Goal: Task Accomplishment & Management: Complete application form

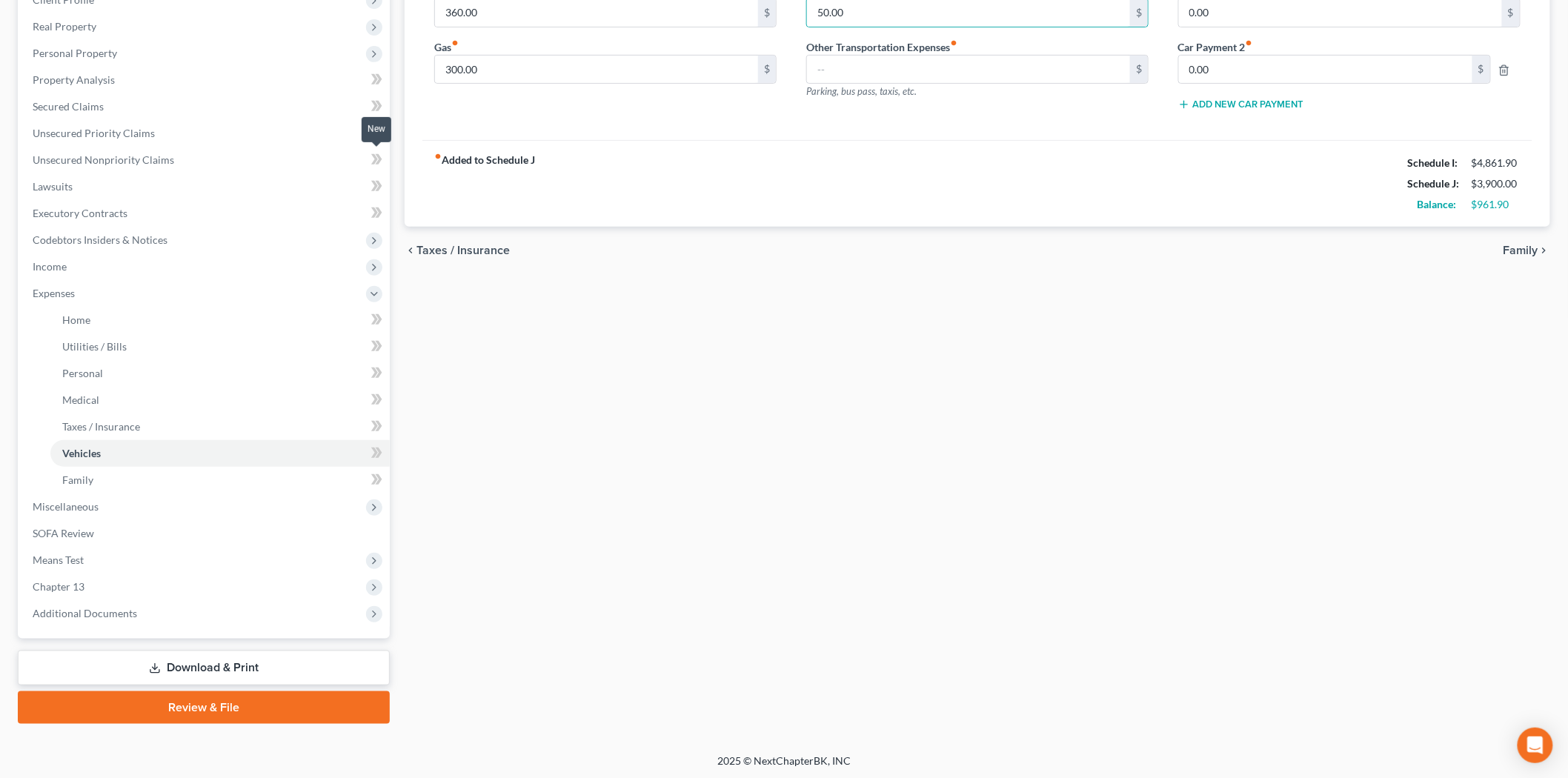
scroll to position [248, 0]
click at [62, 309] on link "Home" at bounding box center [220, 320] width 340 height 27
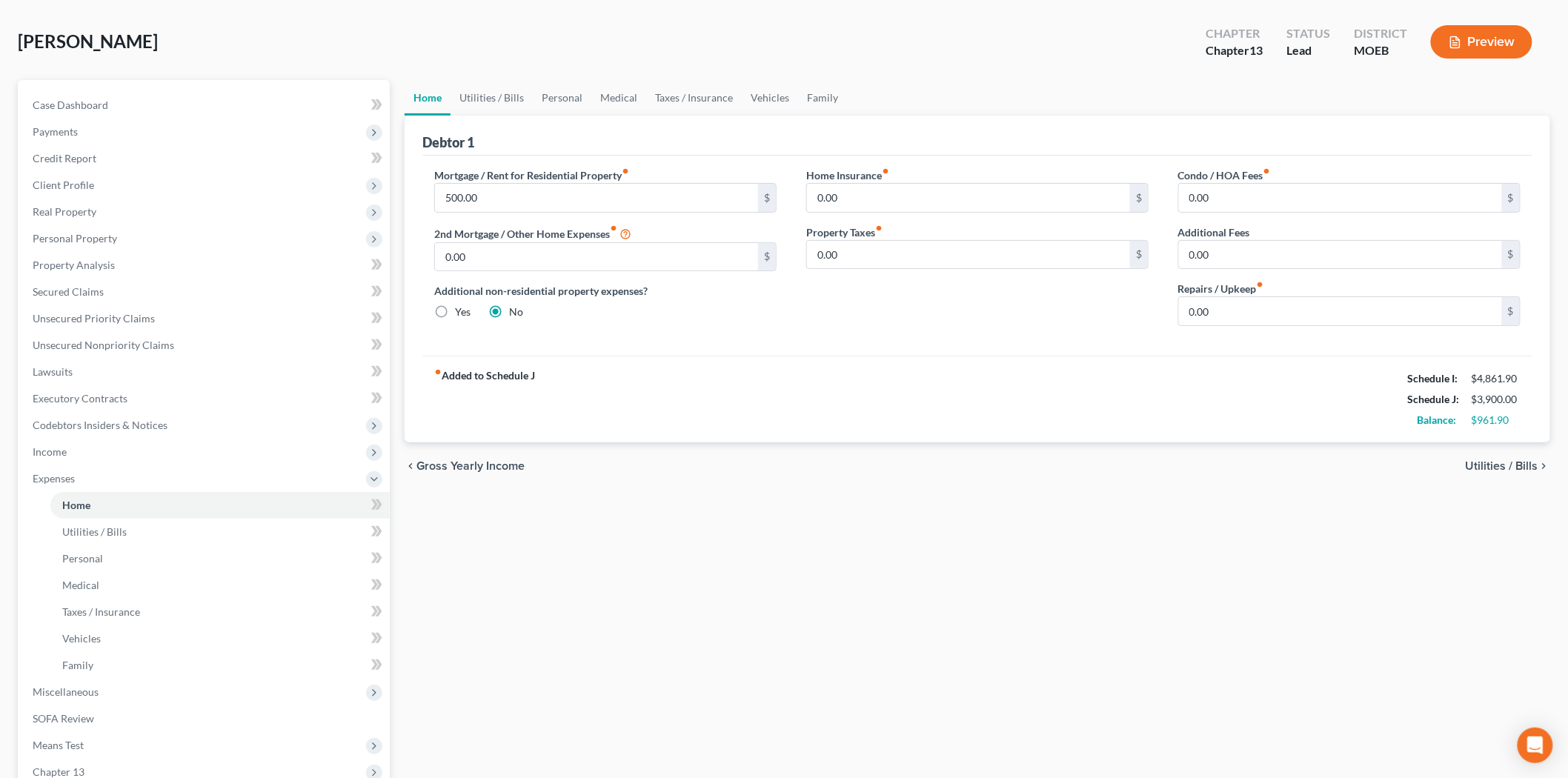
scroll to position [248, 0]
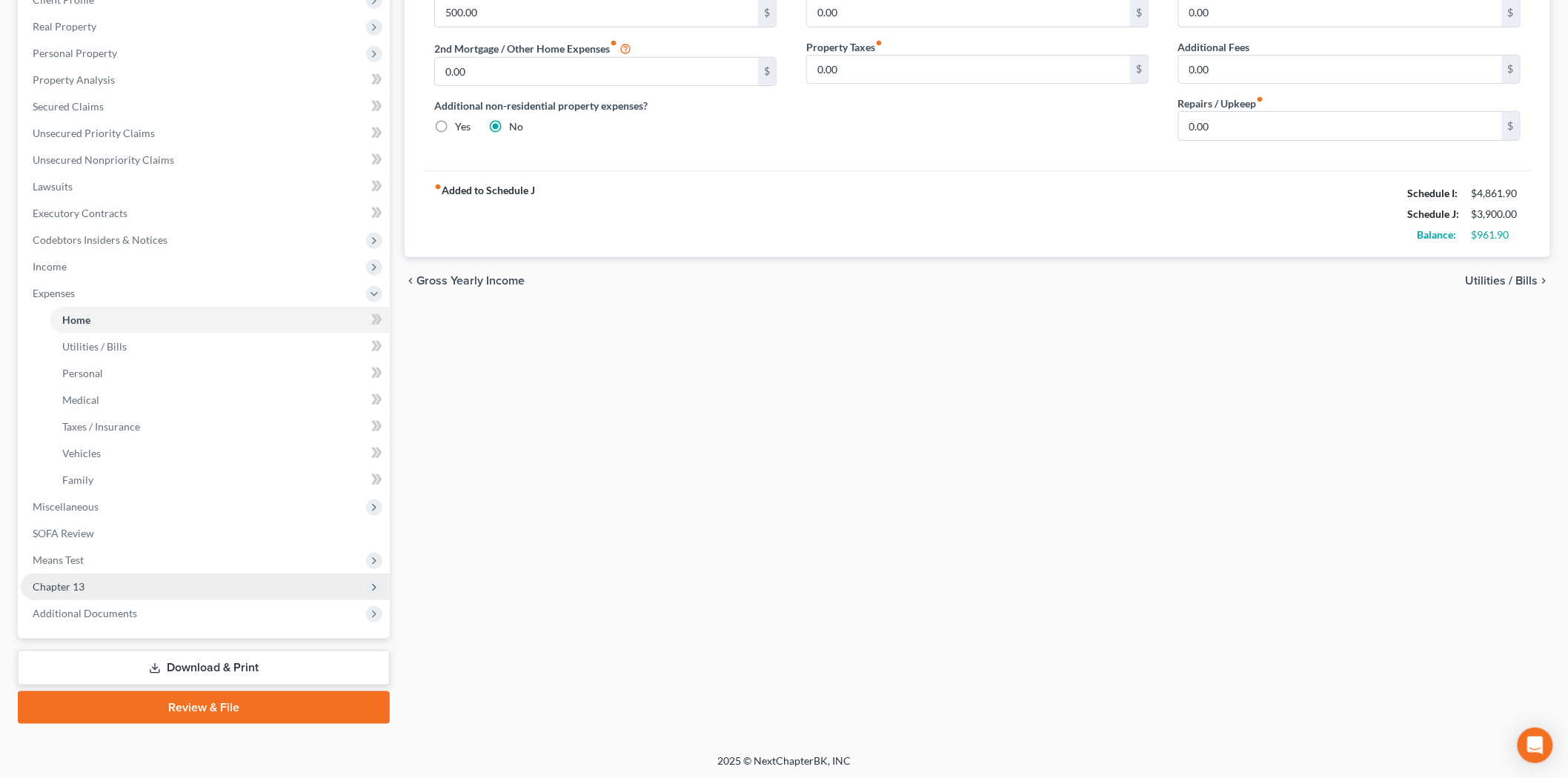
click at [121, 580] on span "Chapter 13" at bounding box center [205, 587] width 369 height 27
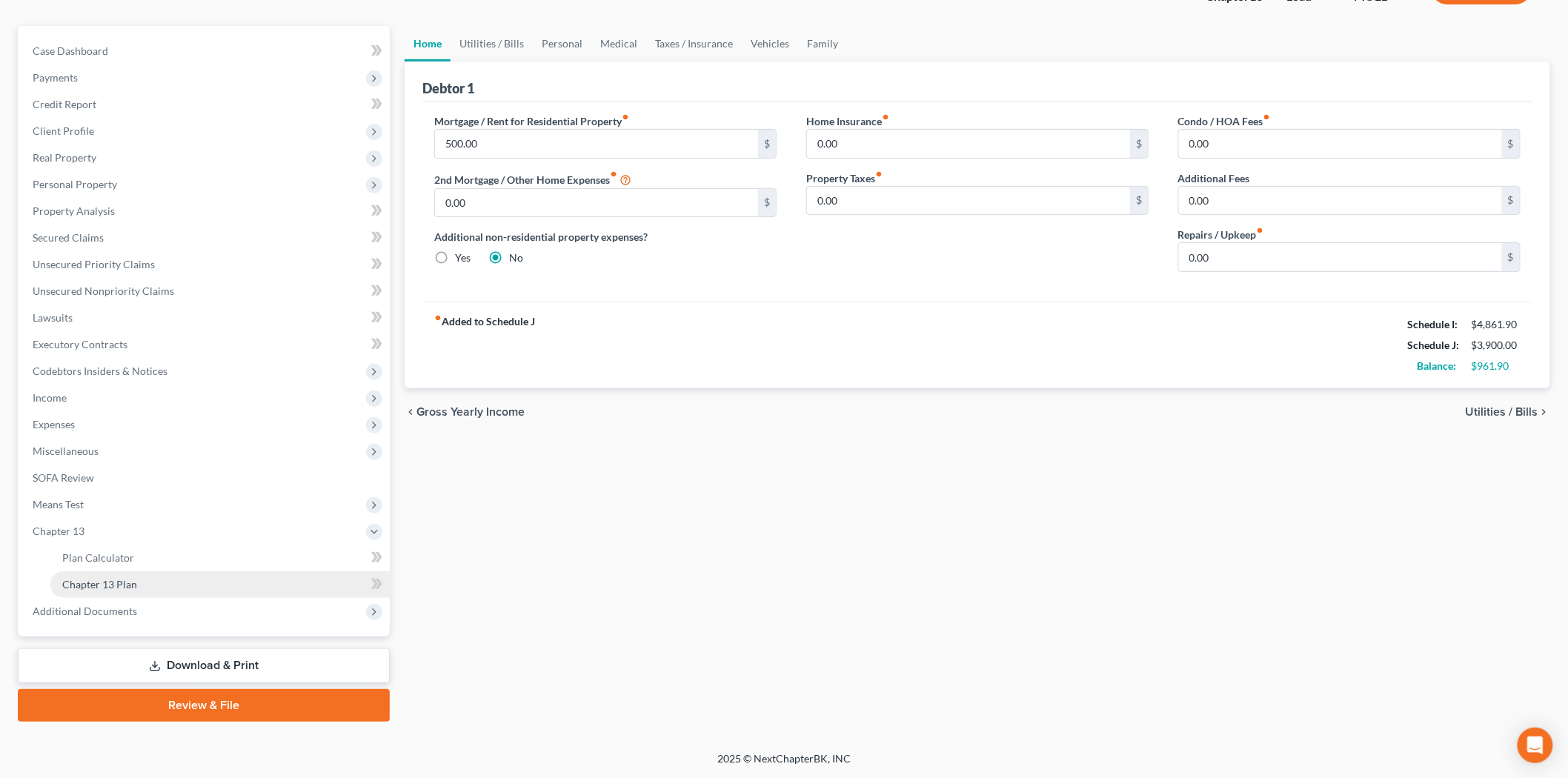
scroll to position [114, 0]
click at [121, 580] on span "Chapter 13 Plan" at bounding box center [100, 587] width 75 height 13
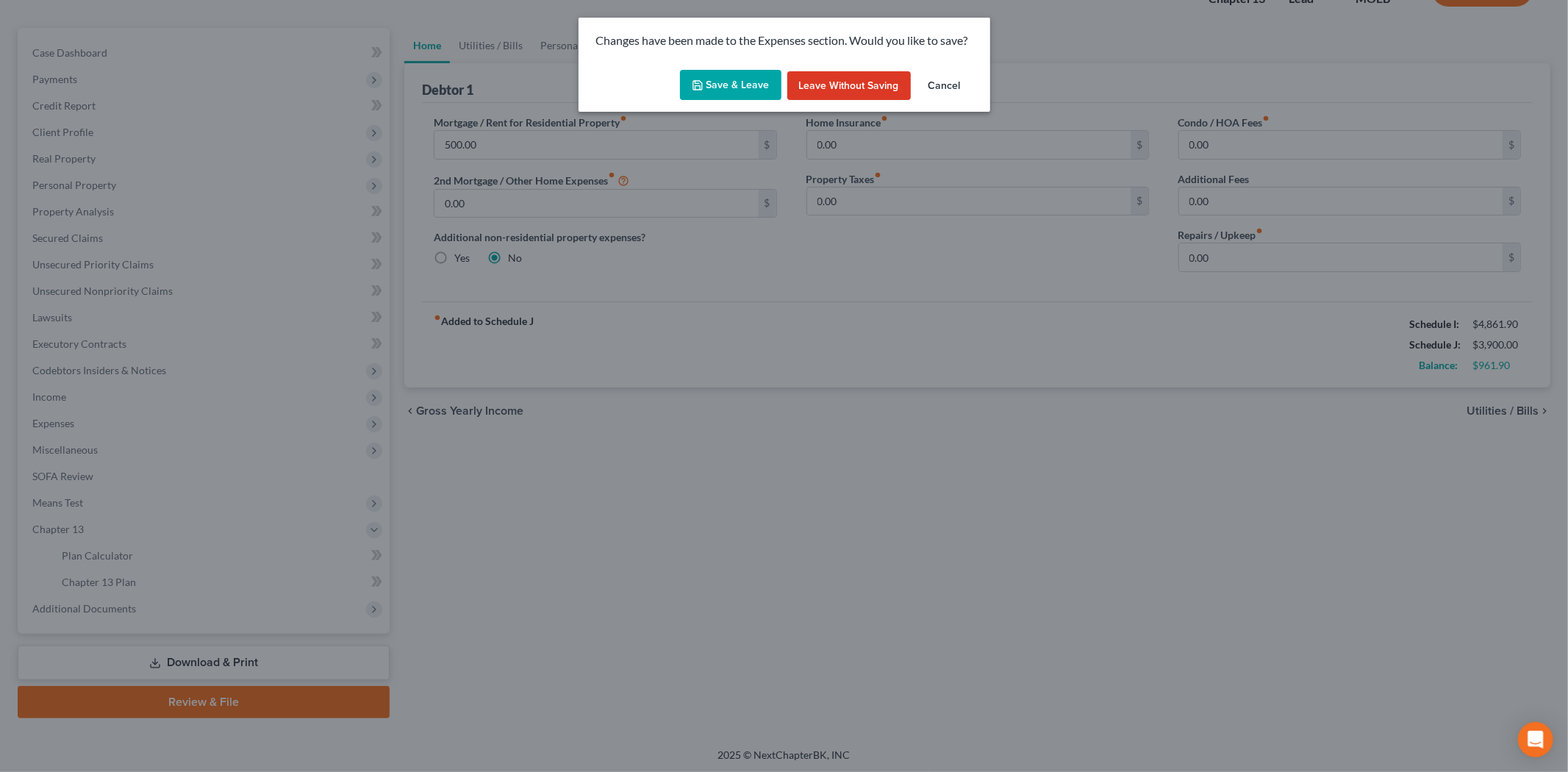
click at [724, 79] on button "Save & Leave" at bounding box center [731, 85] width 101 height 31
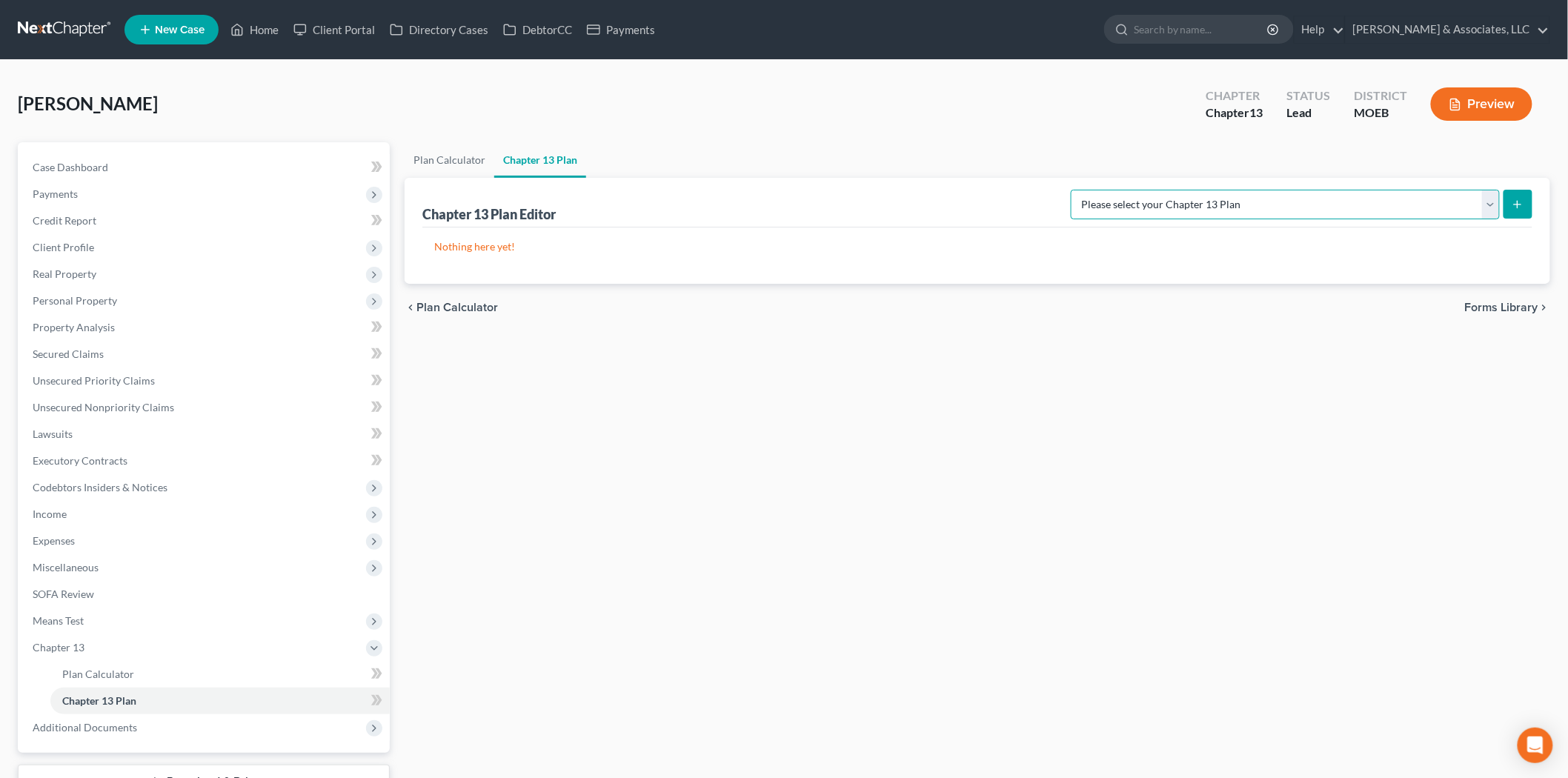
click at [1323, 208] on select "Please select your Chapter 13 Plan Eastern District of [US_STATE] Eastern Distr…" at bounding box center [1285, 204] width 429 height 29
select select "6"
click at [1131, 190] on select "Please select your Chapter 13 Plan Eastern District of [US_STATE] Eastern Distr…" at bounding box center [1285, 204] width 429 height 29
click at [1519, 201] on icon "submit" at bounding box center [1518, 204] width 12 height 12
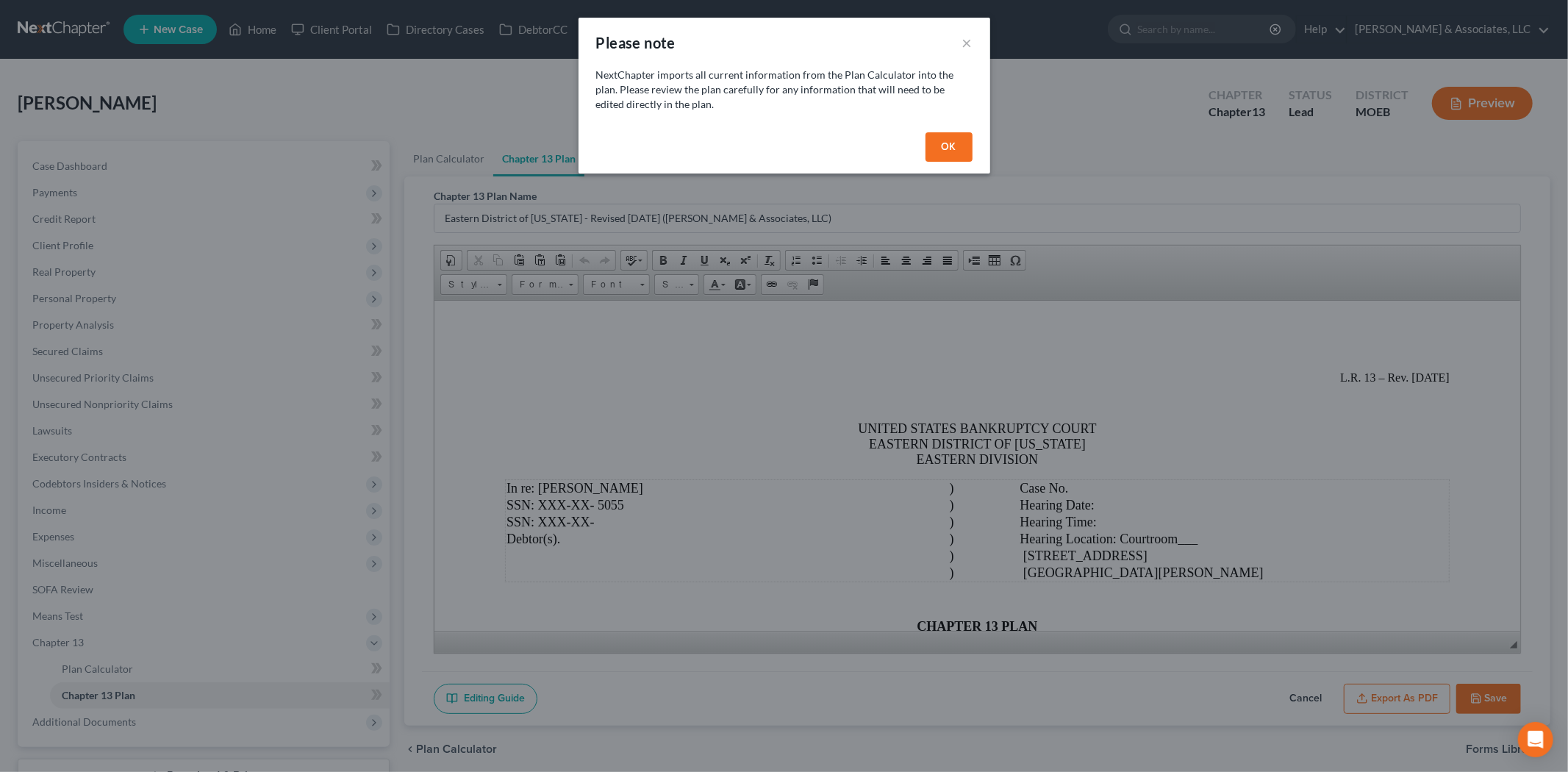
click at [978, 158] on div "OK" at bounding box center [784, 150] width 412 height 47
click at [956, 149] on button "OK" at bounding box center [949, 147] width 47 height 29
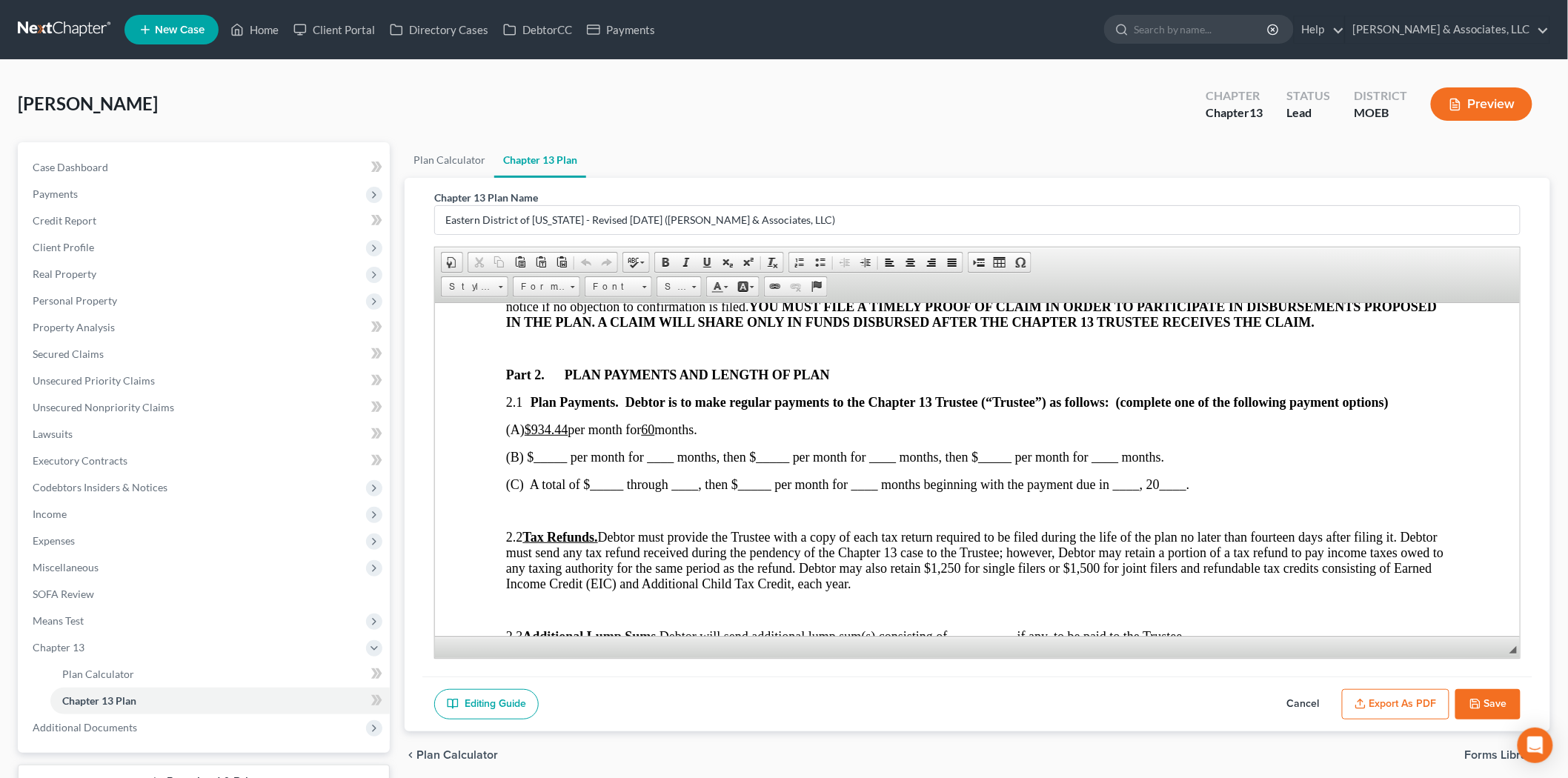
scroll to position [658, 0]
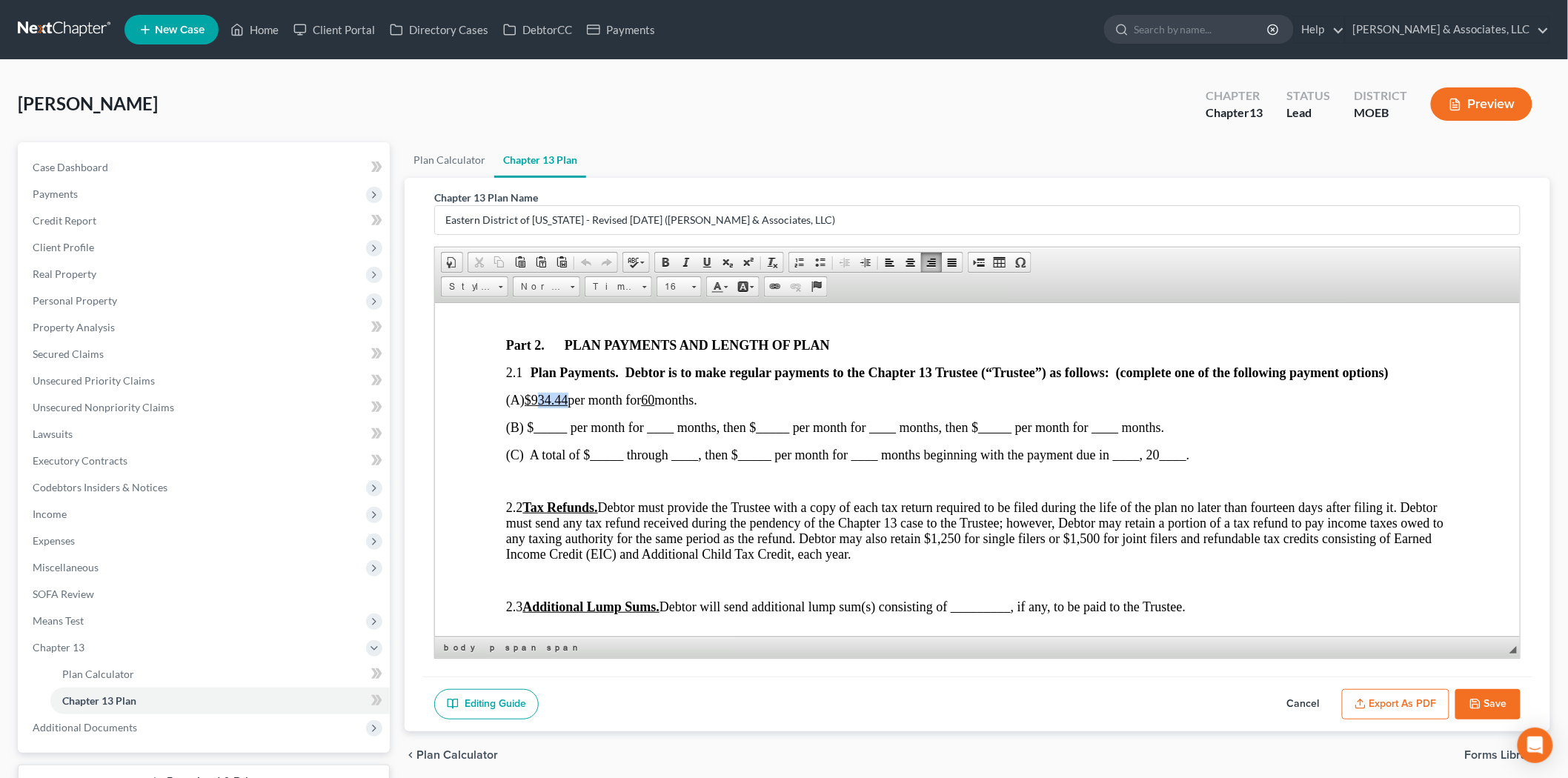
drag, startPoint x: 543, startPoint y: 412, endPoint x: 573, endPoint y: 404, distance: 31.0
click at [567, 404] on u "$934.44" at bounding box center [546, 399] width 43 height 15
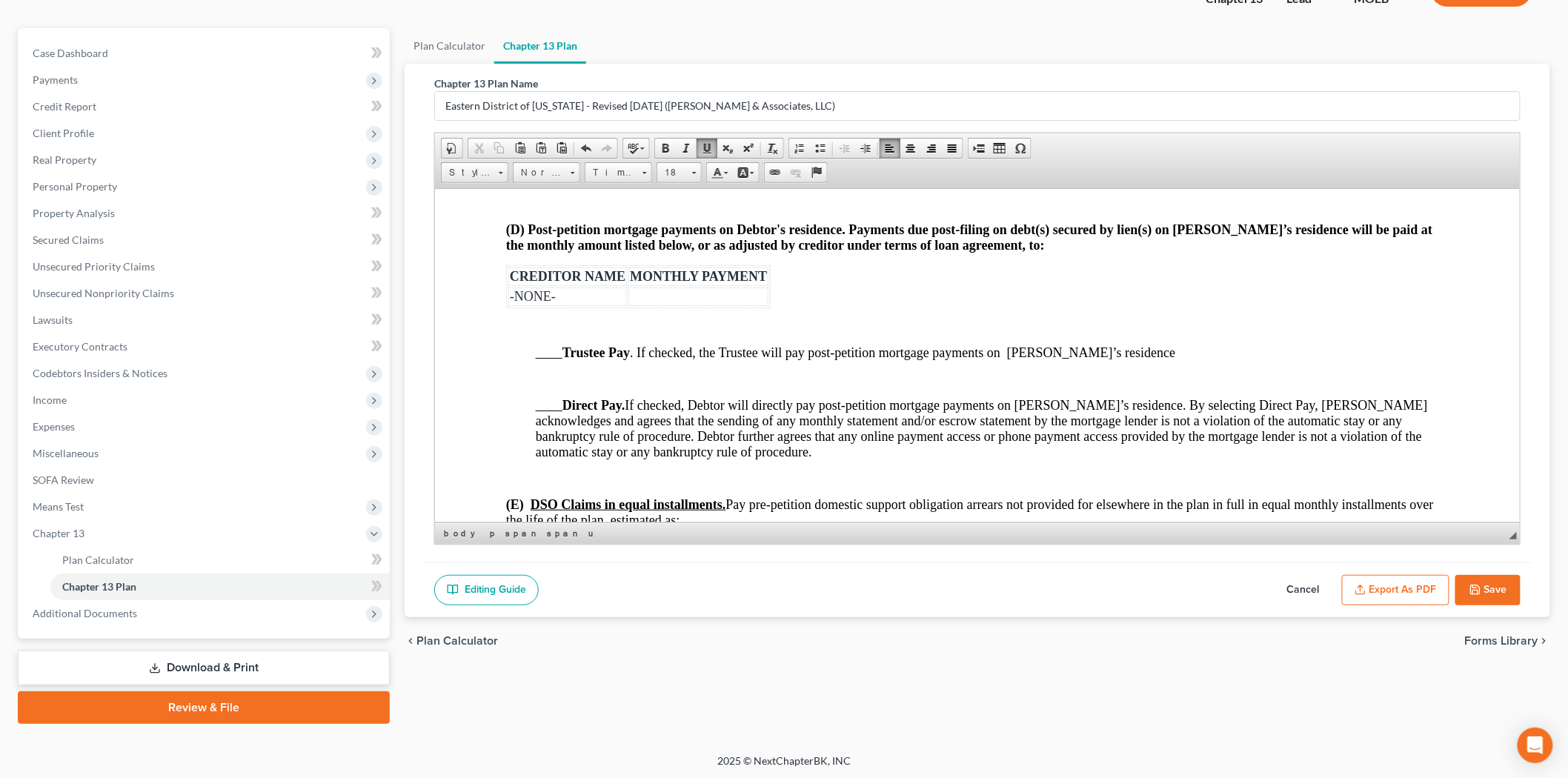
scroll to position [1975, 0]
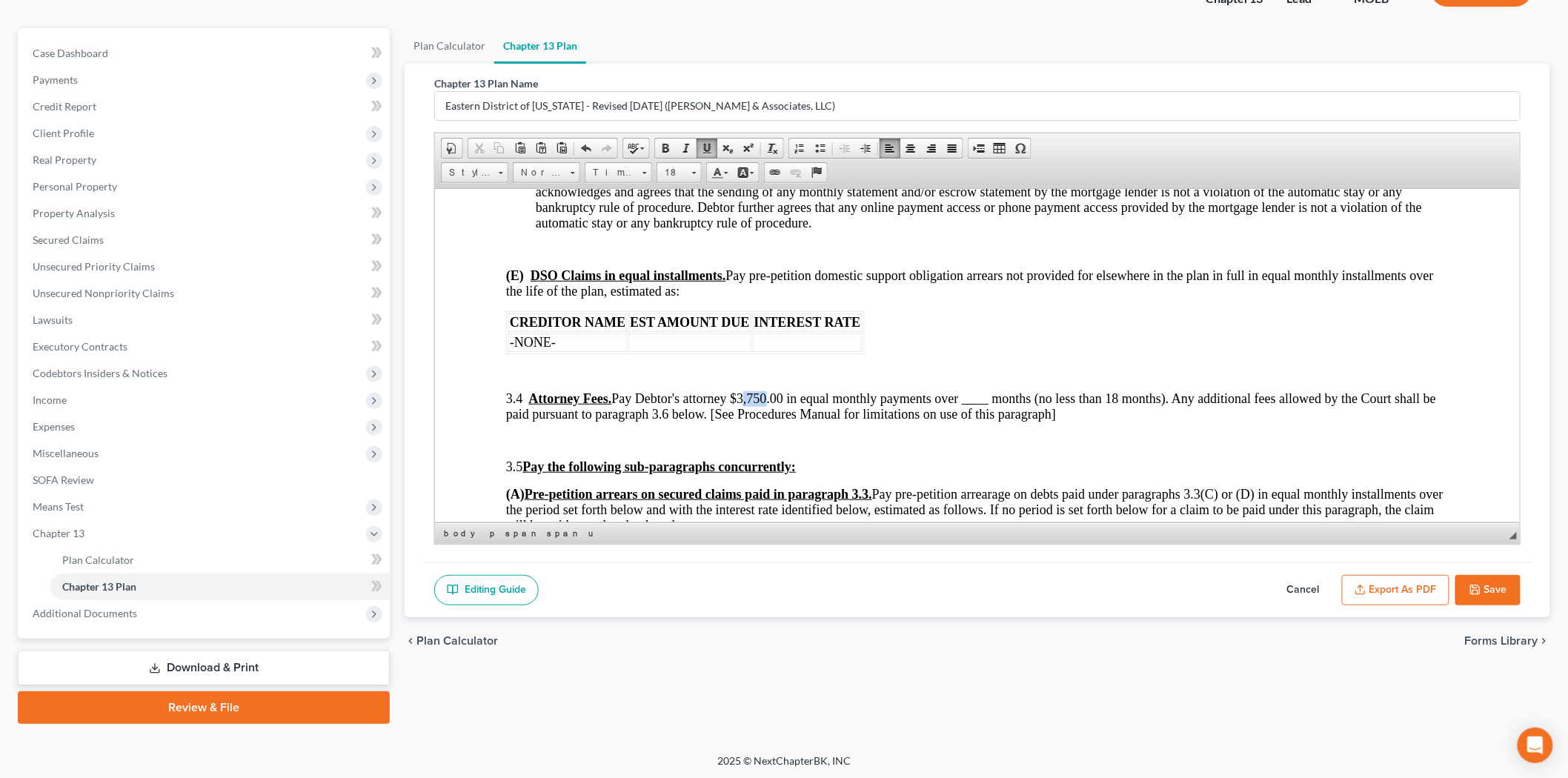
drag, startPoint x: 765, startPoint y: 407, endPoint x: 784, endPoint y: 407, distance: 19.0
click at [784, 407] on span "3.4 Attorney Fees. Pay Debtor's attorney $3,750.00 in equal monthly payments ov…" at bounding box center [969, 405] width 930 height 30
click at [995, 407] on span "3.4 Attorney Fees. Pay Debtor's attorney $1,35 0.00 in equal monthly payments o…" at bounding box center [969, 405] width 930 height 30
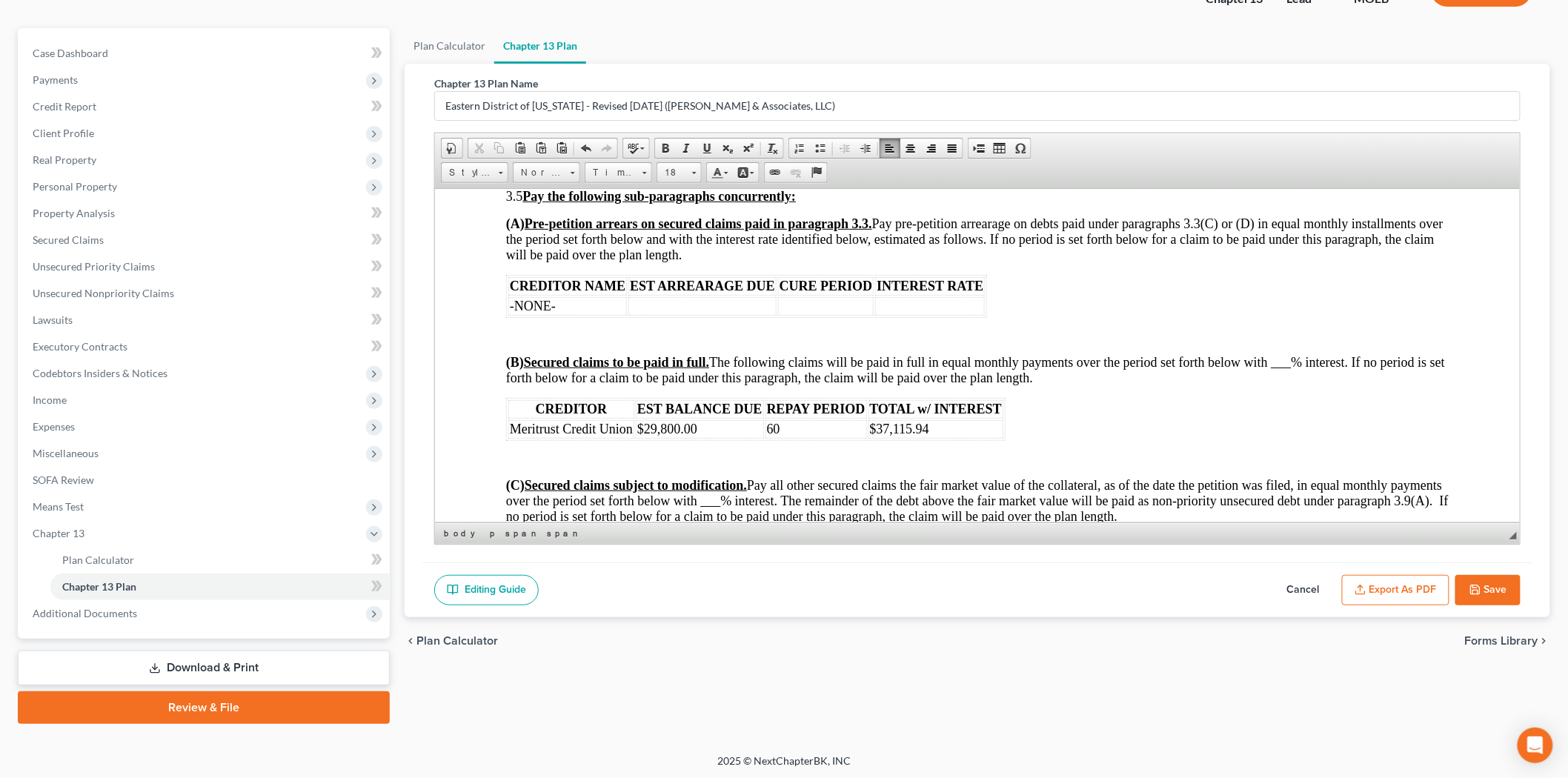
scroll to position [2305, 0]
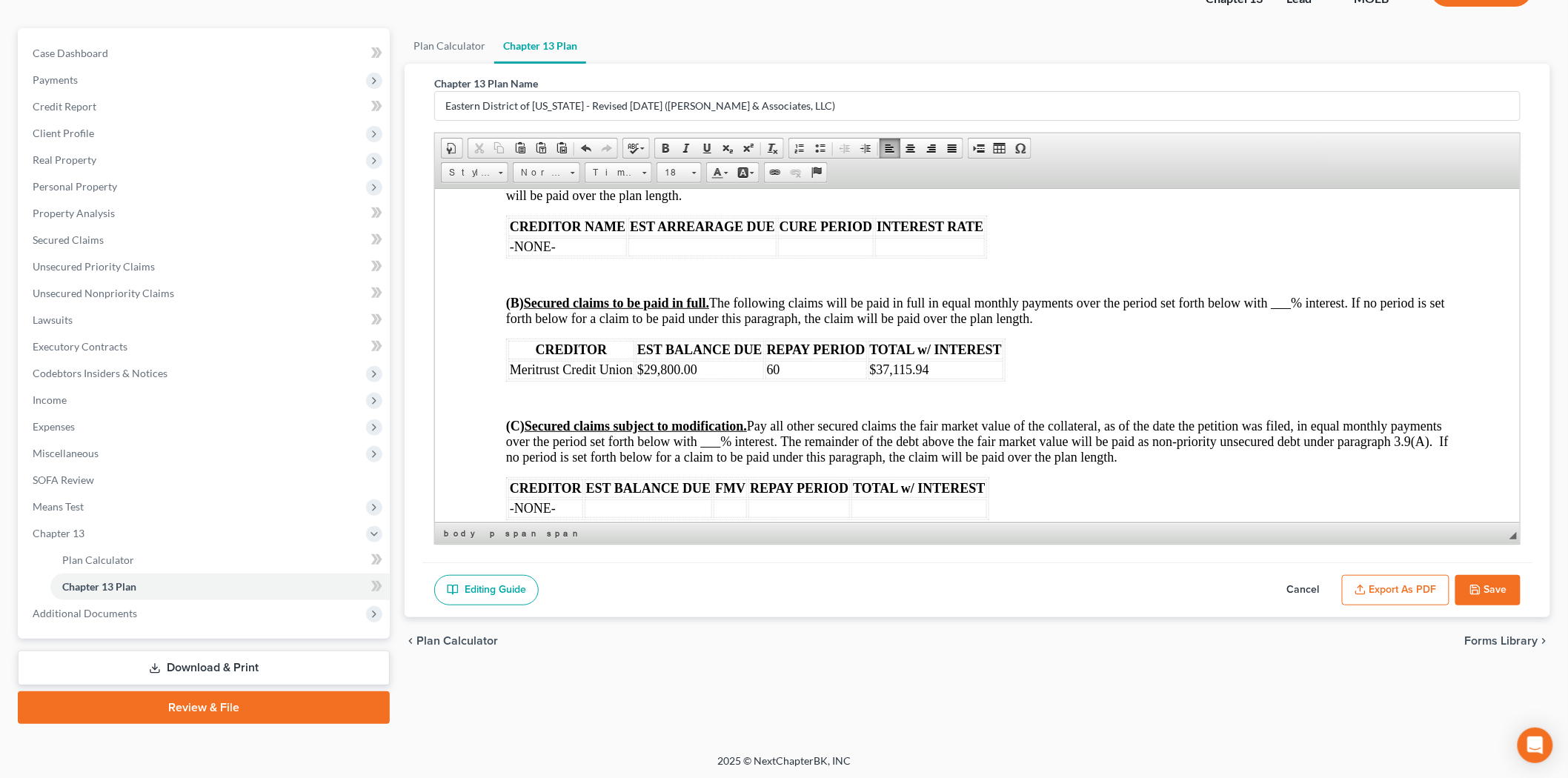
click at [1282, 311] on span "(B) Secured claims to be paid in full. The following claims will be paid in ful…" at bounding box center [975, 309] width 939 height 30
click at [763, 451] on span "(C) Secured claims subject to modification. Pay all other secured claims the fa…" at bounding box center [976, 440] width 943 height 46
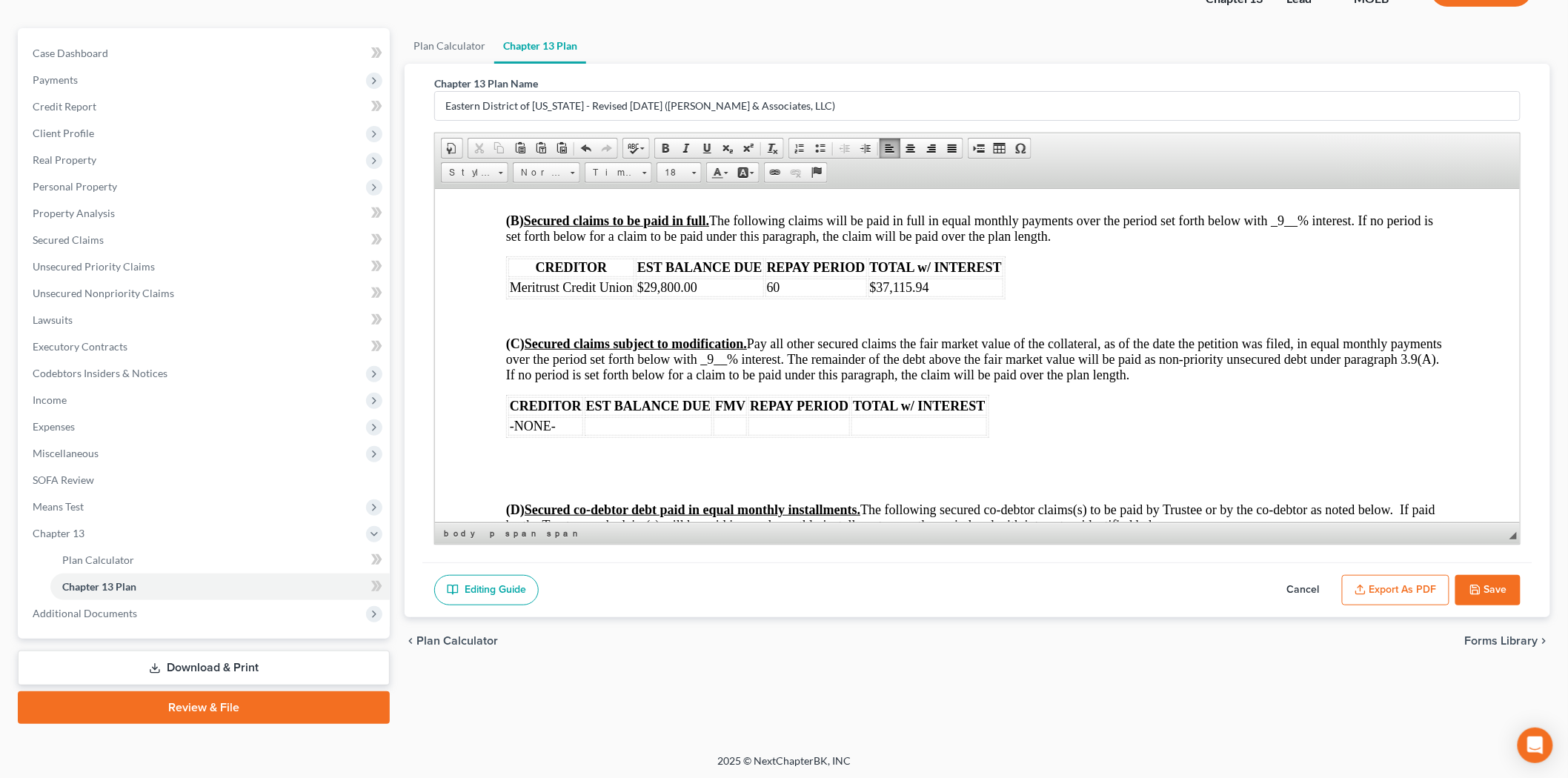
click at [788, 428] on td at bounding box center [798, 425] width 101 height 18
click at [783, 293] on td "60" at bounding box center [815, 287] width 101 height 18
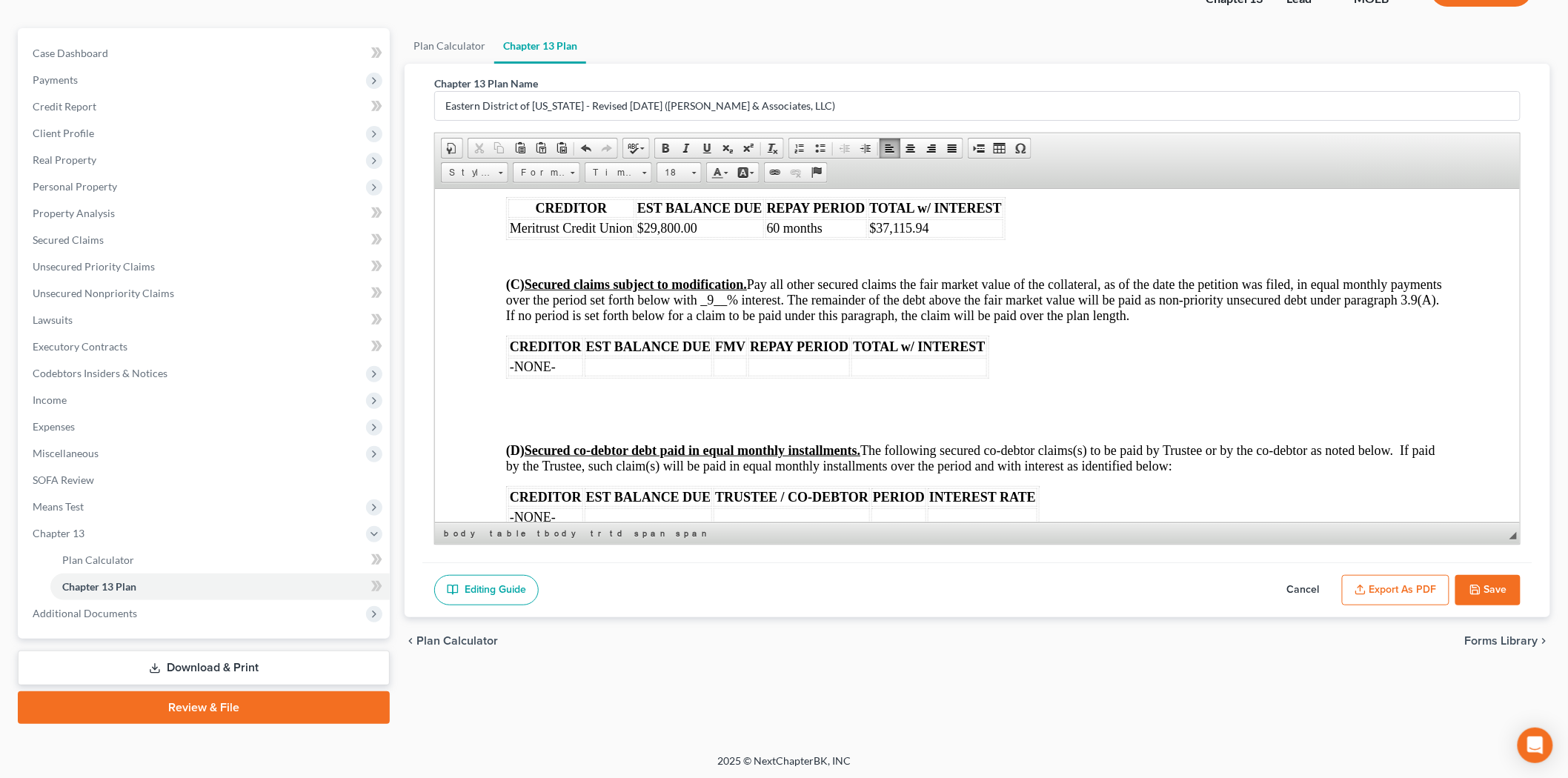
scroll to position [2470, 0]
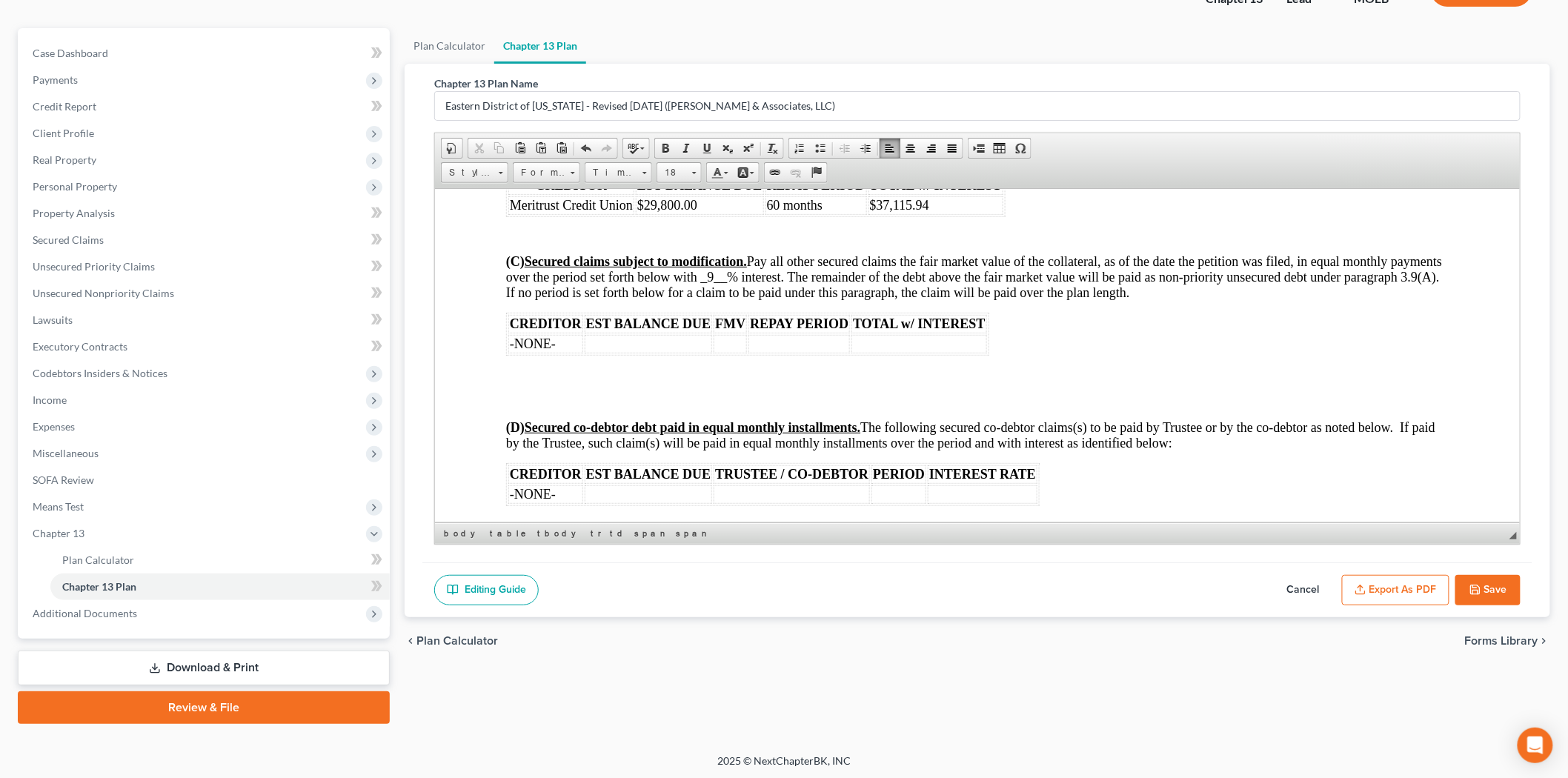
click at [781, 352] on td at bounding box center [798, 343] width 101 height 18
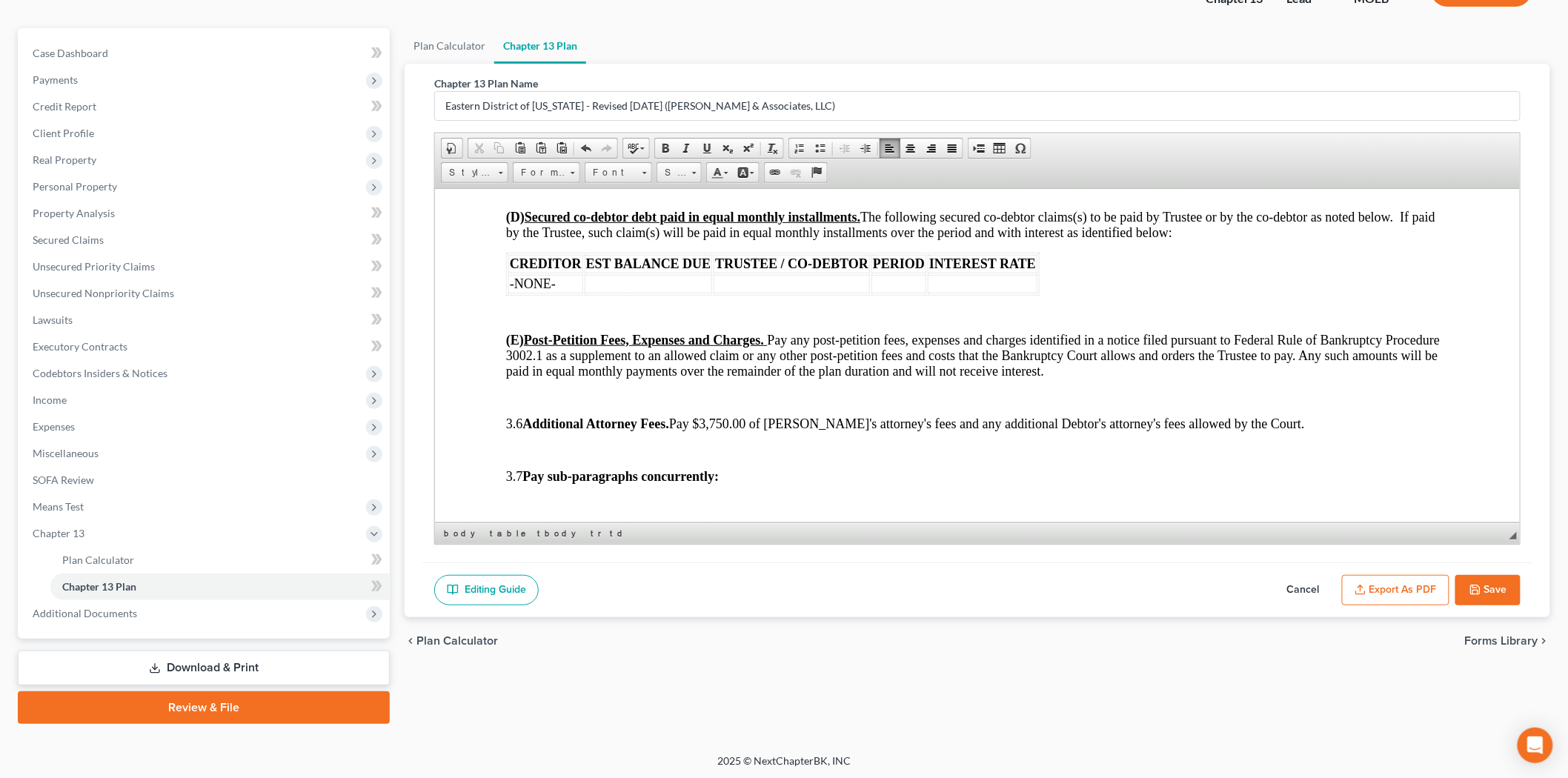
scroll to position [2716, 0]
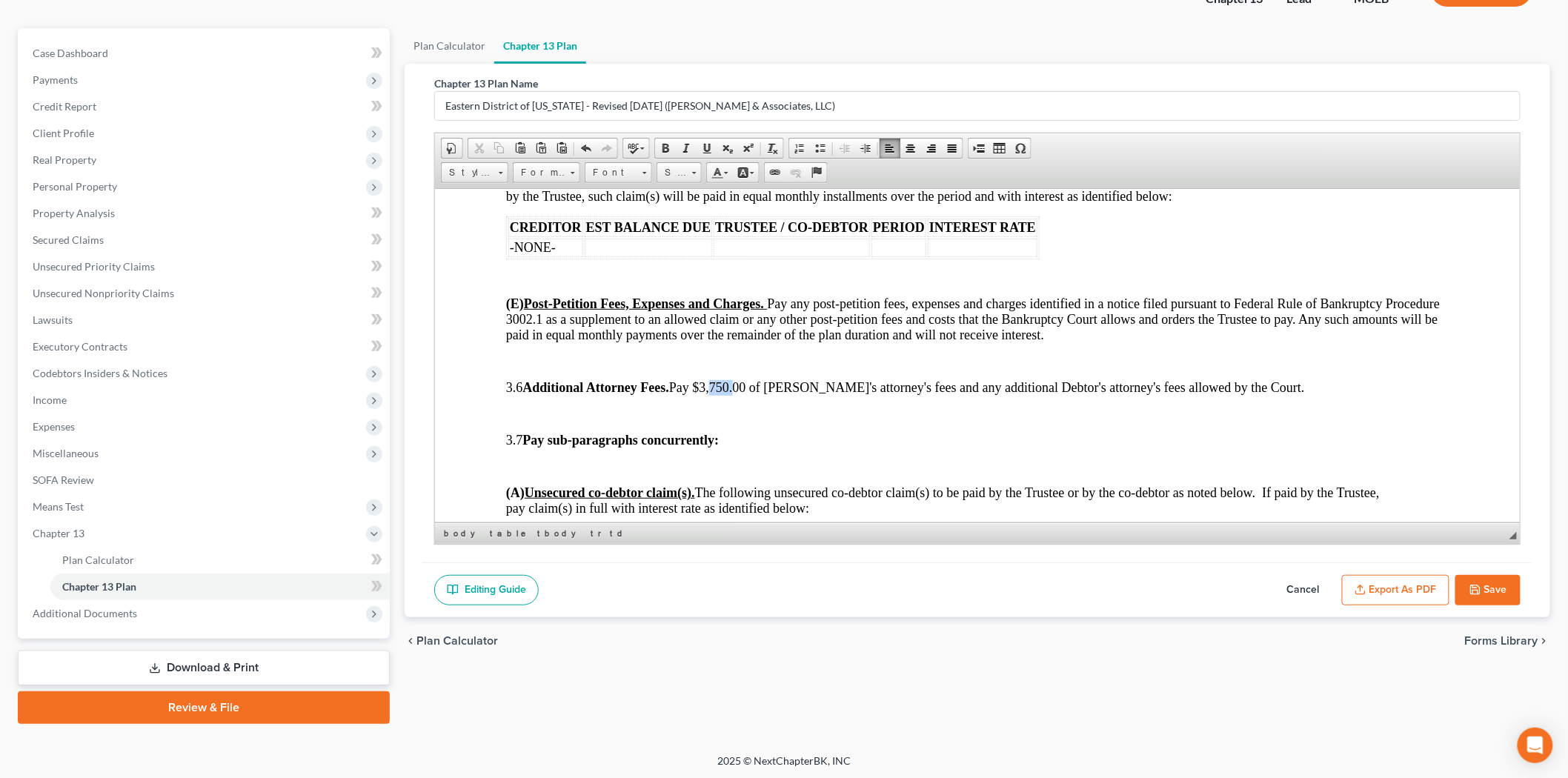
drag, startPoint x: 732, startPoint y: 397, endPoint x: 755, endPoint y: 397, distance: 23.0
click at [755, 394] on span "3.6 Additional Attorney Fees. Pay $3,750.00 of [PERSON_NAME]'s attorney's fees …" at bounding box center [904, 386] width 799 height 15
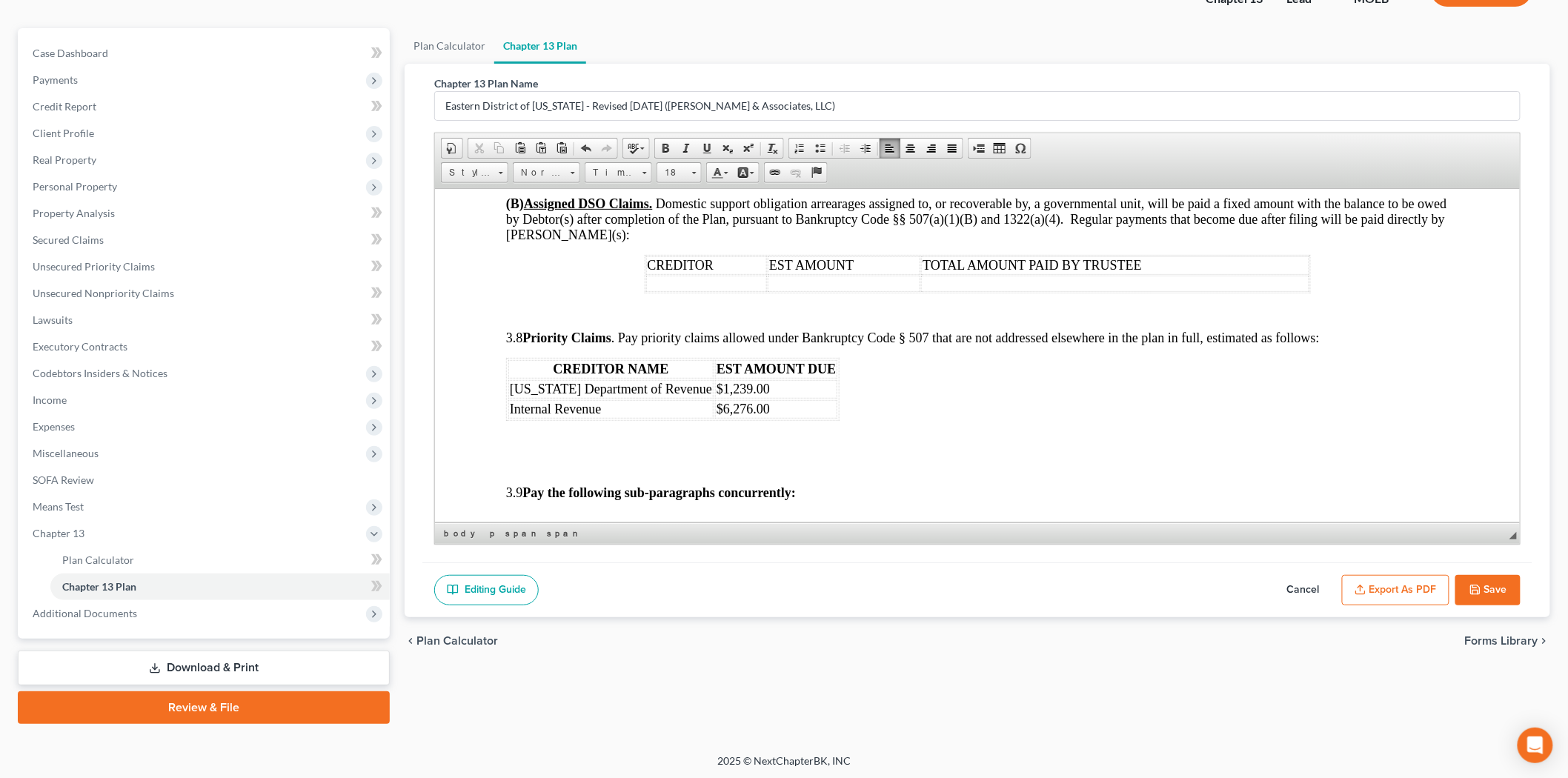
scroll to position [3211, 0]
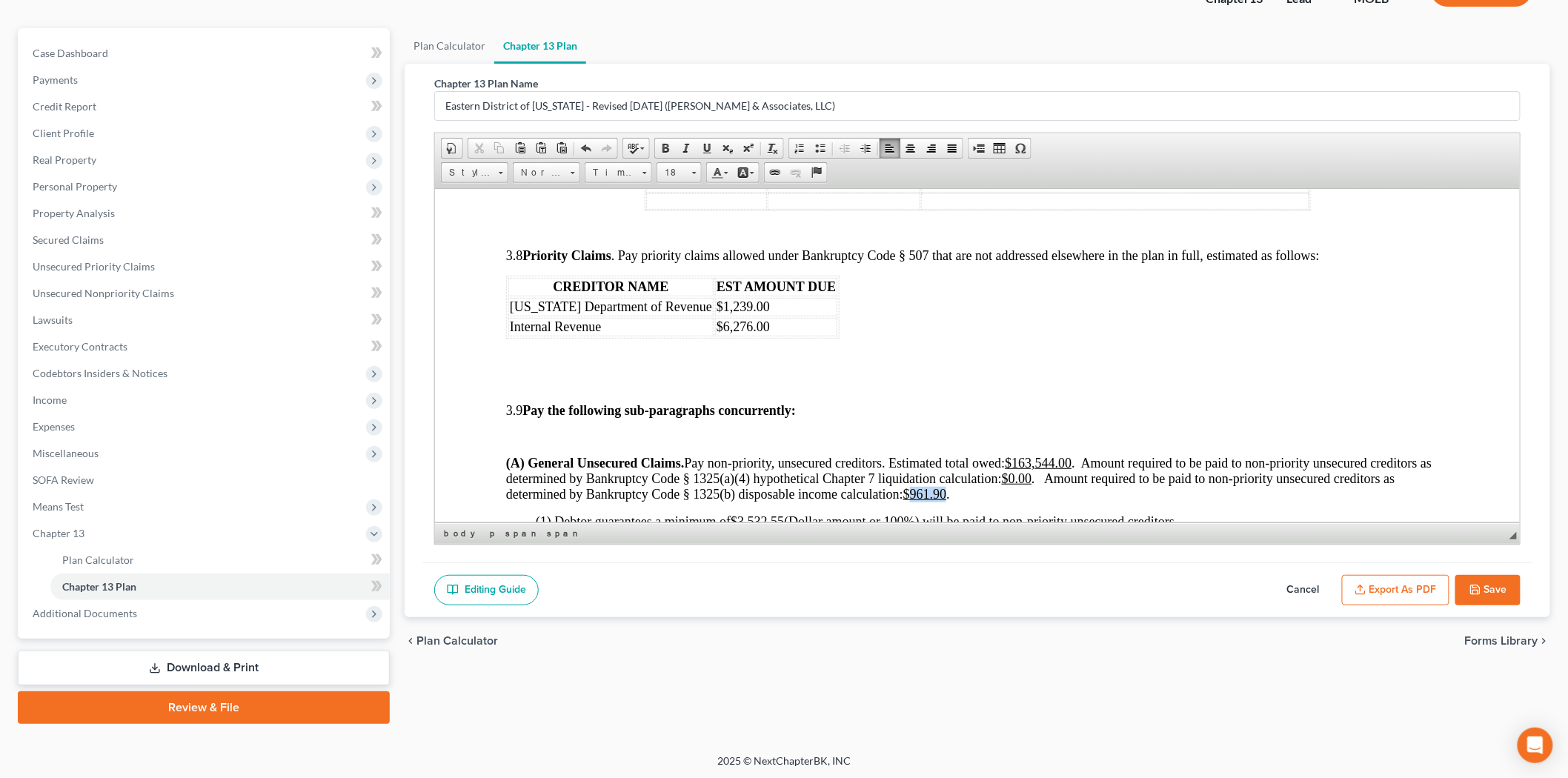
drag, startPoint x: 911, startPoint y: 504, endPoint x: 945, endPoint y: 502, distance: 34.1
click at [945, 501] on u "$961.90" at bounding box center [924, 493] width 43 height 15
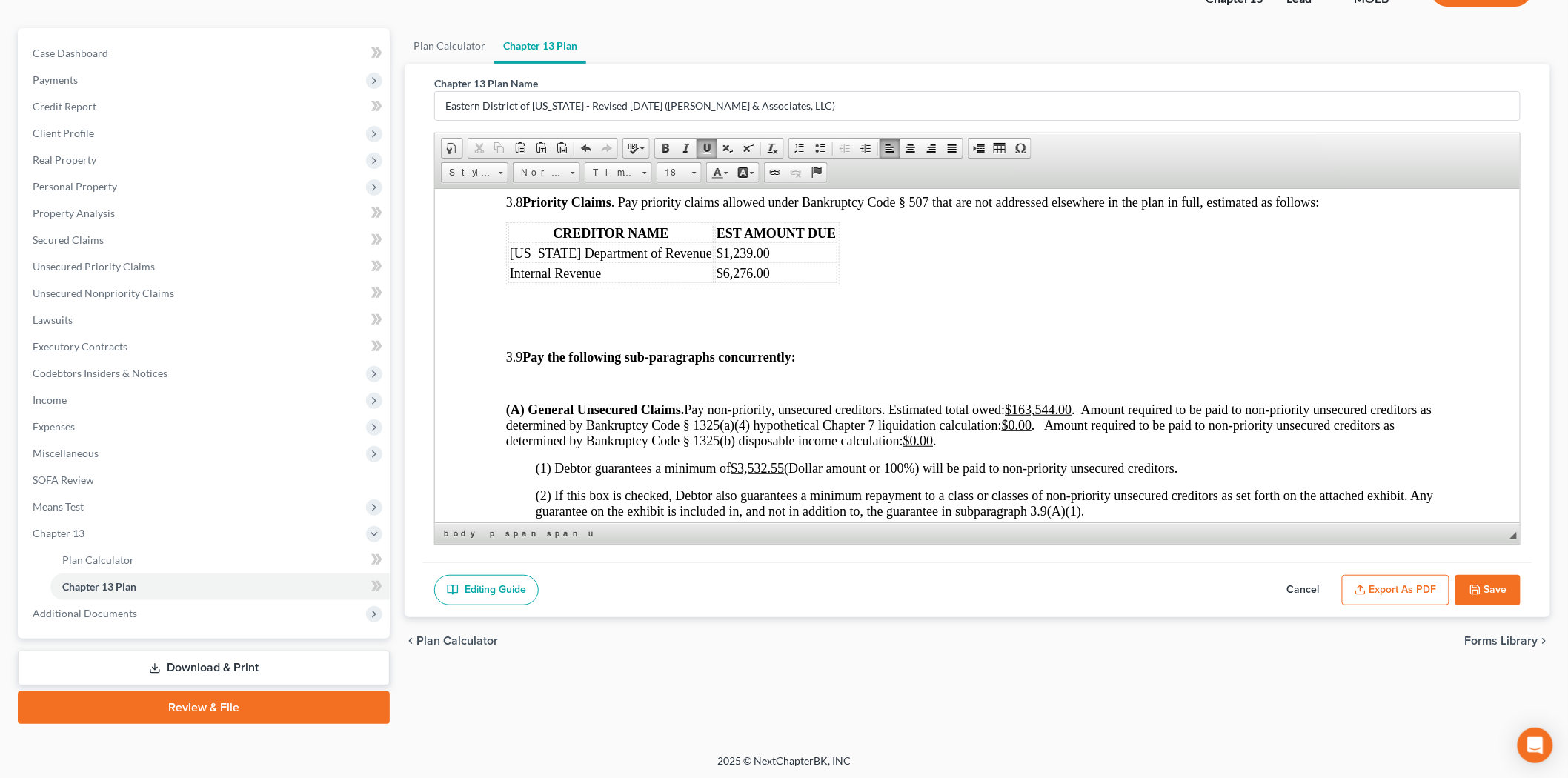
scroll to position [3293, 0]
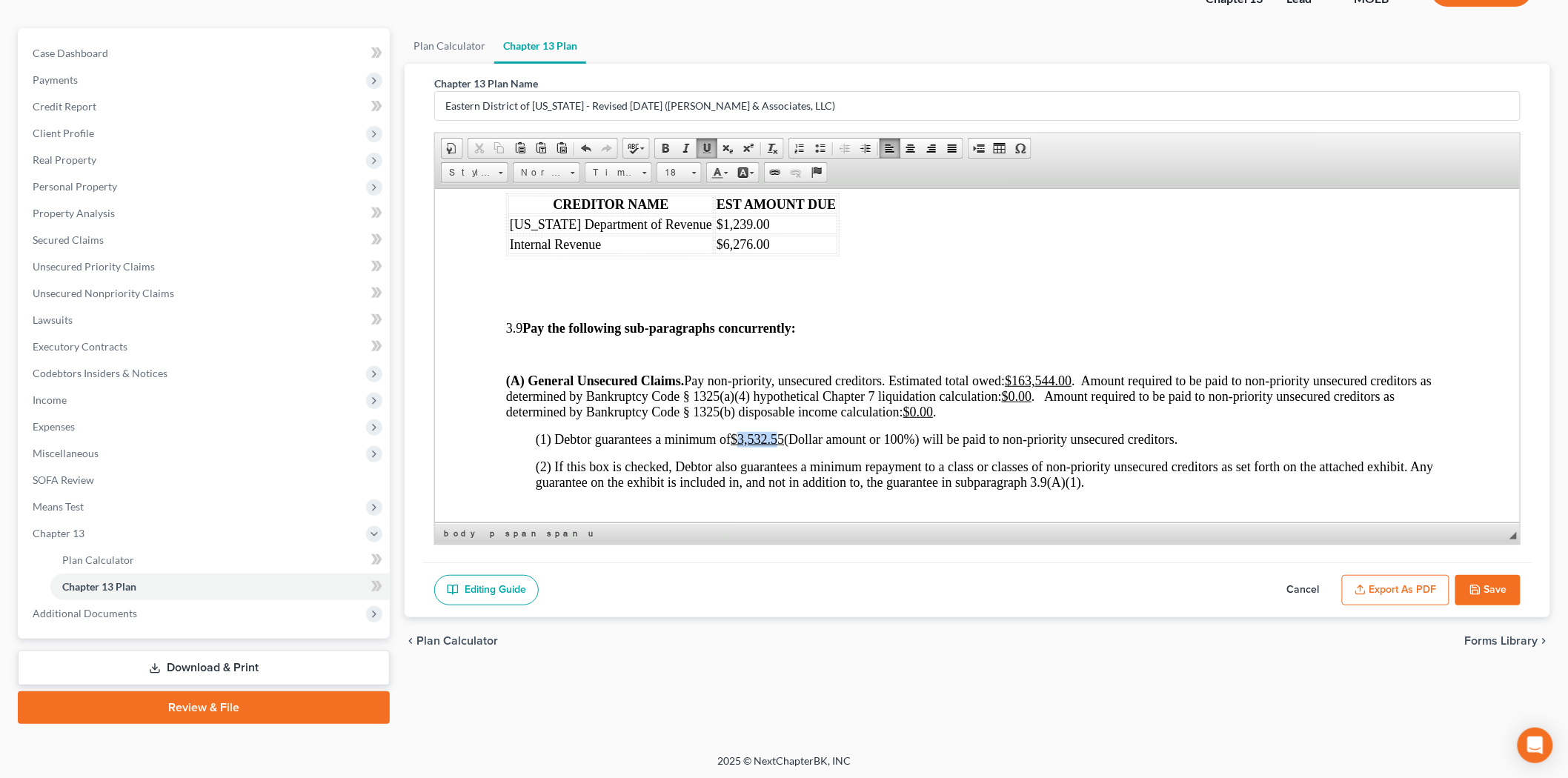
drag, startPoint x: 740, startPoint y: 444, endPoint x: 780, endPoint y: 444, distance: 40.0
click at [780, 444] on u "$3,532.55" at bounding box center [756, 438] width 54 height 15
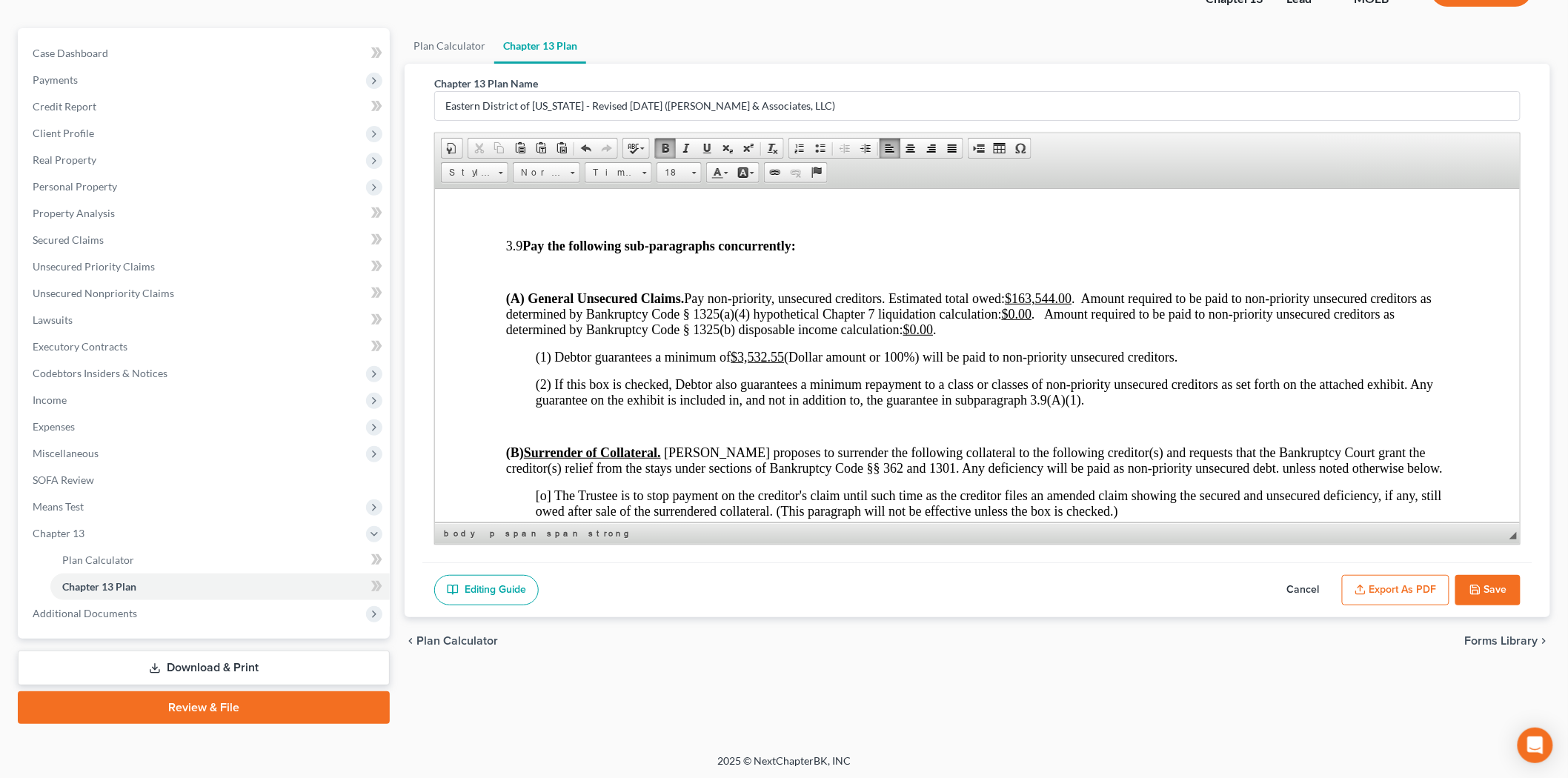
drag, startPoint x: 750, startPoint y: 370, endPoint x: 783, endPoint y: 371, distance: 33.0
click at [783, 364] on u "$3,532.55" at bounding box center [756, 356] width 54 height 15
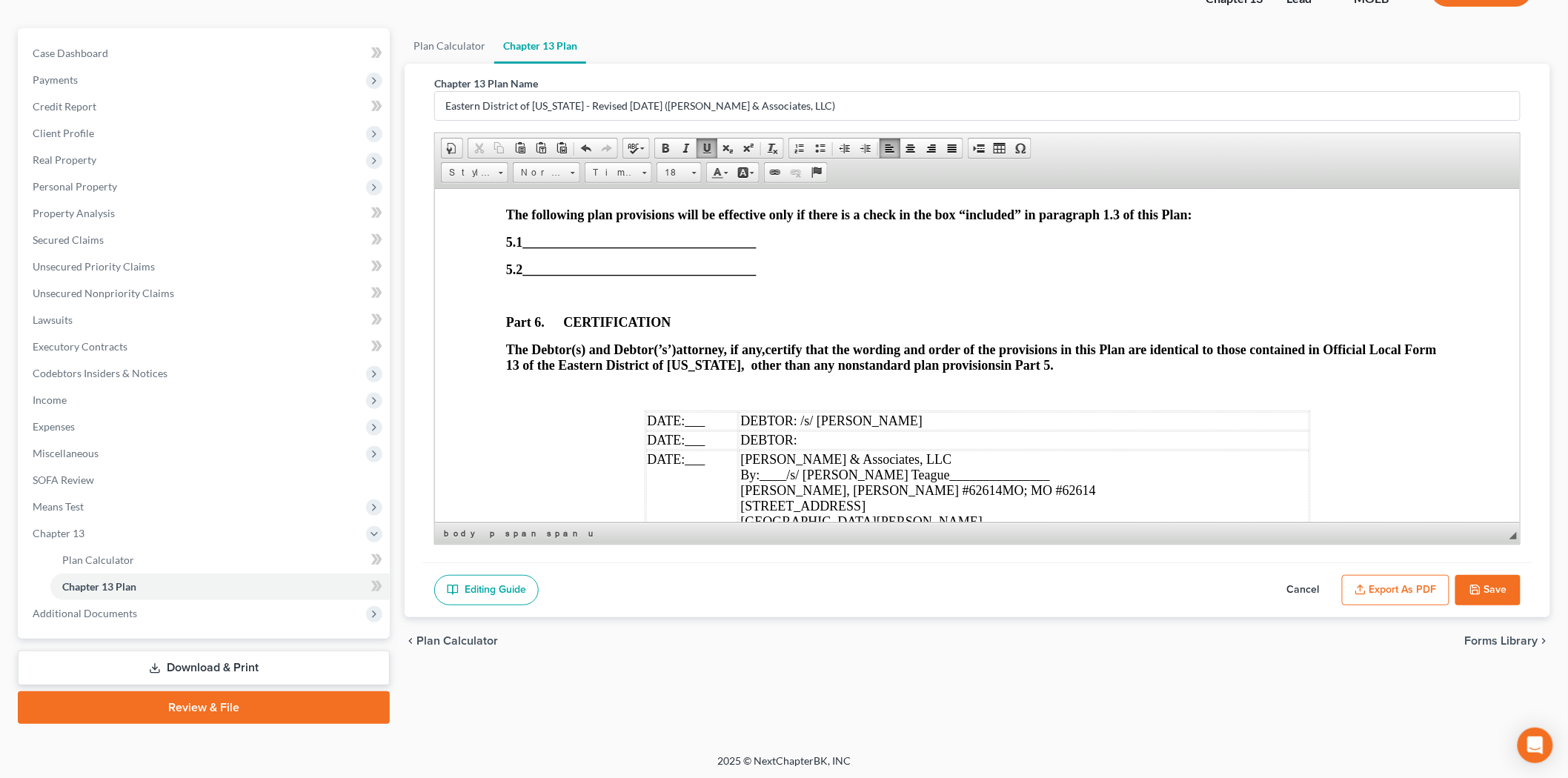
scroll to position [4528, 0]
click at [678, 425] on span "DATE: ___" at bounding box center [676, 418] width 58 height 15
click at [684, 425] on span "___" at bounding box center [694, 418] width 20 height 15
click at [685, 425] on span "___" at bounding box center [694, 418] width 20 height 15
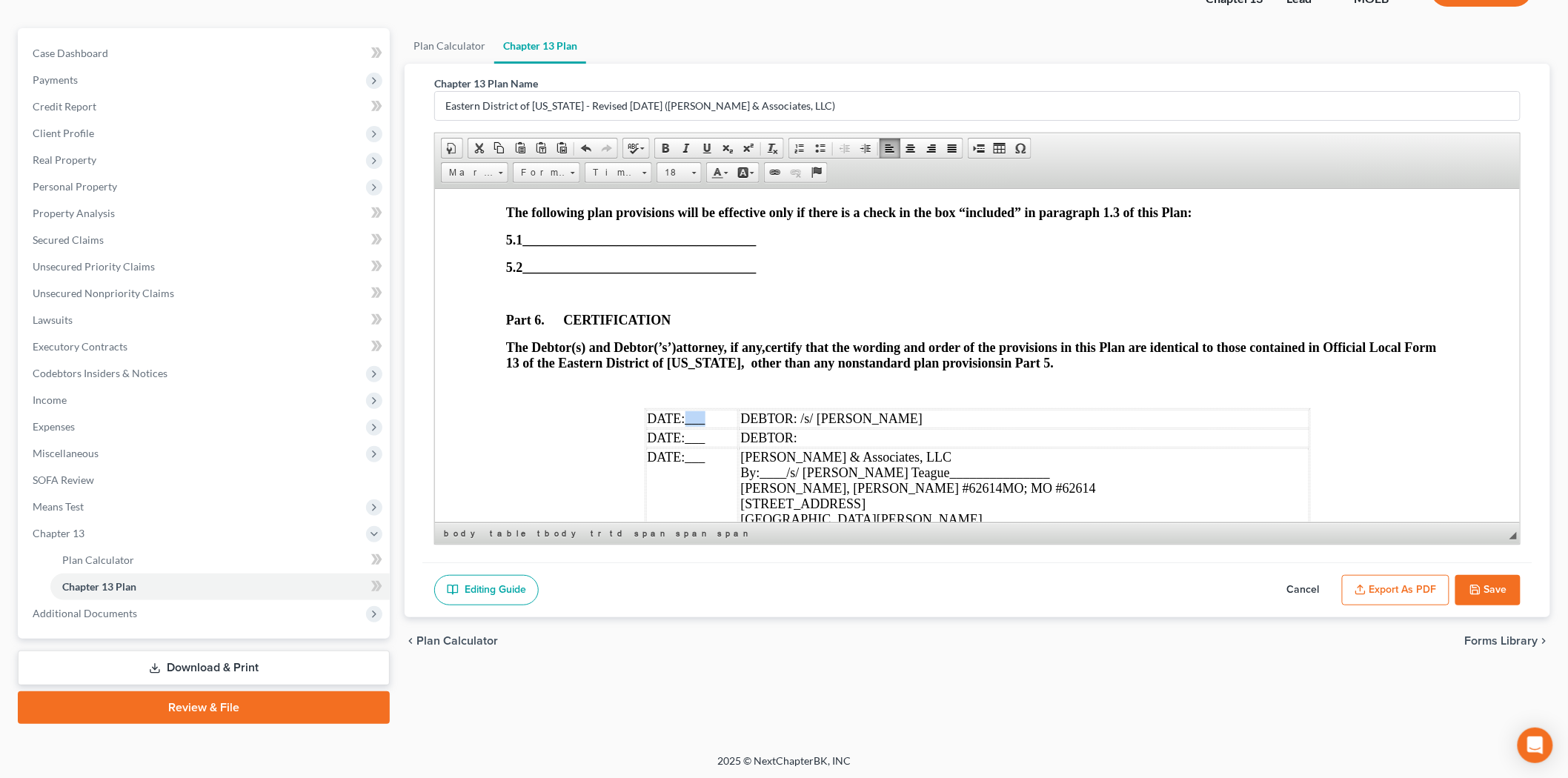
click at [687, 425] on span "___" at bounding box center [694, 418] width 20 height 15
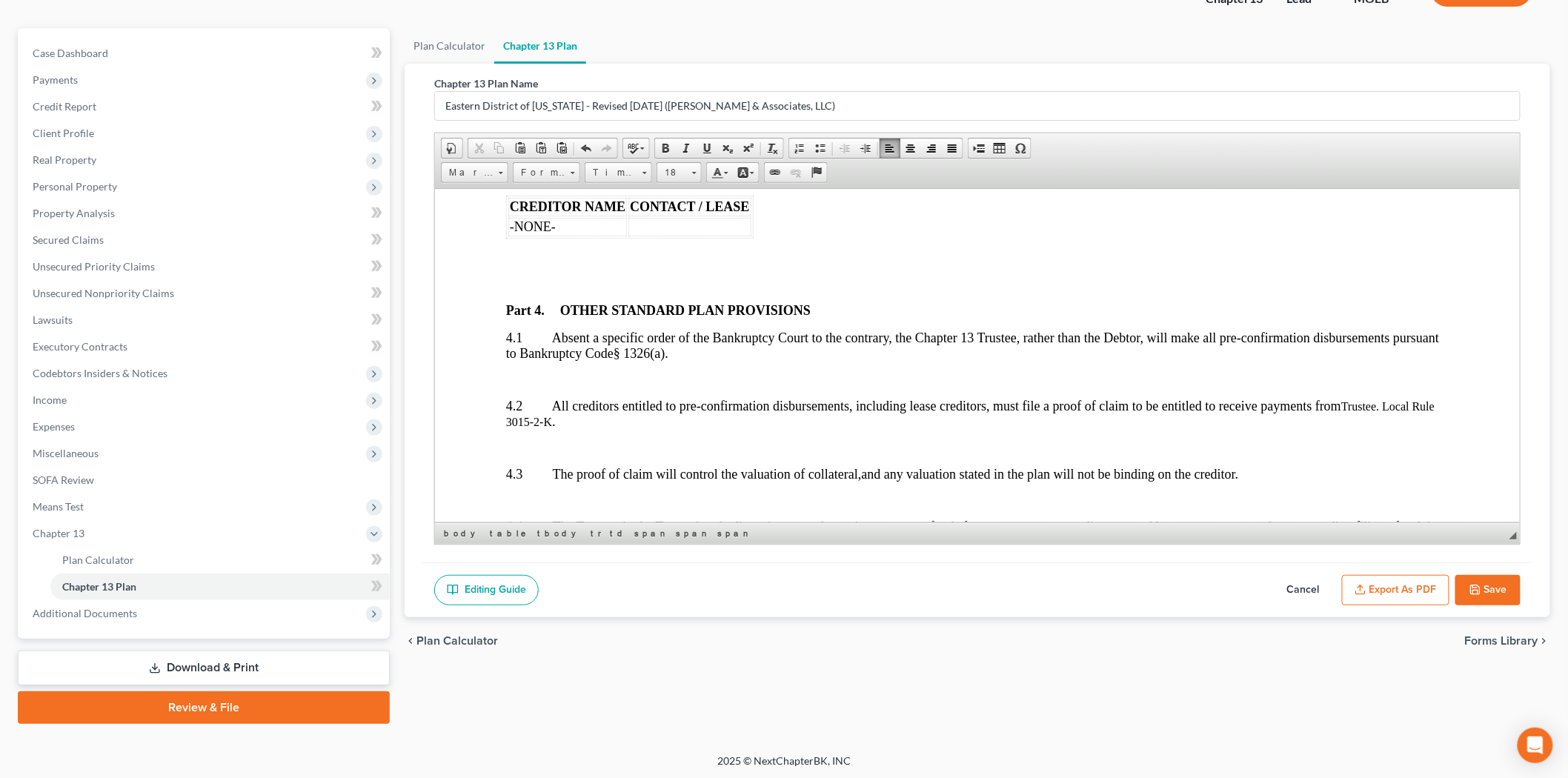
scroll to position [3869, 0]
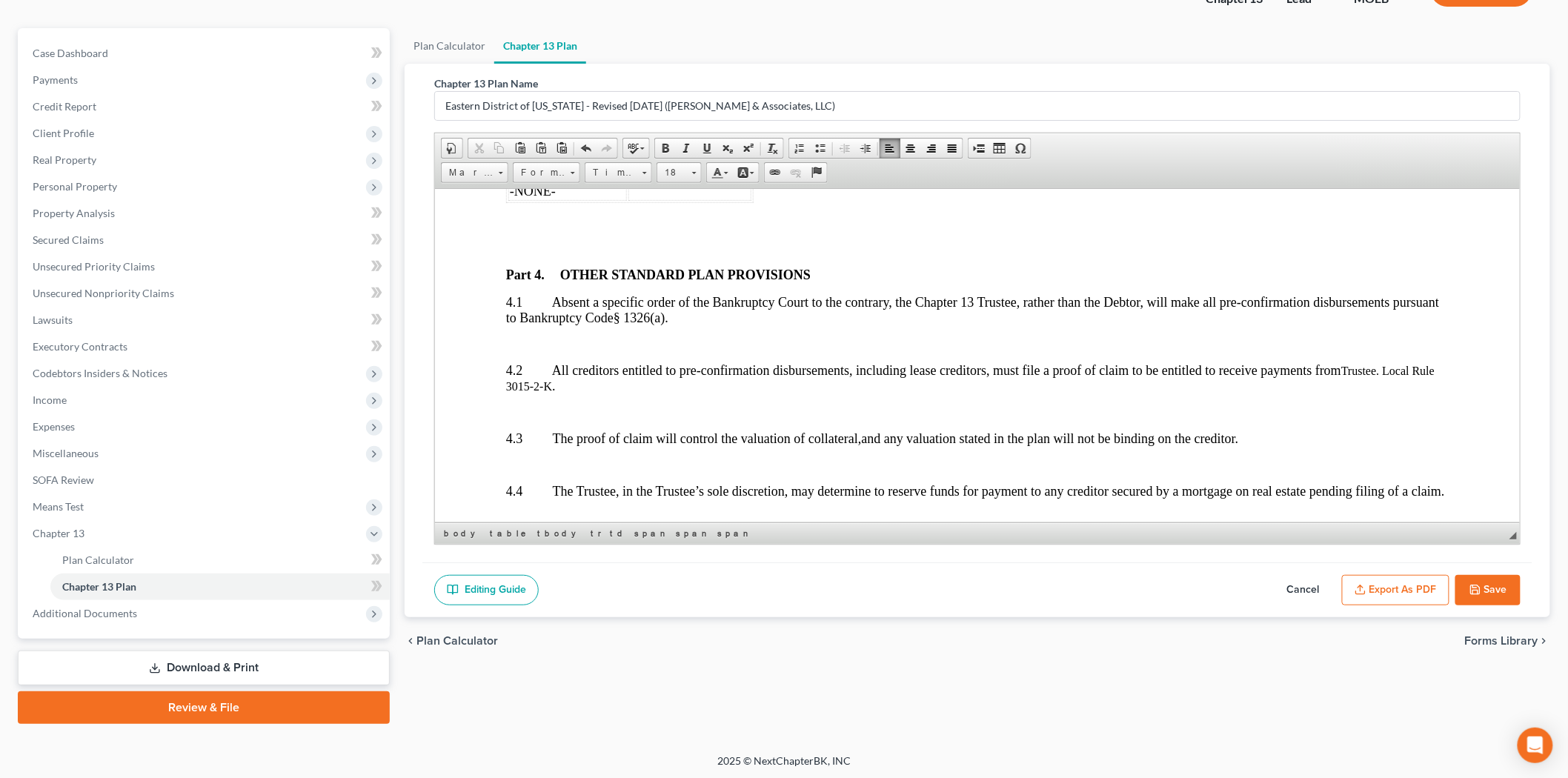
click at [1476, 595] on button "Save" at bounding box center [1487, 591] width 65 height 31
select select "6"
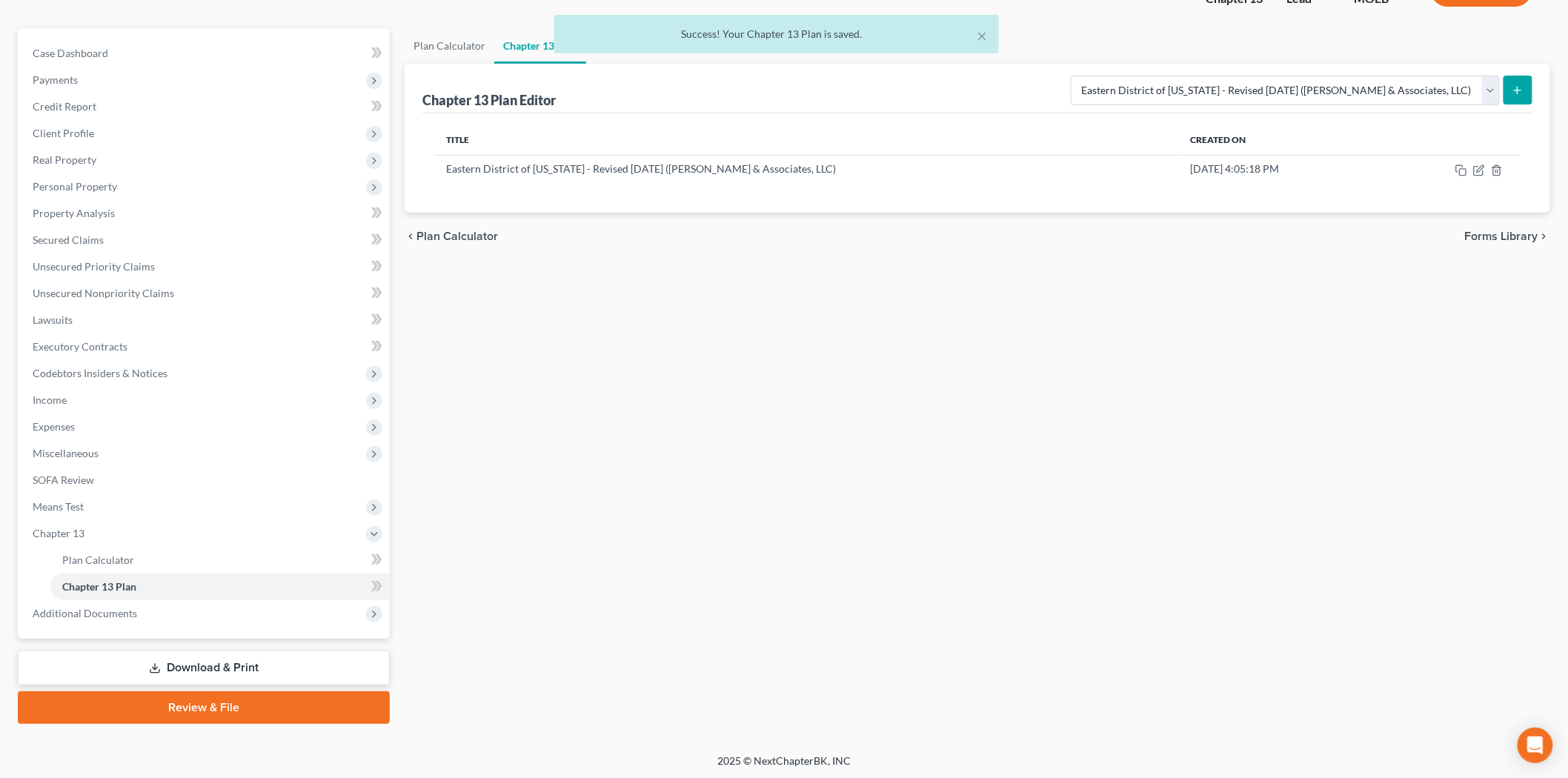
click at [195, 665] on link "Download & Print" at bounding box center [204, 668] width 372 height 35
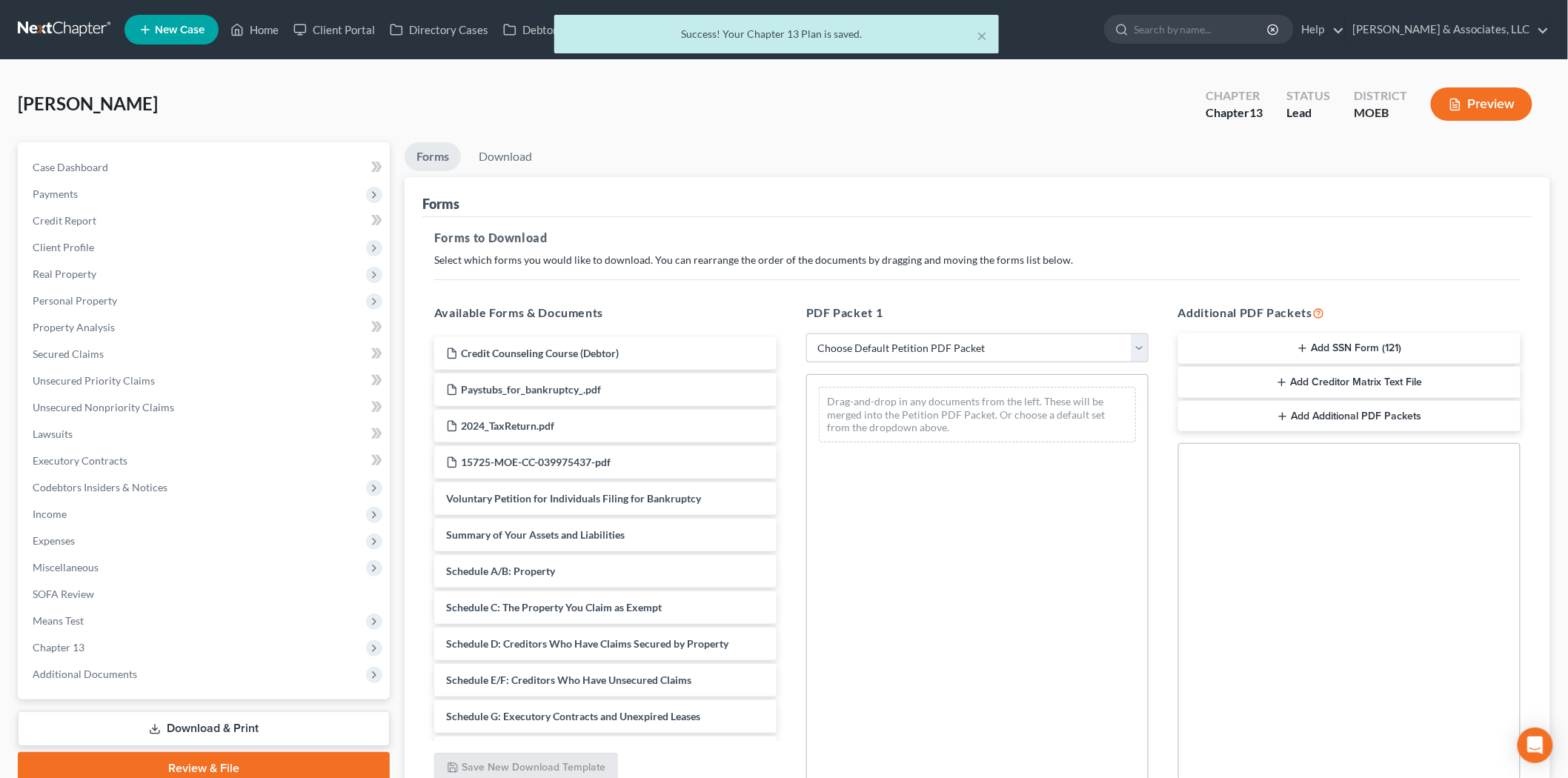
click at [1308, 373] on button "Add Creditor Matrix Text File" at bounding box center [1349, 382] width 342 height 31
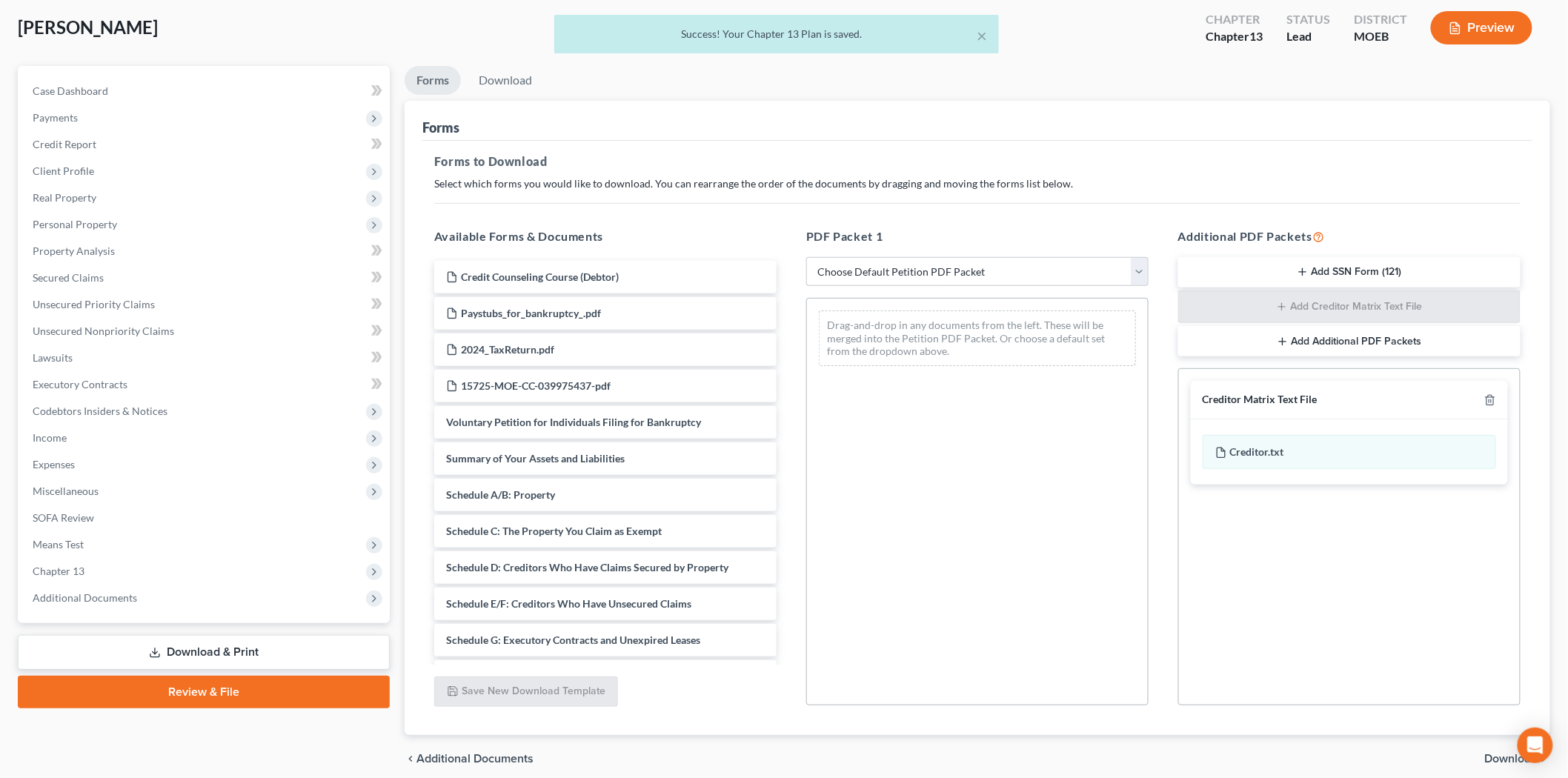
scroll to position [137, 0]
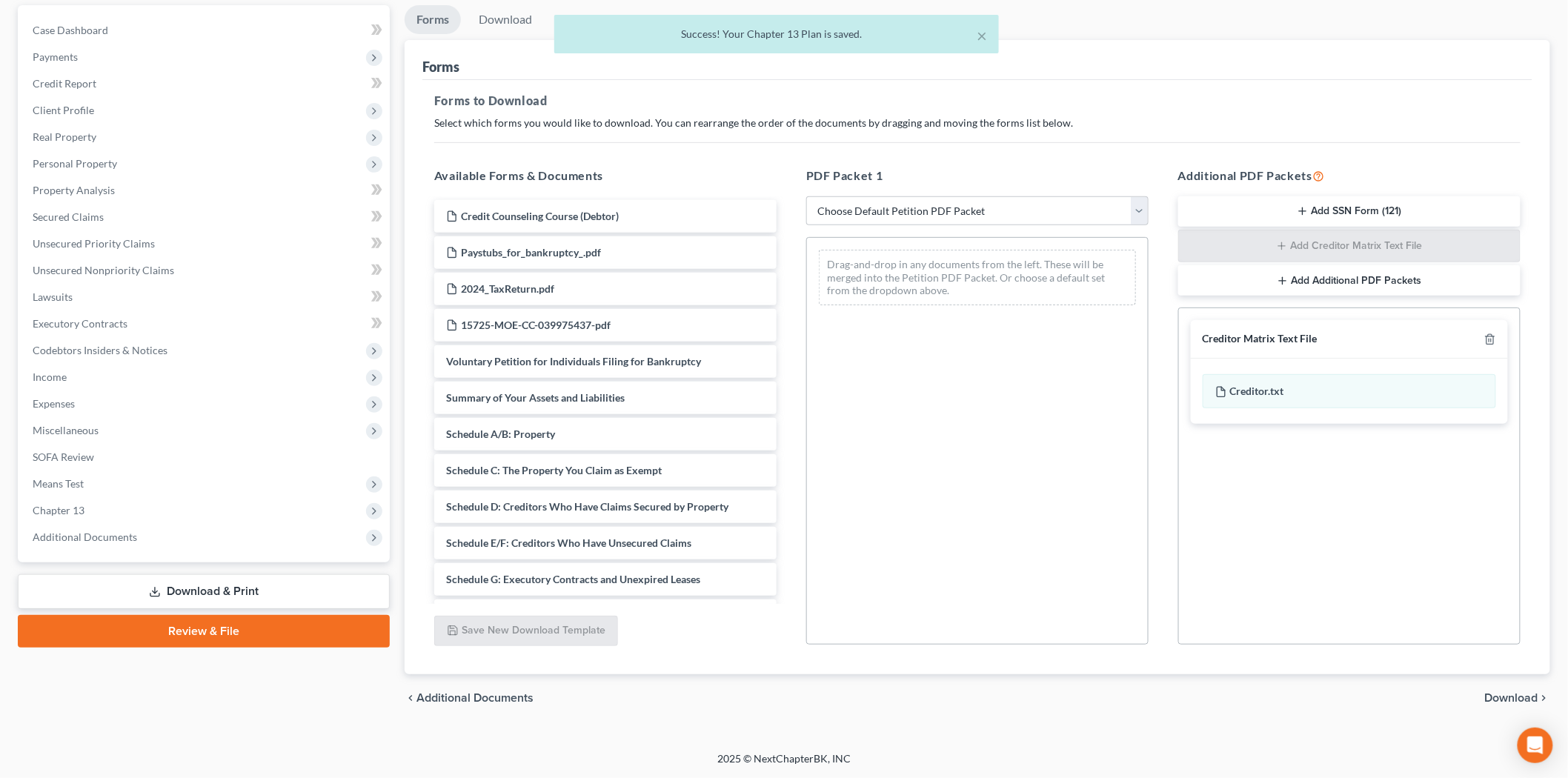
click at [1502, 708] on div "chevron_left Additional Documents Download chevron_right" at bounding box center [977, 697] width 1145 height 48
click at [1502, 699] on span "Download" at bounding box center [1512, 698] width 54 height 12
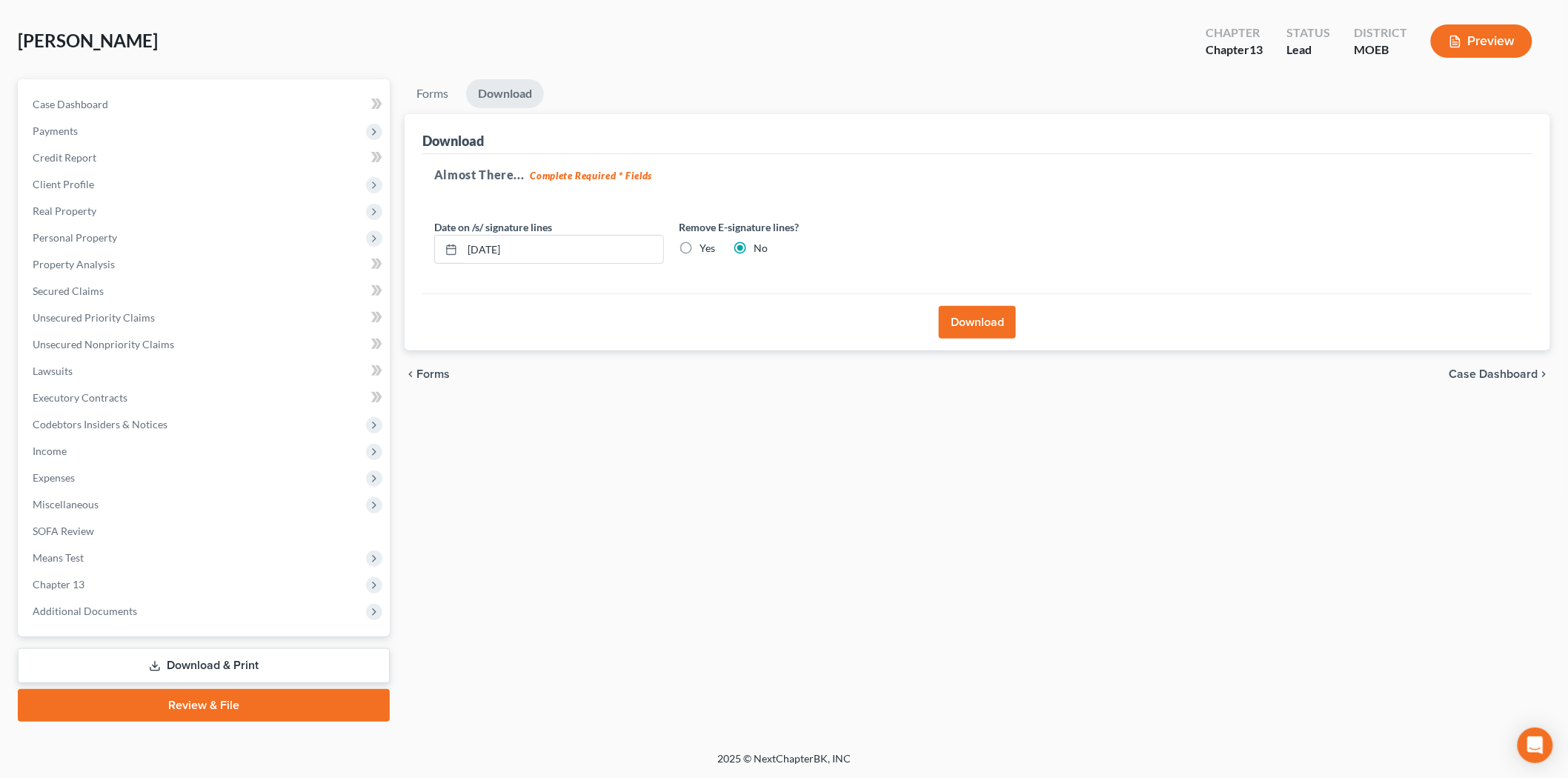
scroll to position [62, 0]
click at [937, 306] on div "Download" at bounding box center [976, 323] width 1110 height 57
click at [980, 325] on button "Download" at bounding box center [977, 324] width 77 height 33
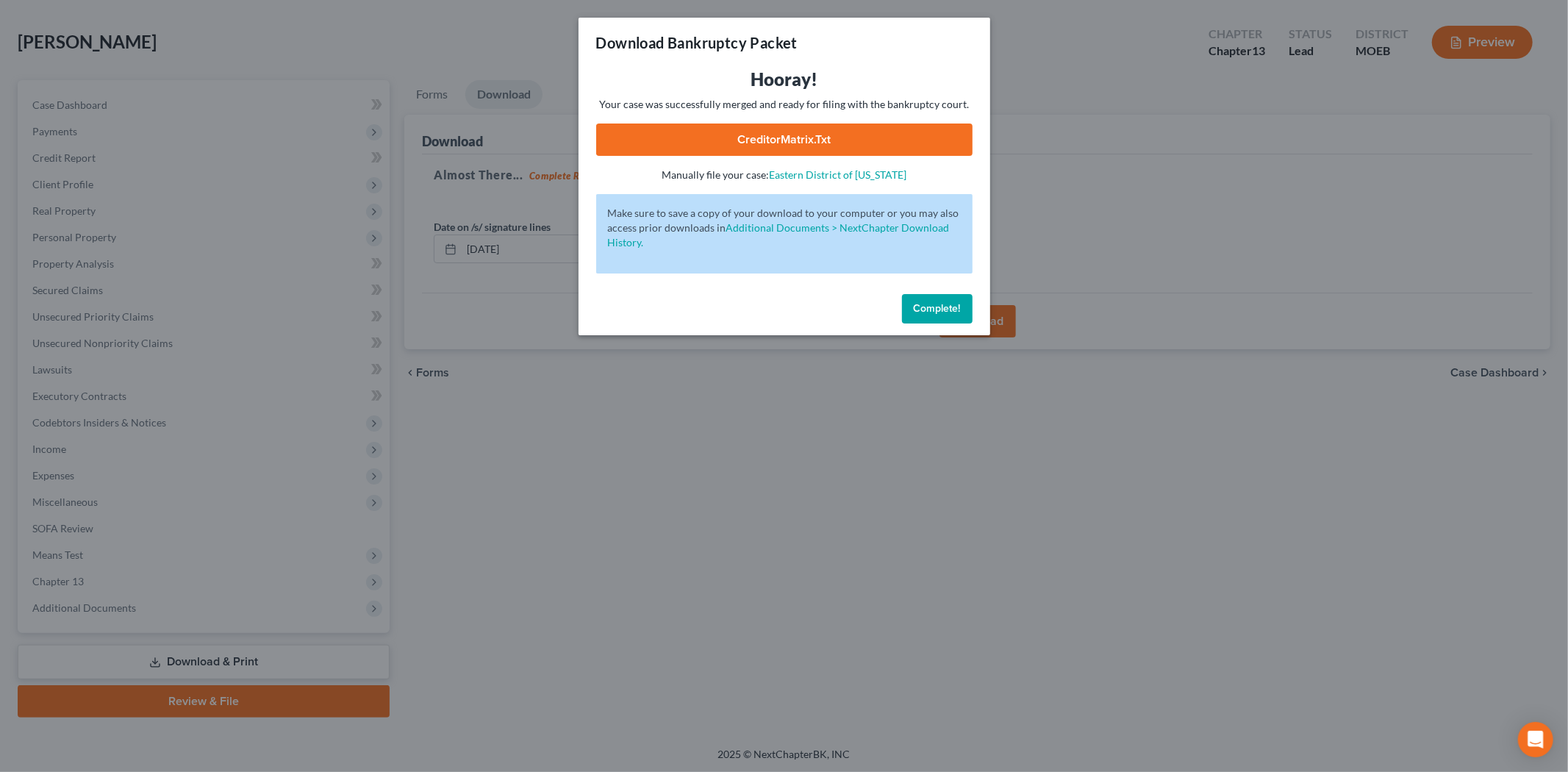
click at [775, 147] on link "CreditorMatrix.txt" at bounding box center [785, 140] width 377 height 33
click at [755, 133] on link "CreditorMatrix.txt" at bounding box center [785, 140] width 377 height 33
drag, startPoint x: 922, startPoint y: 303, endPoint x: 744, endPoint y: 321, distance: 178.9
click at [922, 303] on span "Complete!" at bounding box center [937, 309] width 47 height 13
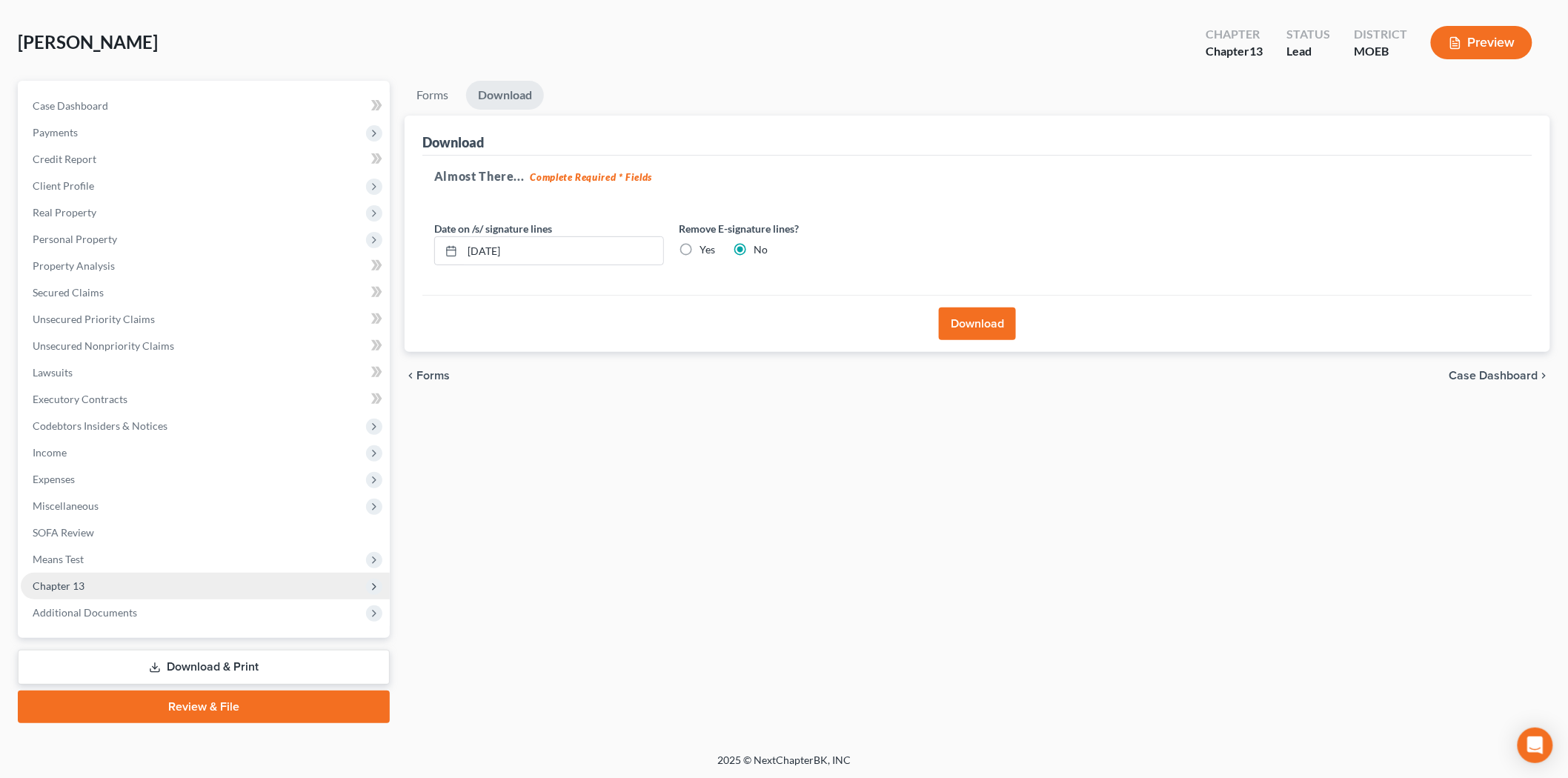
click at [120, 578] on span "Chapter 13" at bounding box center [205, 586] width 369 height 27
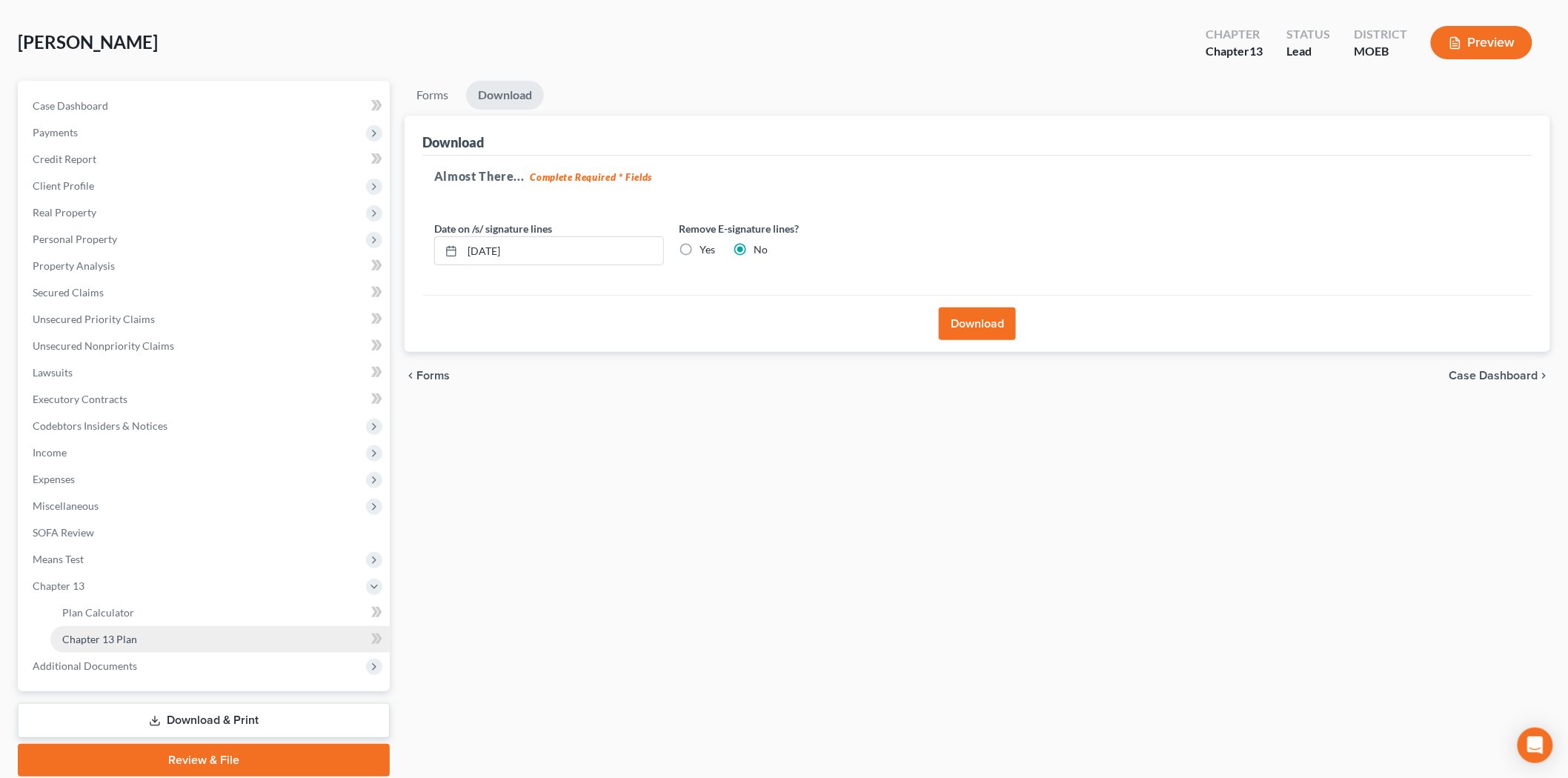
click at [143, 638] on link "Chapter 13 Plan" at bounding box center [220, 639] width 340 height 27
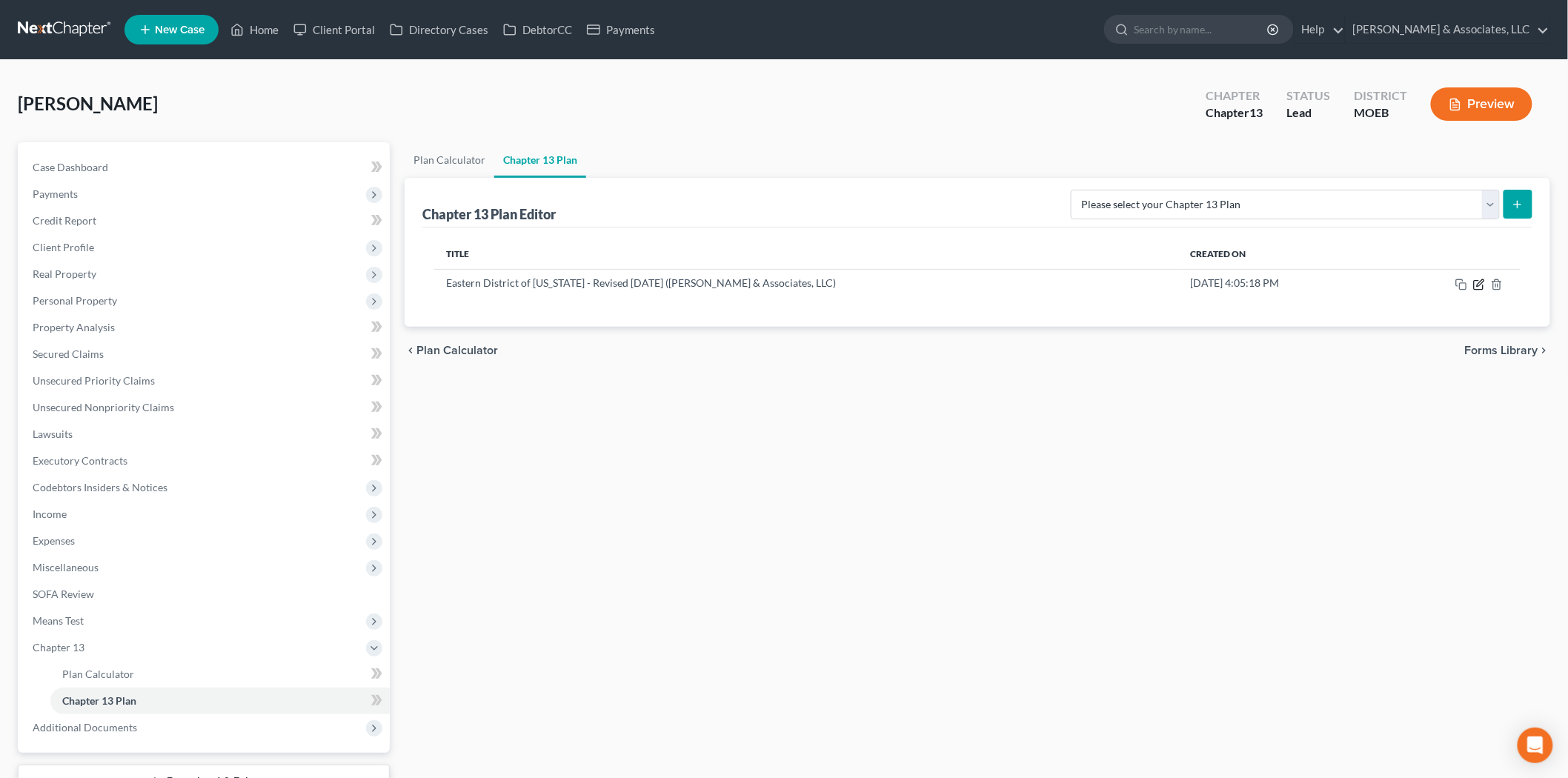
click at [1485, 282] on icon "button" at bounding box center [1479, 285] width 12 height 12
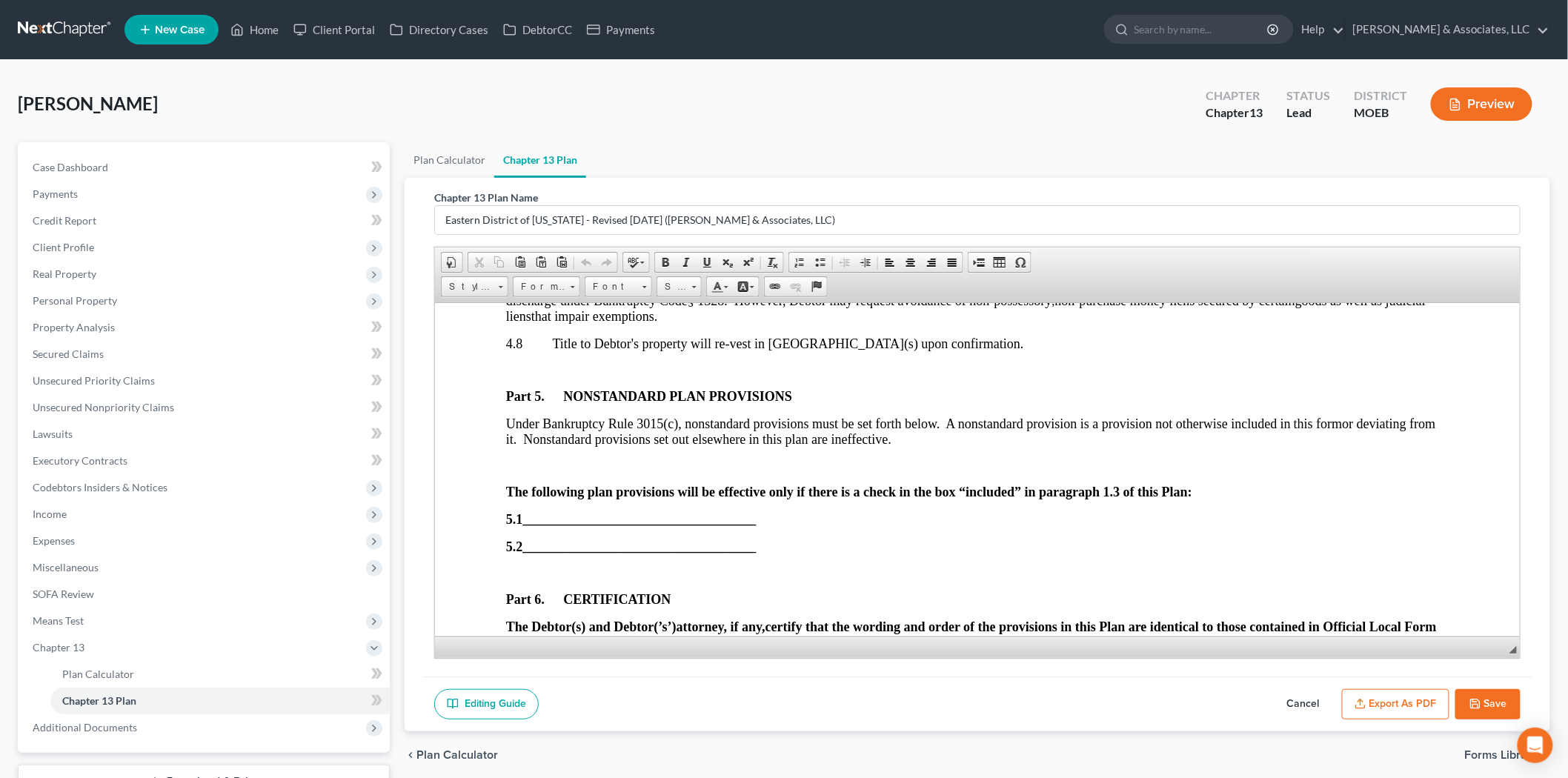
scroll to position [4688, 0]
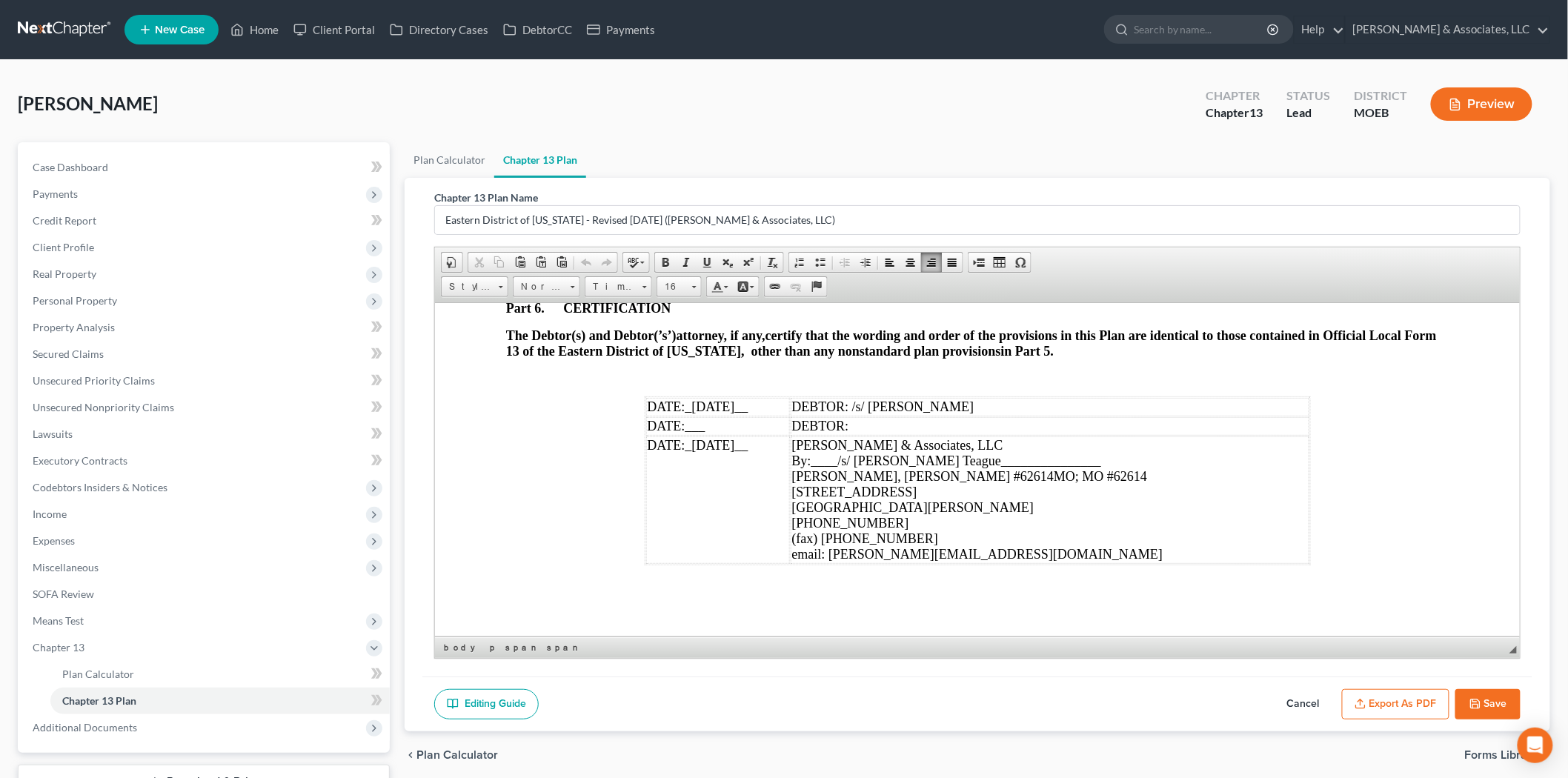
click at [753, 473] on td "DATE: _[DATE]__" at bounding box center [717, 499] width 144 height 127
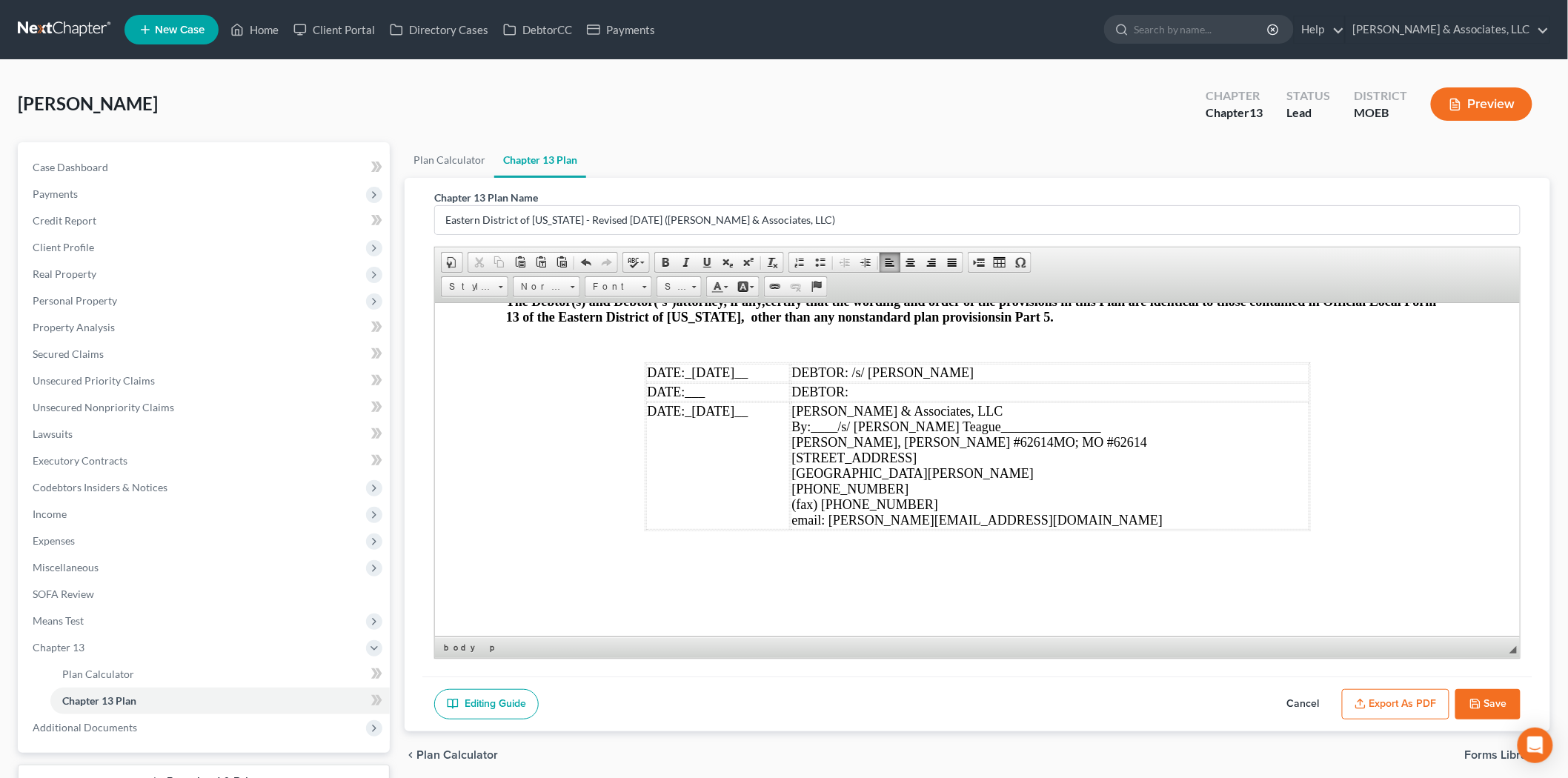
scroll to position [3, 0]
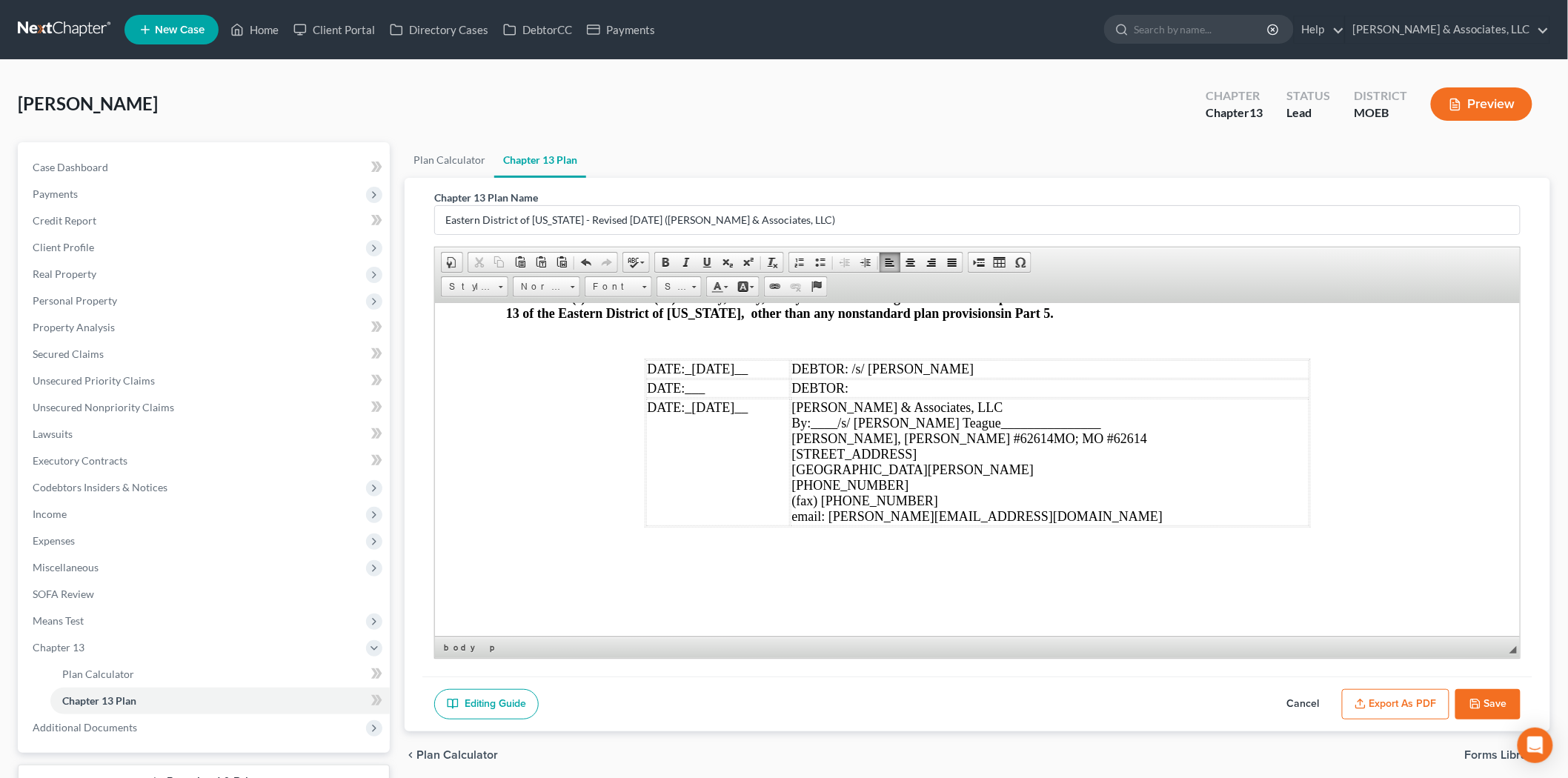
paste body
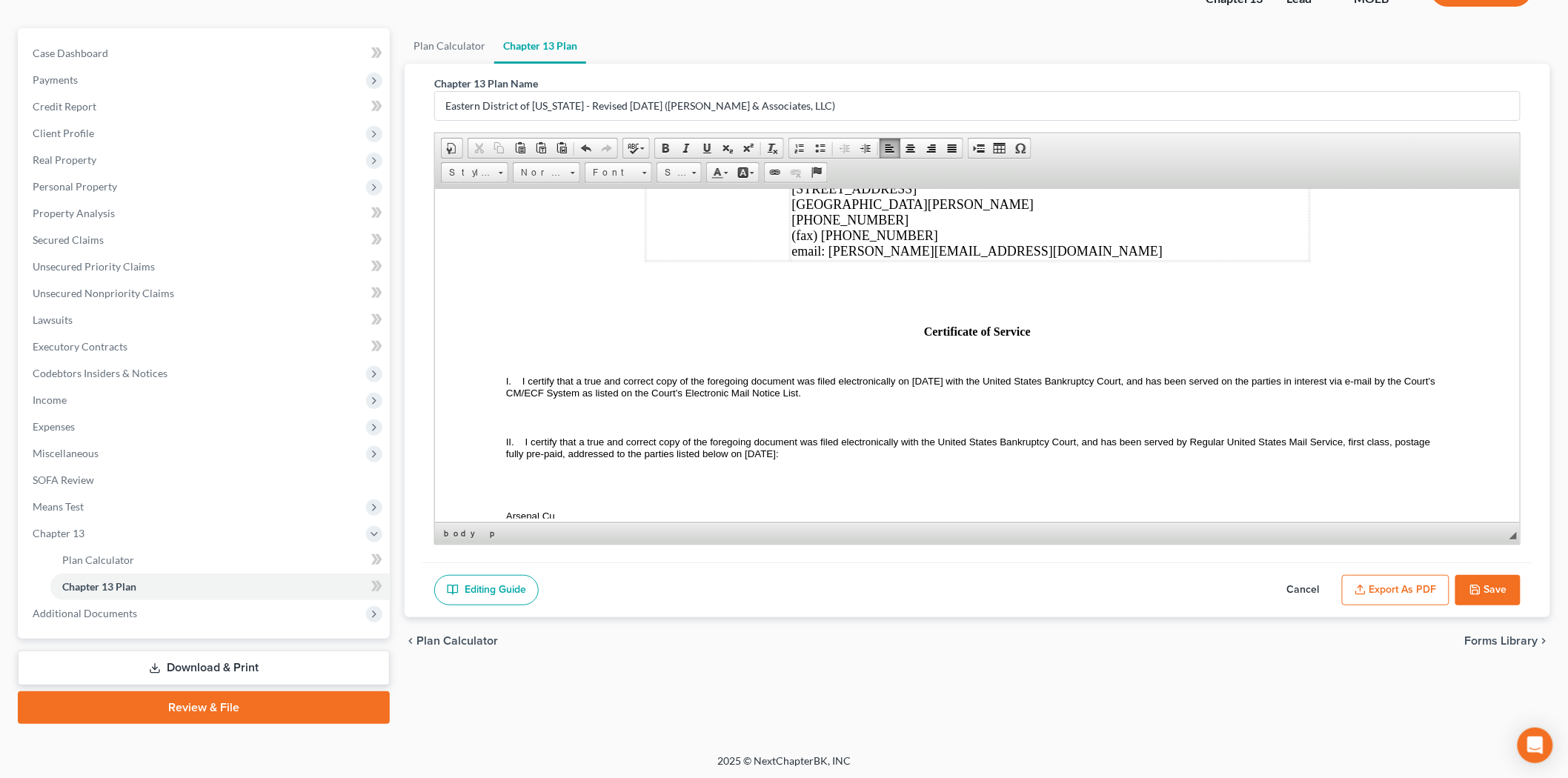
scroll to position [4853, 0]
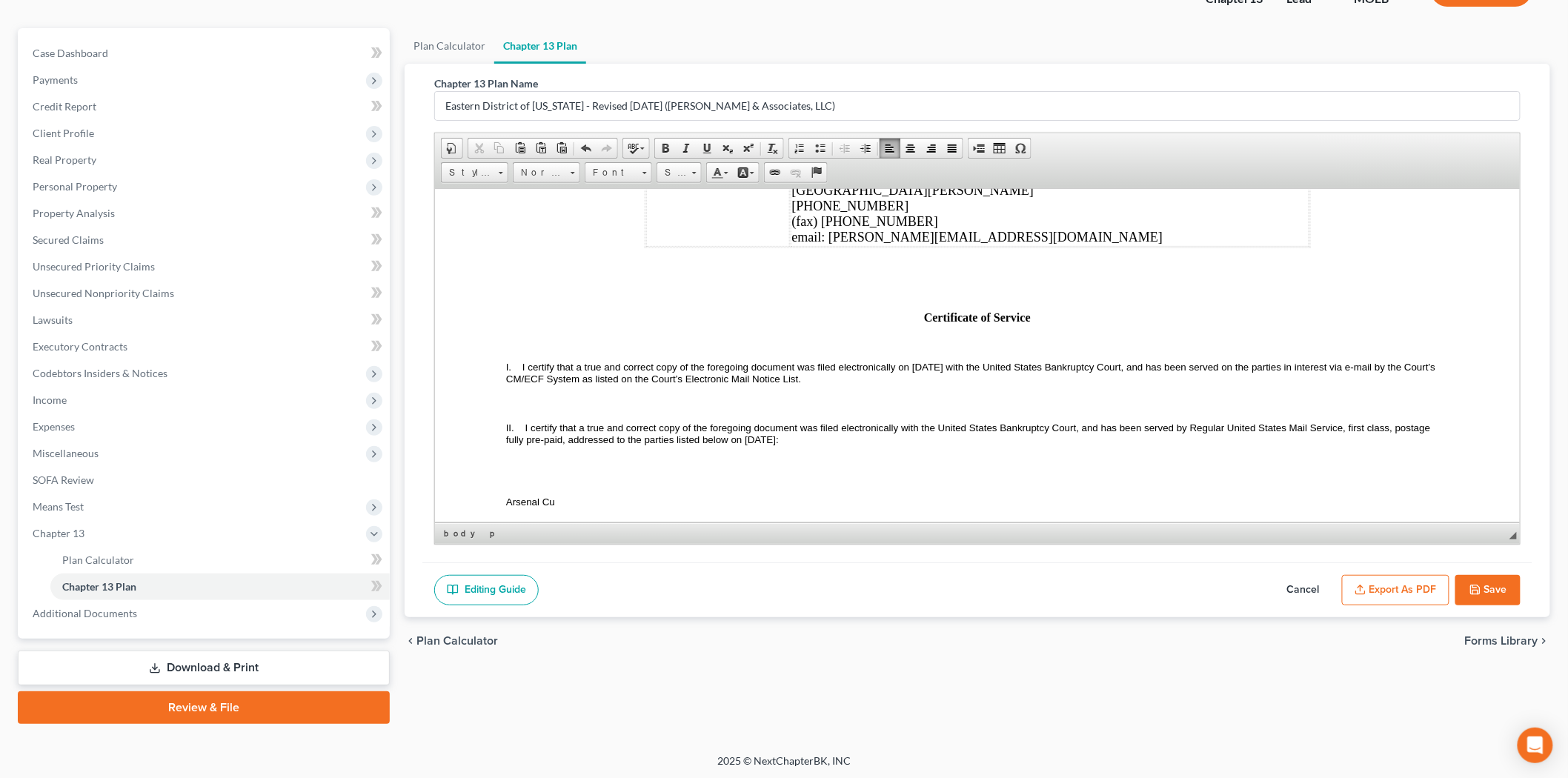
click at [1391, 595] on button "Export as PDF" at bounding box center [1396, 591] width 107 height 31
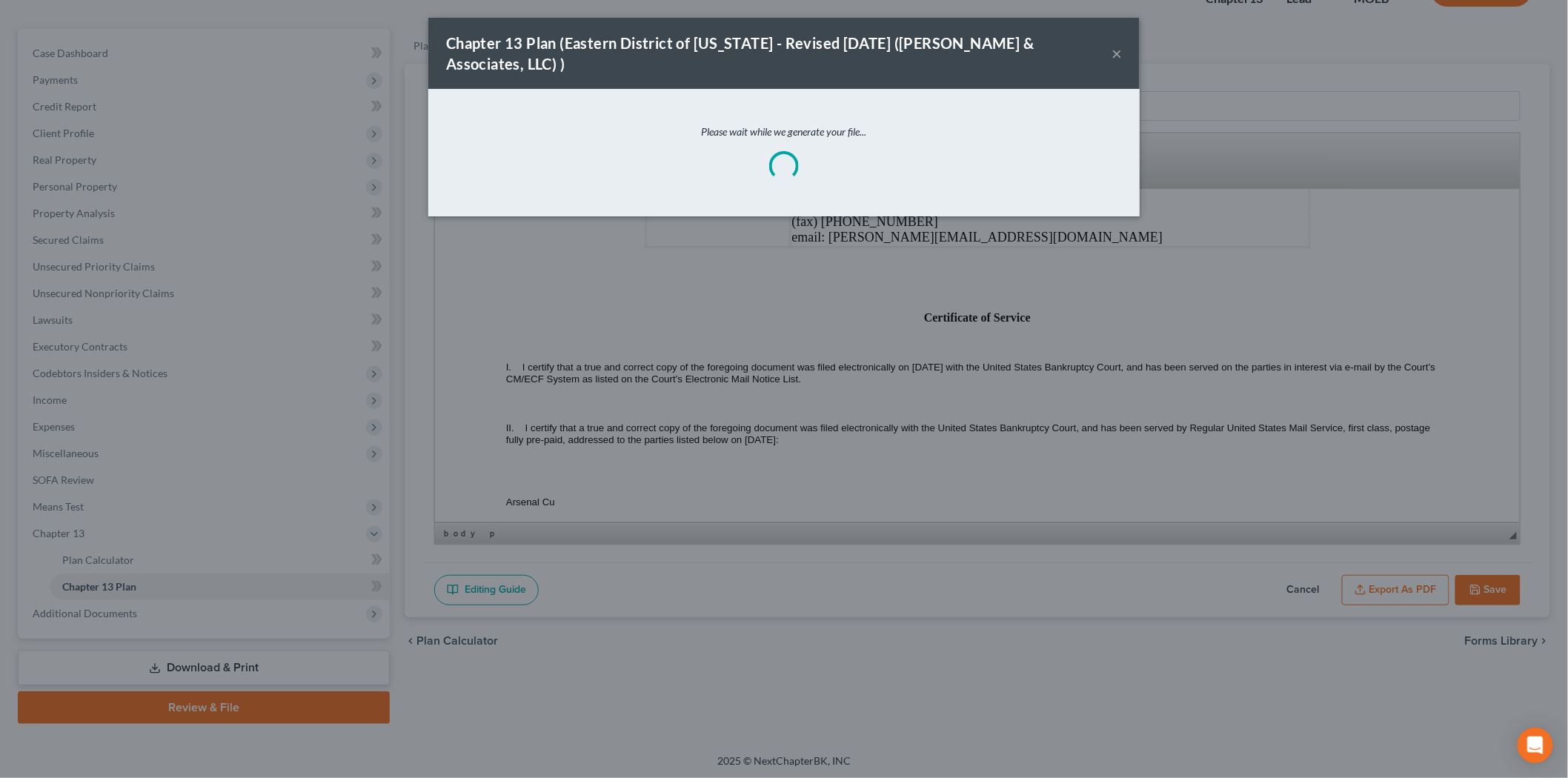
scroll to position [4837, 0]
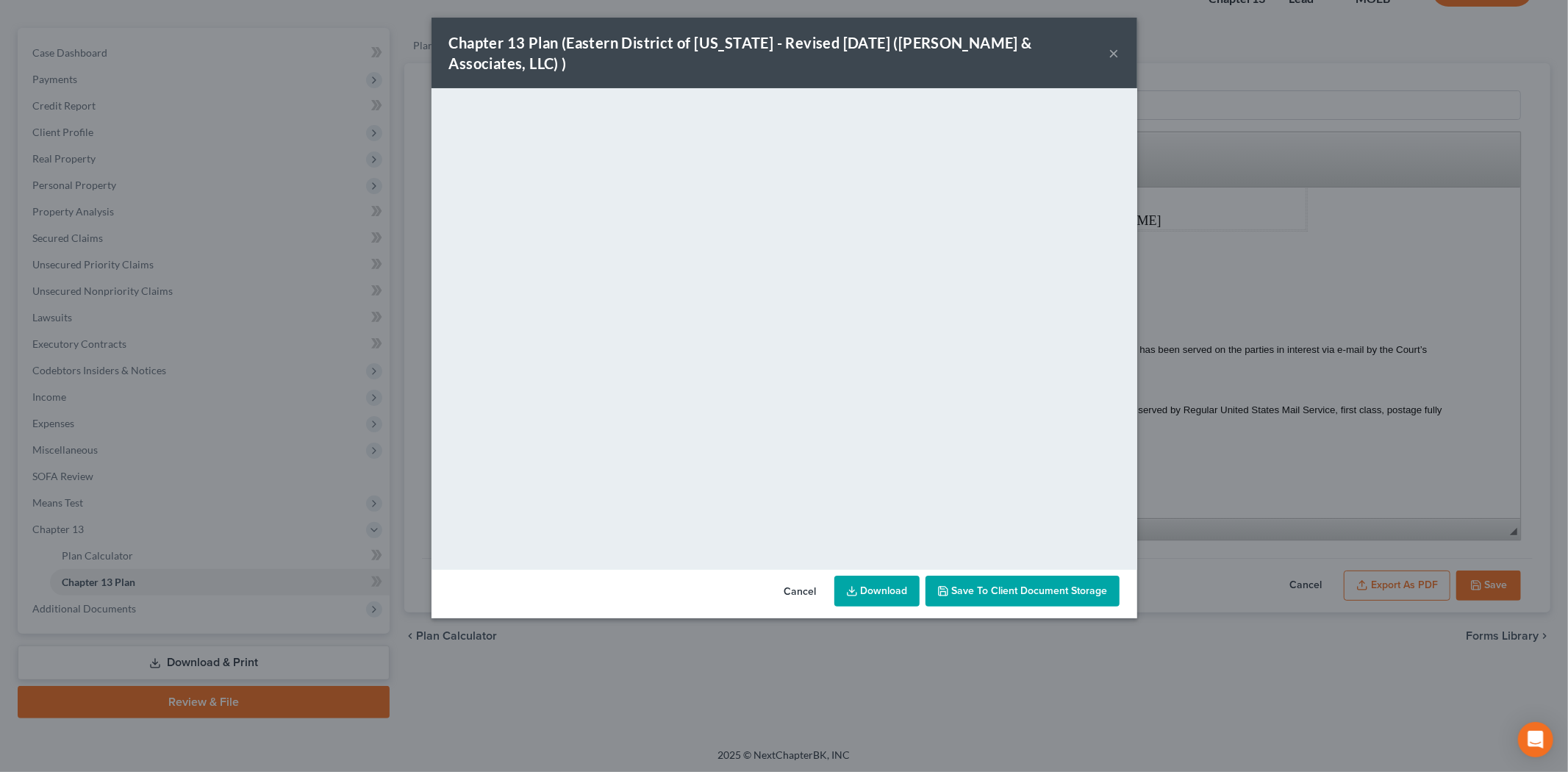
click at [974, 585] on span "Save to Client Document Storage" at bounding box center [1030, 591] width 156 height 13
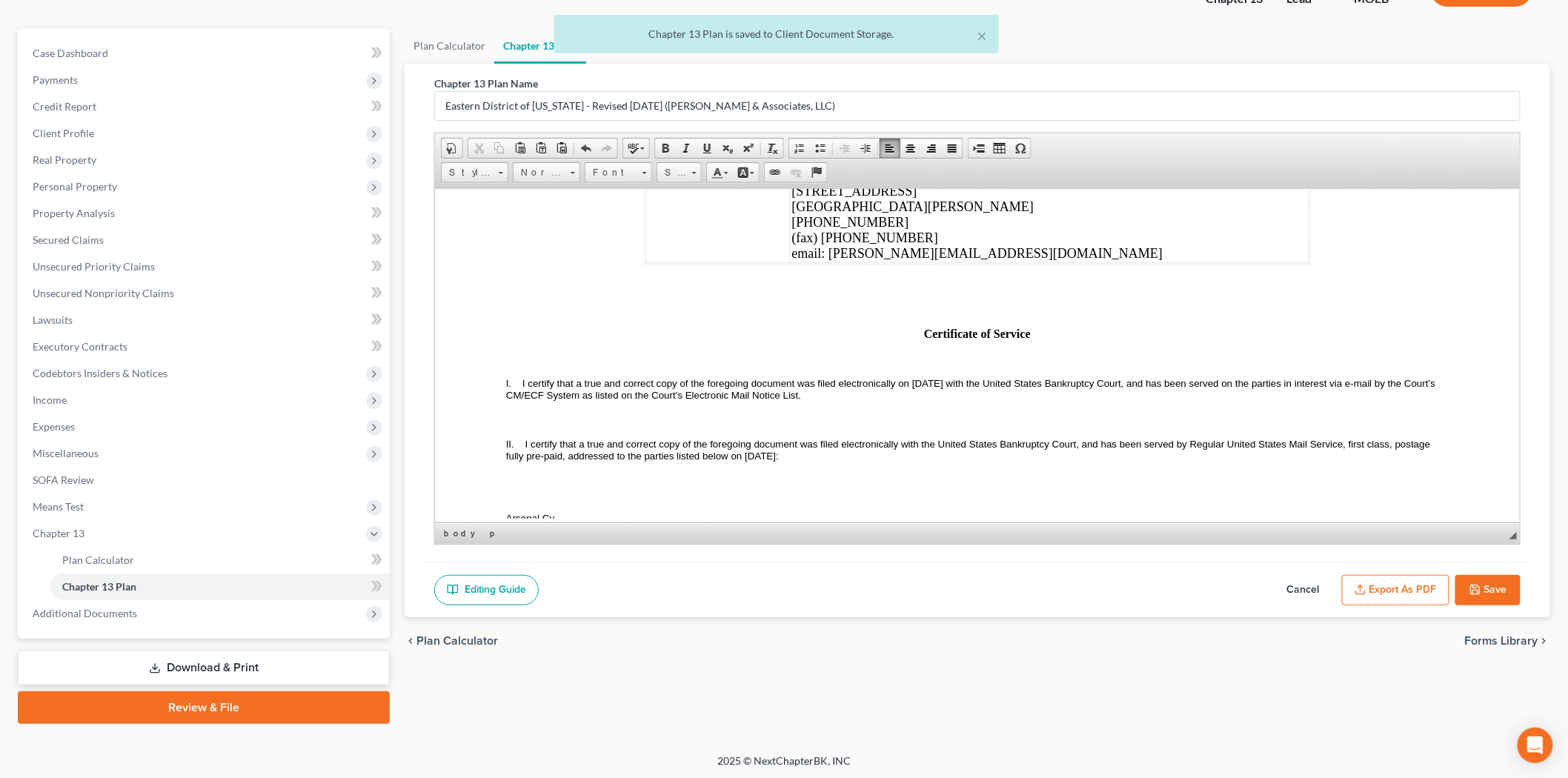
scroll to position [4853, 0]
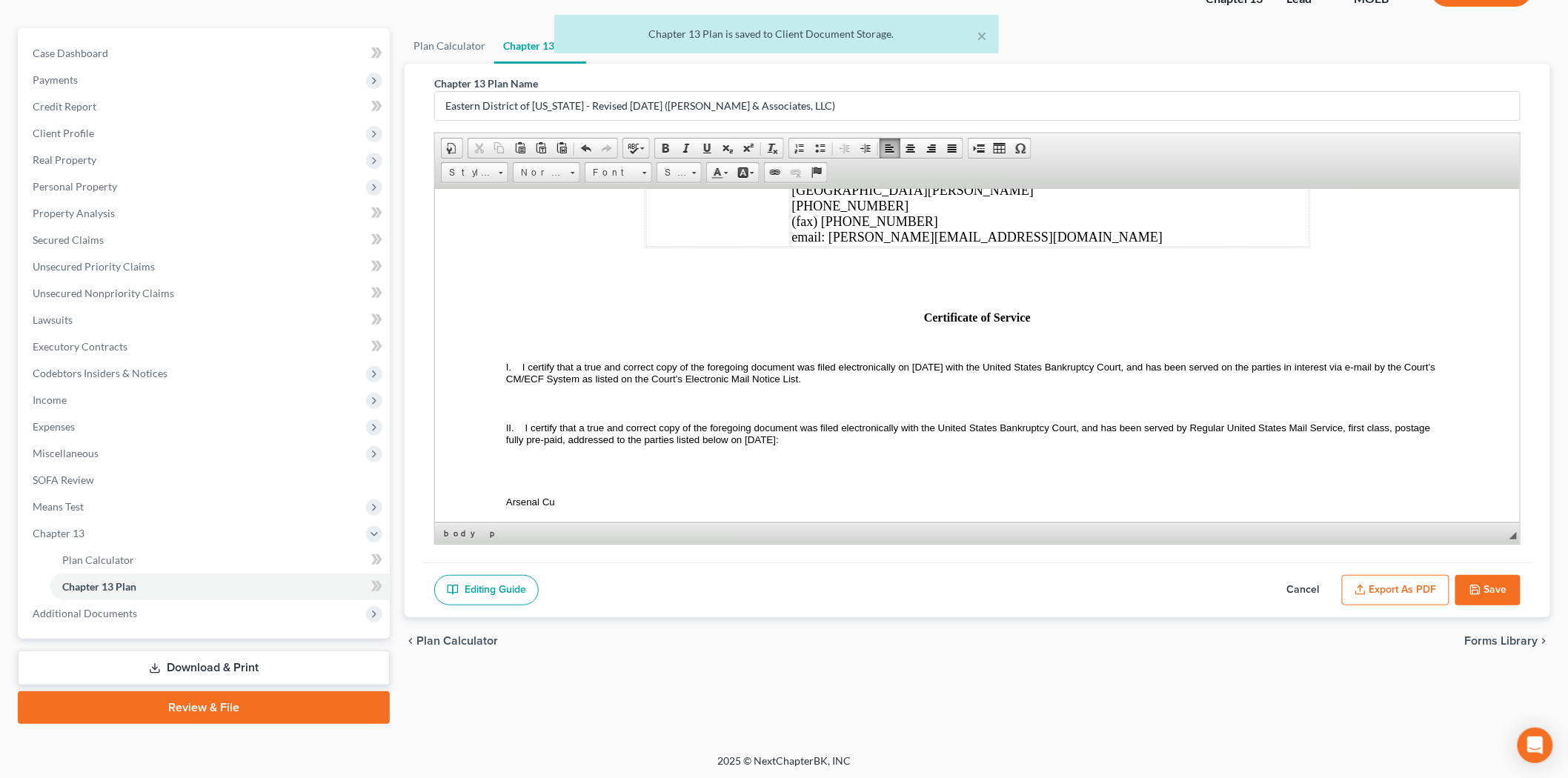
click at [1501, 594] on button "Save" at bounding box center [1487, 591] width 65 height 31
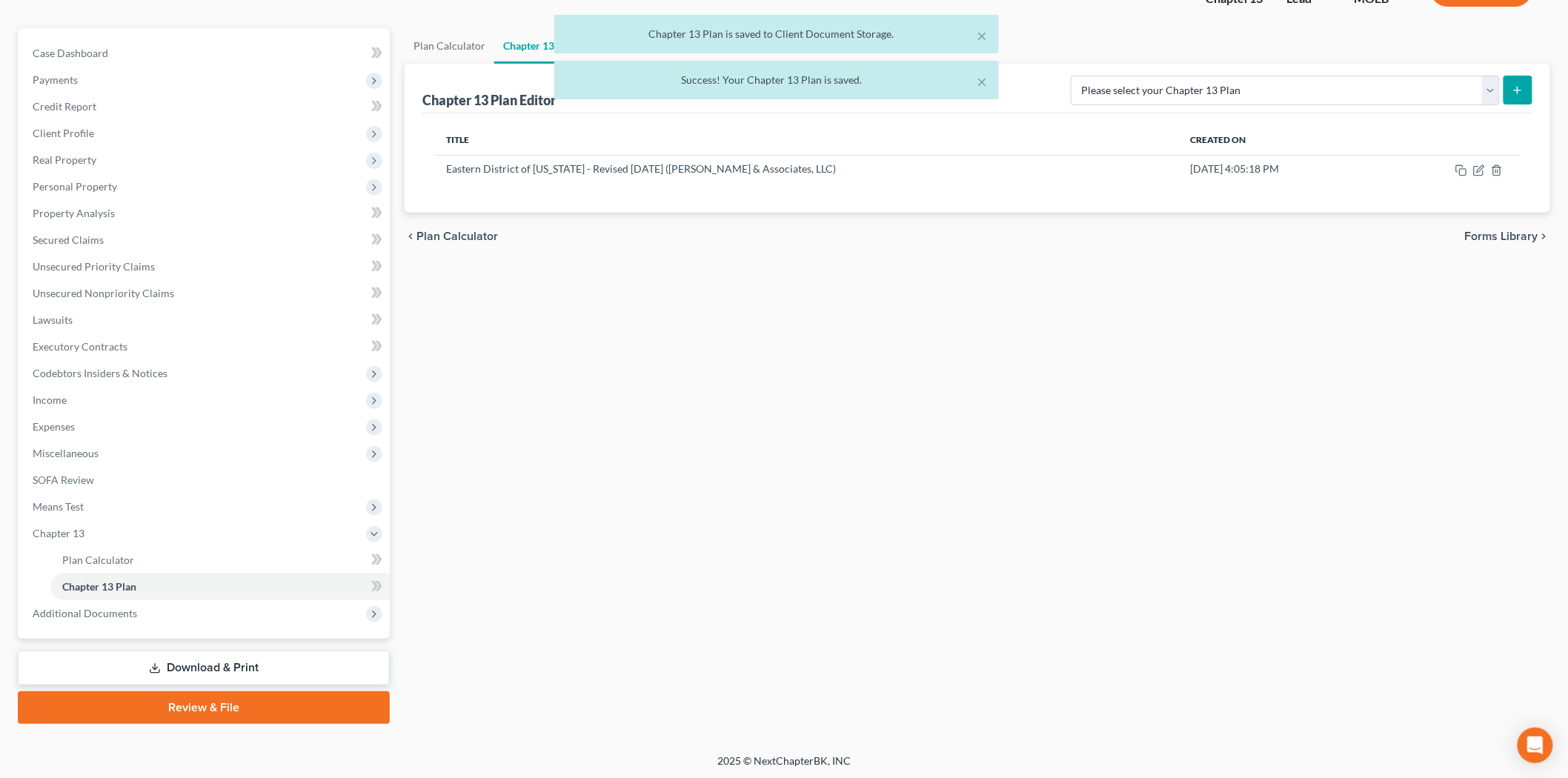
click at [167, 660] on link "Download & Print" at bounding box center [204, 668] width 372 height 35
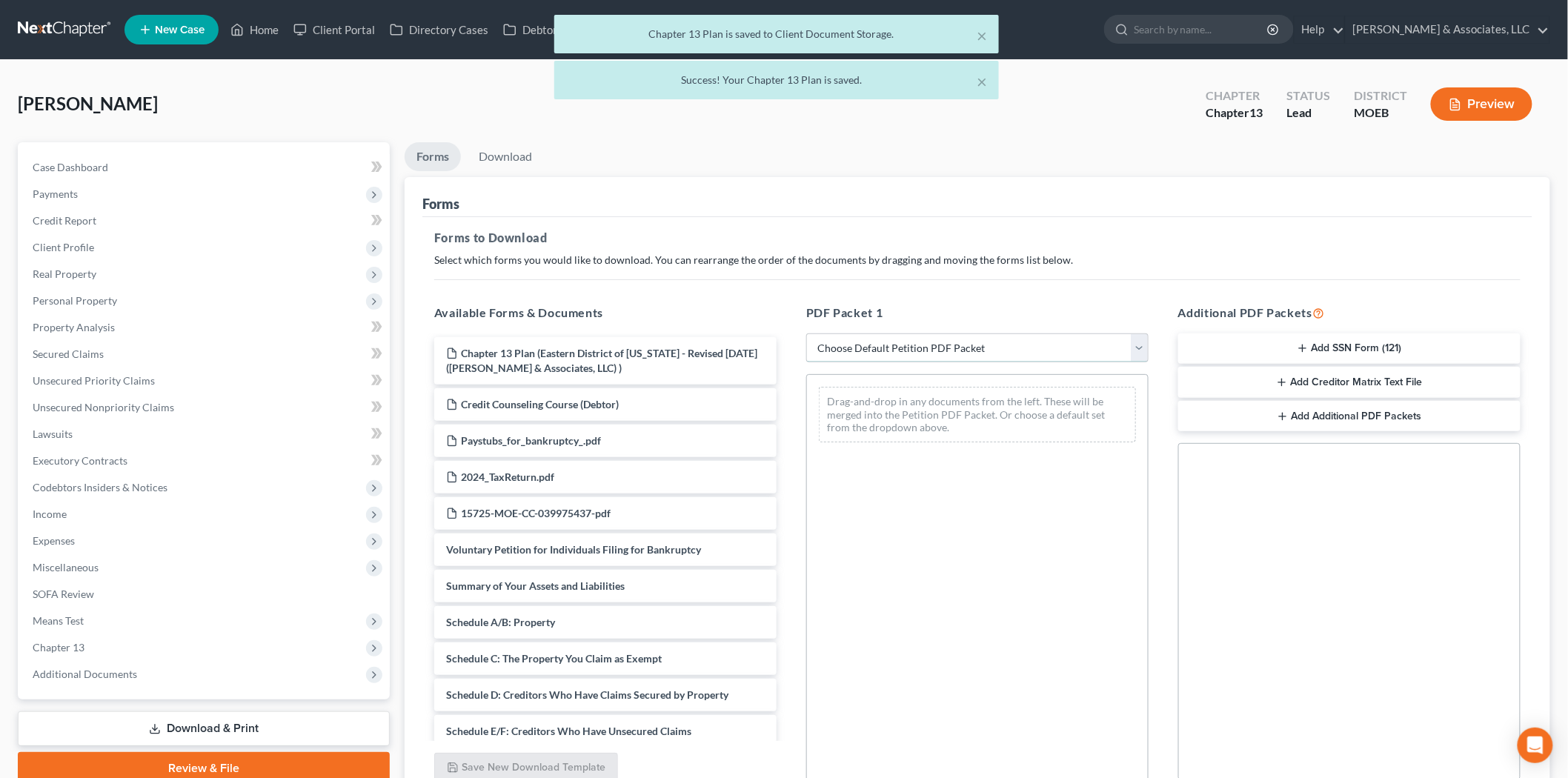
drag, startPoint x: 919, startPoint y: 350, endPoint x: 920, endPoint y: 360, distance: 10.0
click at [919, 351] on select "Choose Default Petition PDF Packet Complete Bankruptcy Petition (all forms and …" at bounding box center [977, 348] width 342 height 29
select select "0"
click at [807, 334] on select "Choose Default Petition PDF Packet Complete Bankruptcy Petition (all forms and …" at bounding box center [977, 348] width 342 height 29
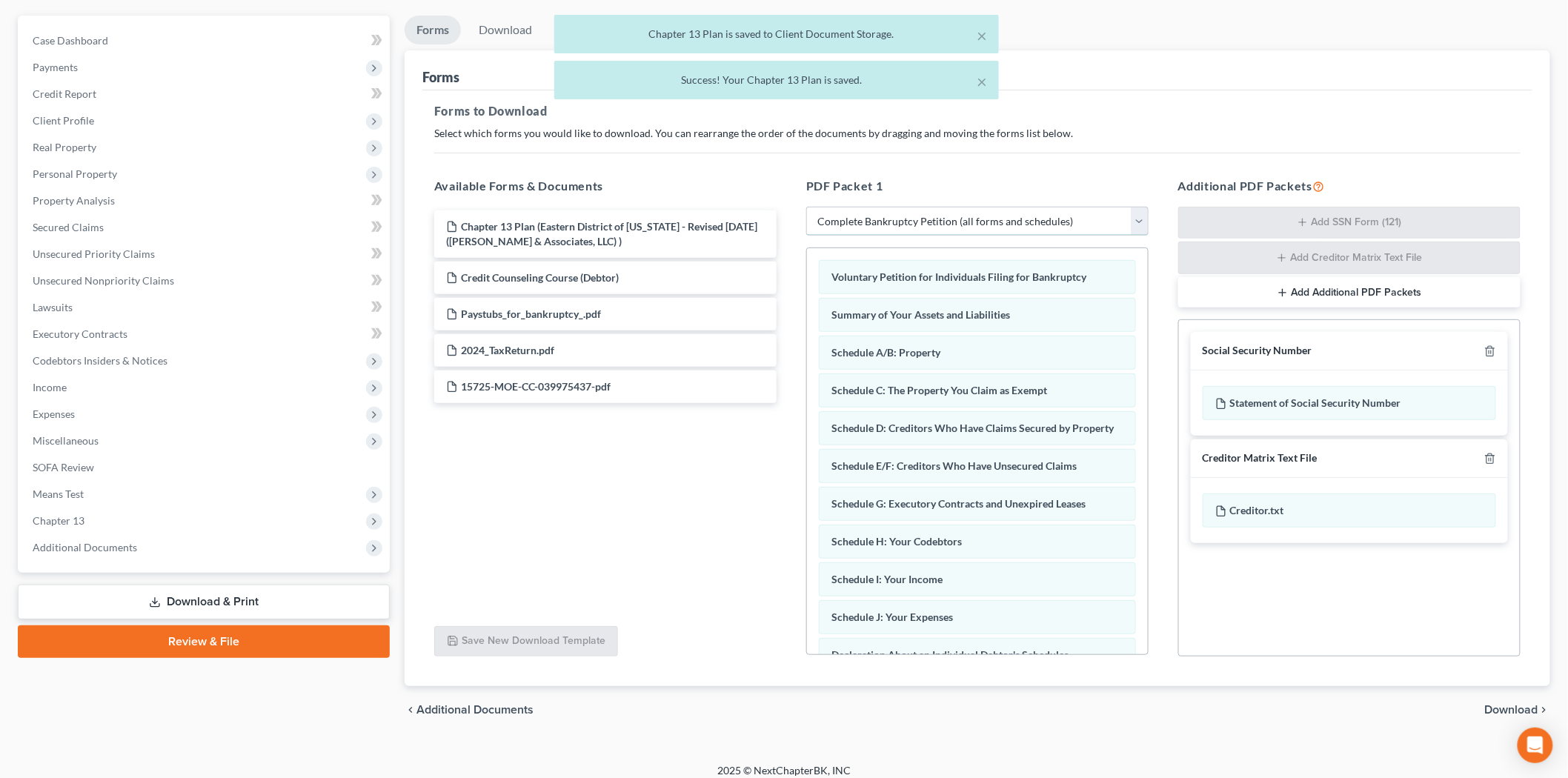
scroll to position [139, 0]
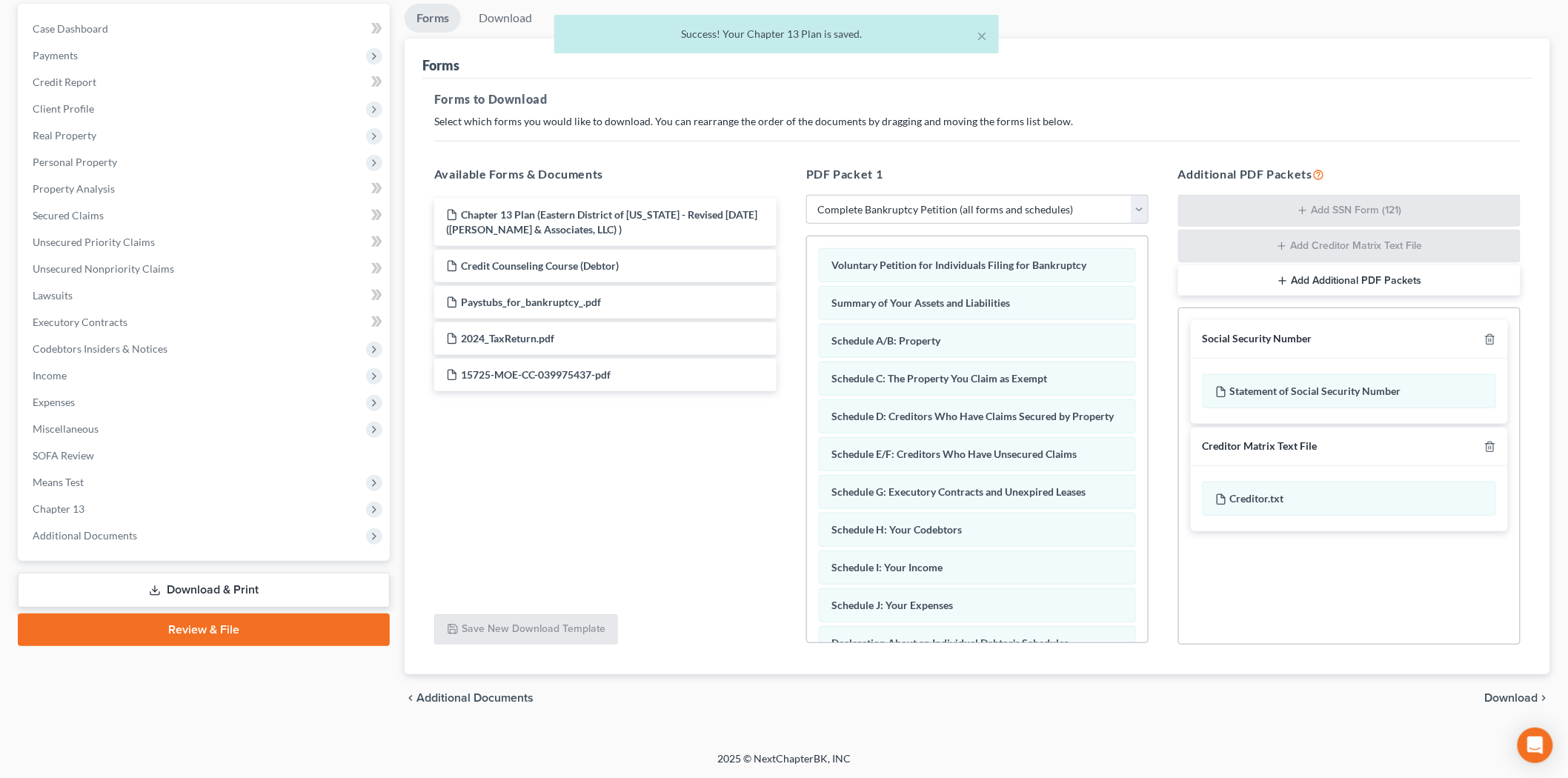
click at [1502, 694] on span "Download" at bounding box center [1512, 698] width 54 height 12
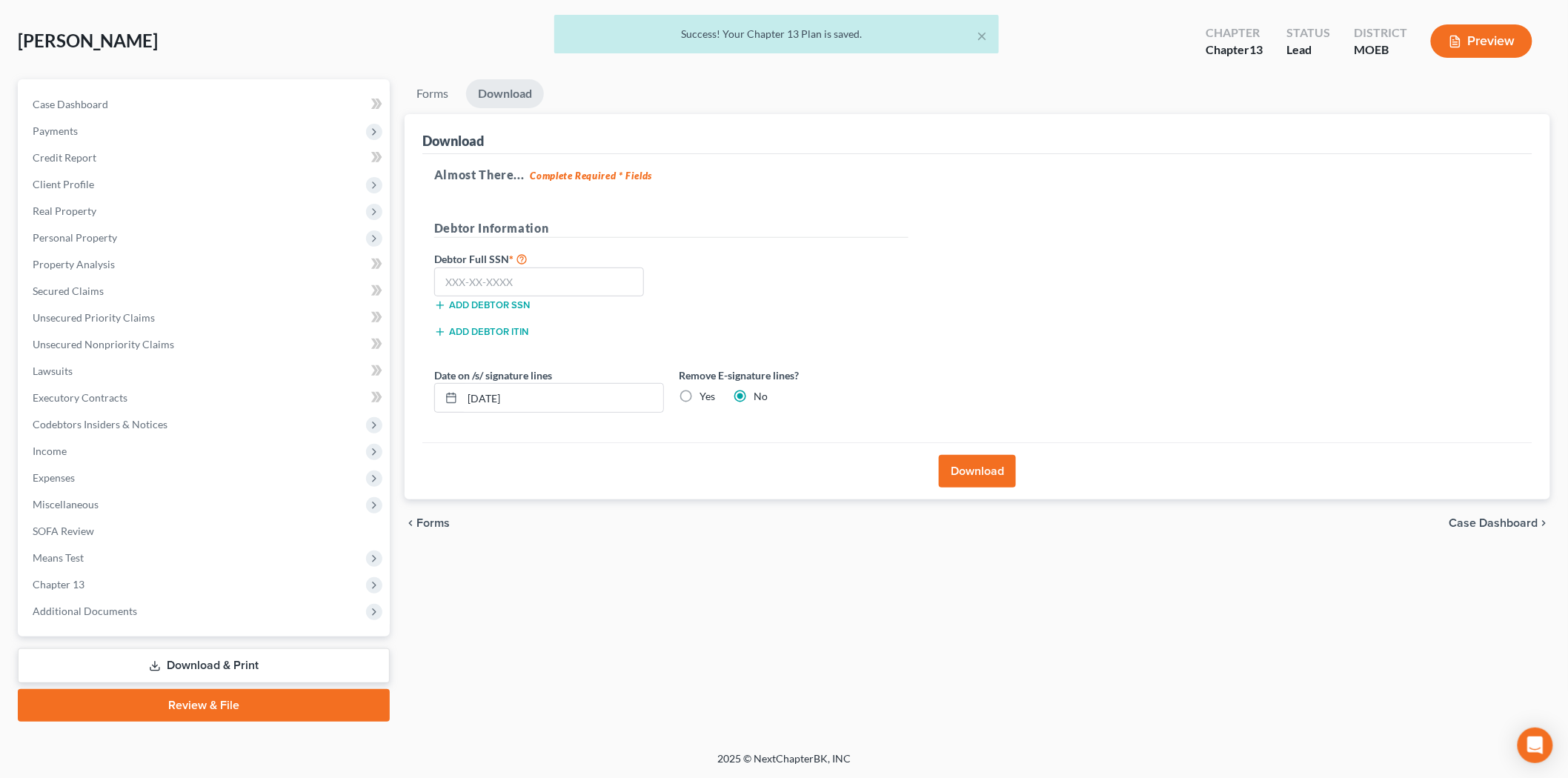
scroll to position [62, 0]
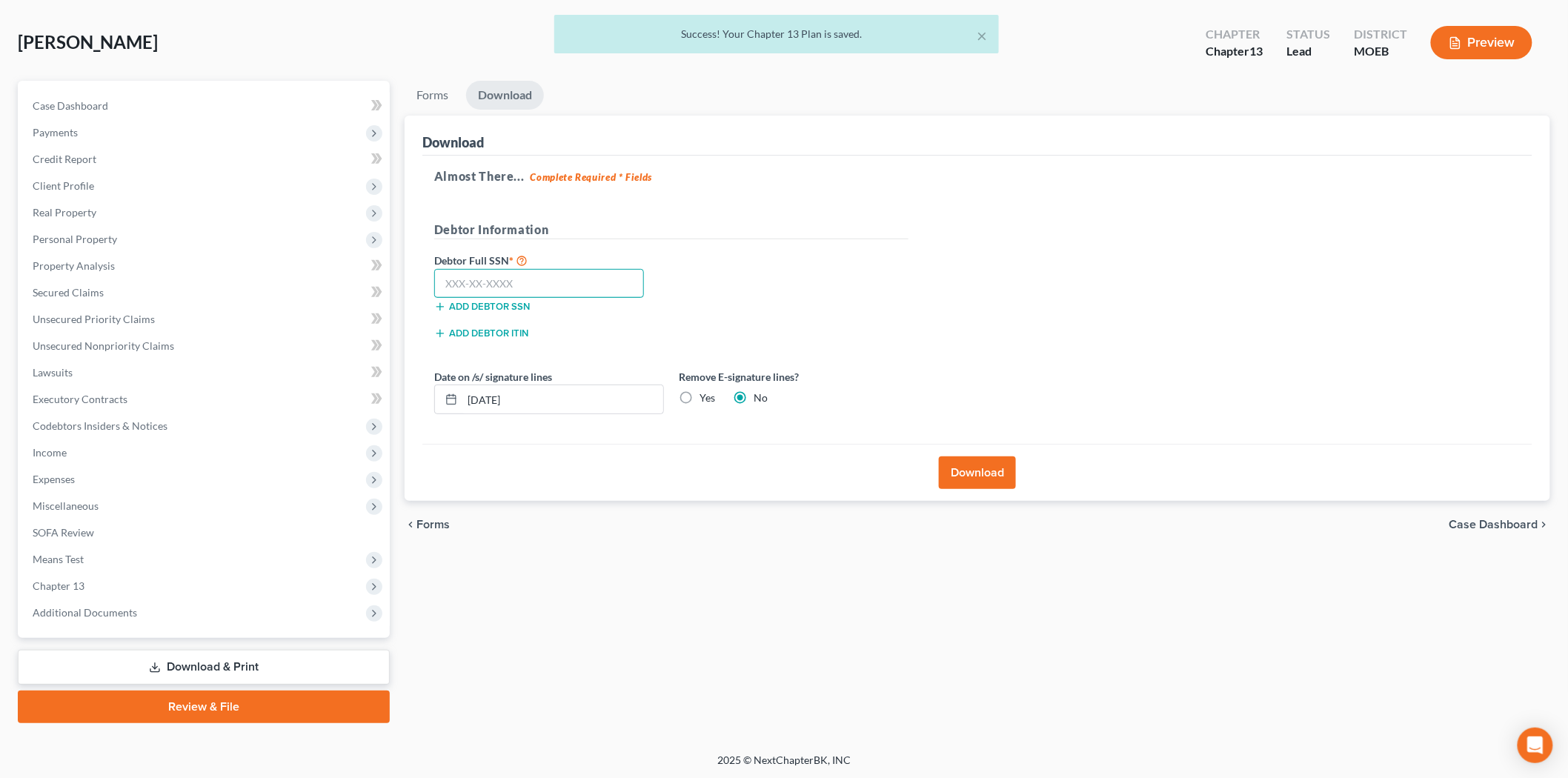
drag, startPoint x: 575, startPoint y: 289, endPoint x: 490, endPoint y: 138, distance: 173.3
click at [574, 289] on input "text" at bounding box center [539, 283] width 210 height 29
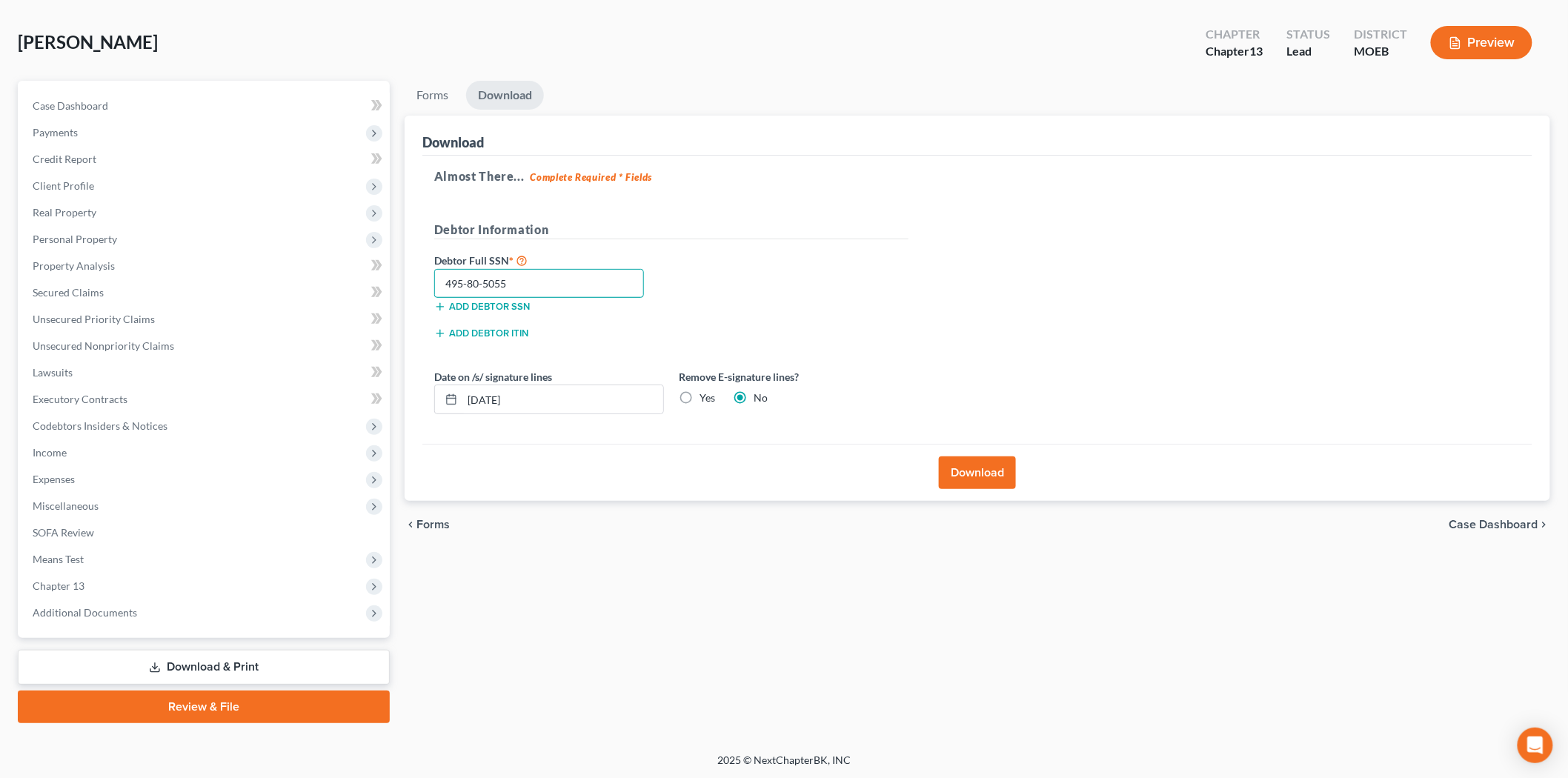
type input "495-80-5055"
click at [963, 499] on div "Download" at bounding box center [976, 472] width 1110 height 57
click at [961, 469] on button "Download" at bounding box center [977, 473] width 77 height 33
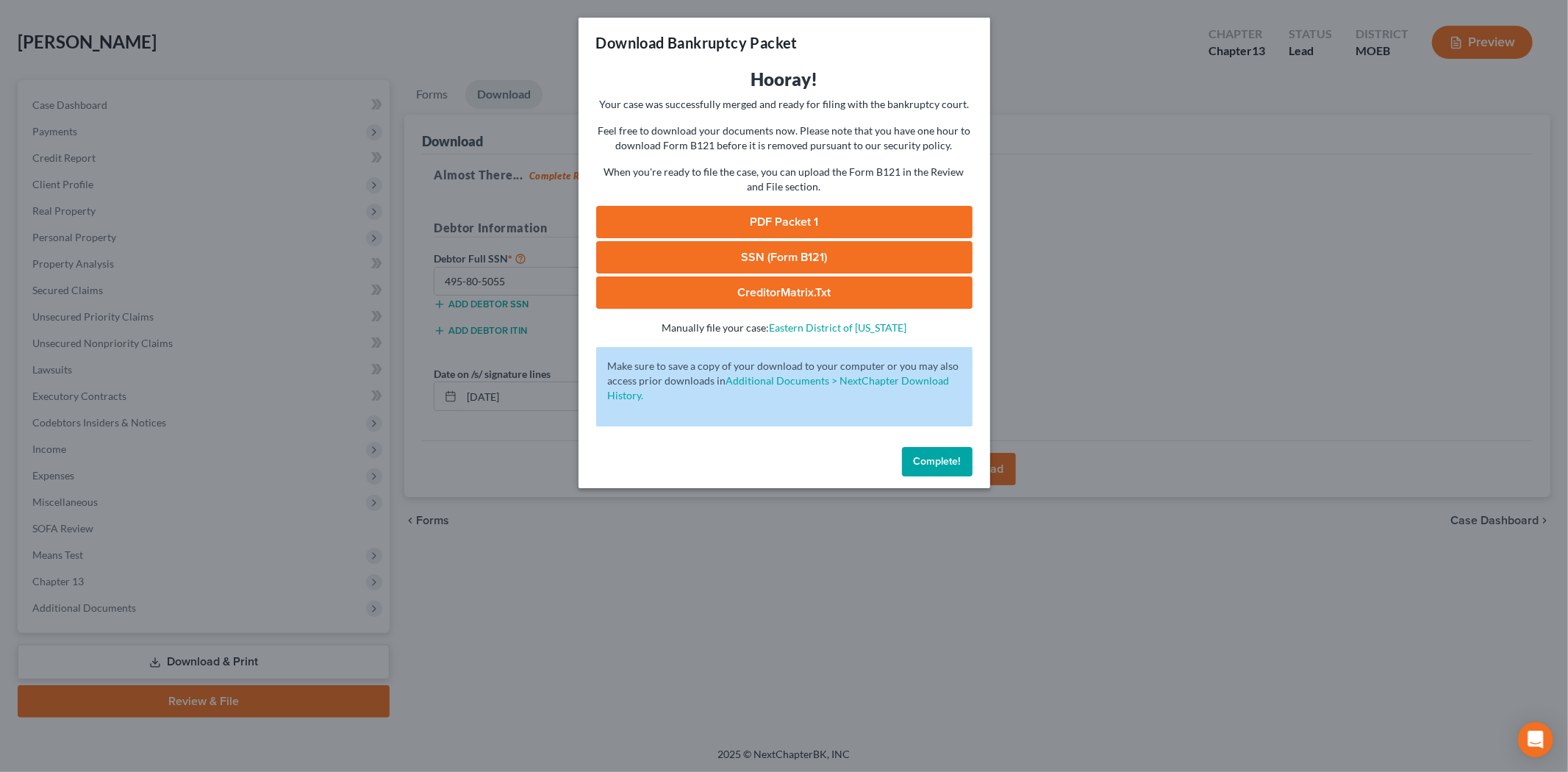
click at [793, 218] on link "PDF Packet 1" at bounding box center [785, 222] width 377 height 33
click at [792, 254] on link "SSN (Form B121)" at bounding box center [785, 258] width 377 height 33
drag, startPoint x: 943, startPoint y: 475, endPoint x: 902, endPoint y: 478, distance: 41.1
click at [943, 475] on button "Complete!" at bounding box center [937, 462] width 70 height 29
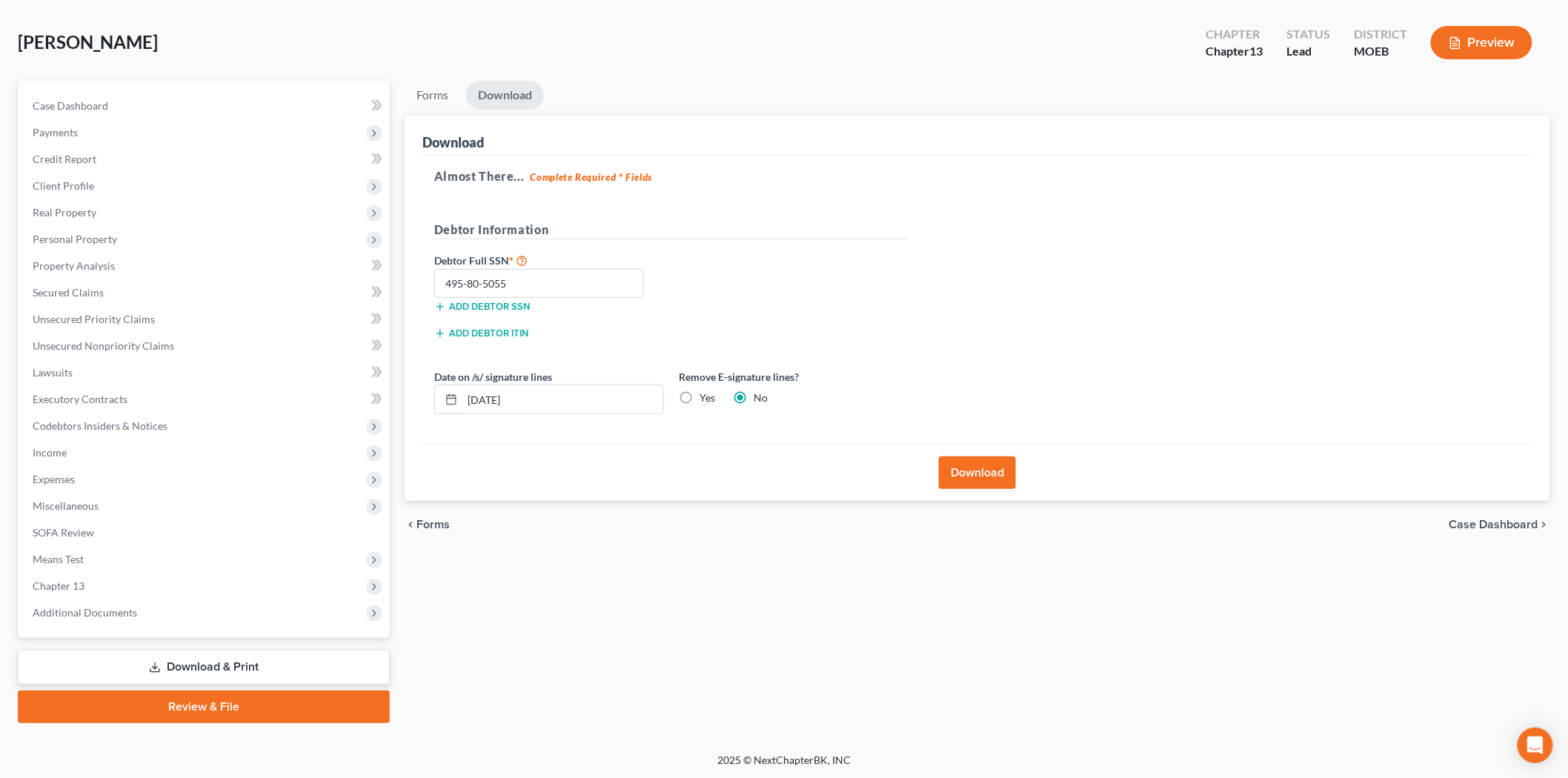
click at [217, 665] on link "Download & Print" at bounding box center [204, 667] width 372 height 35
click at [126, 571] on span "Means Test" at bounding box center [205, 559] width 369 height 27
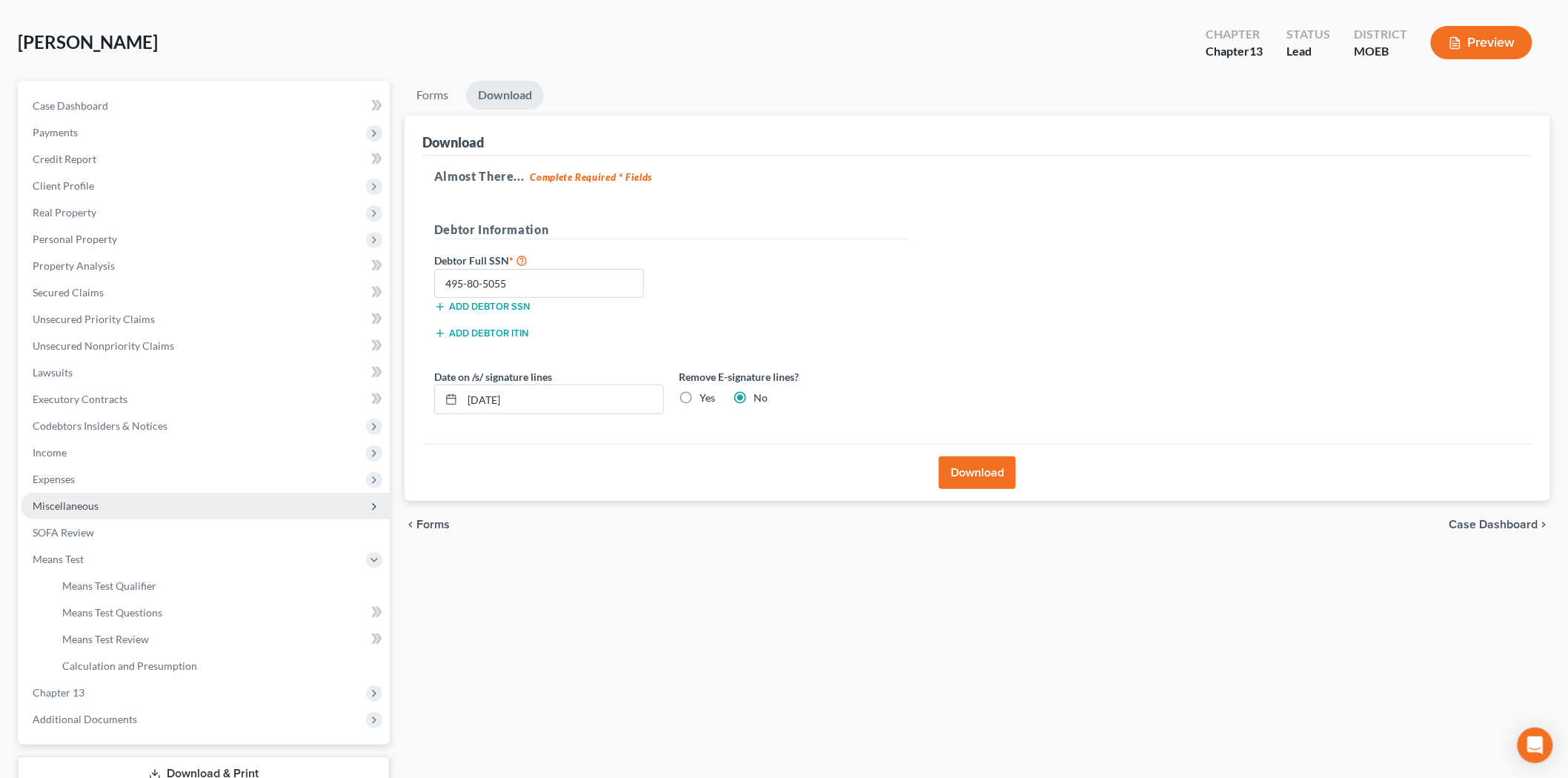
click at [94, 515] on span "Miscellaneous" at bounding box center [205, 506] width 369 height 27
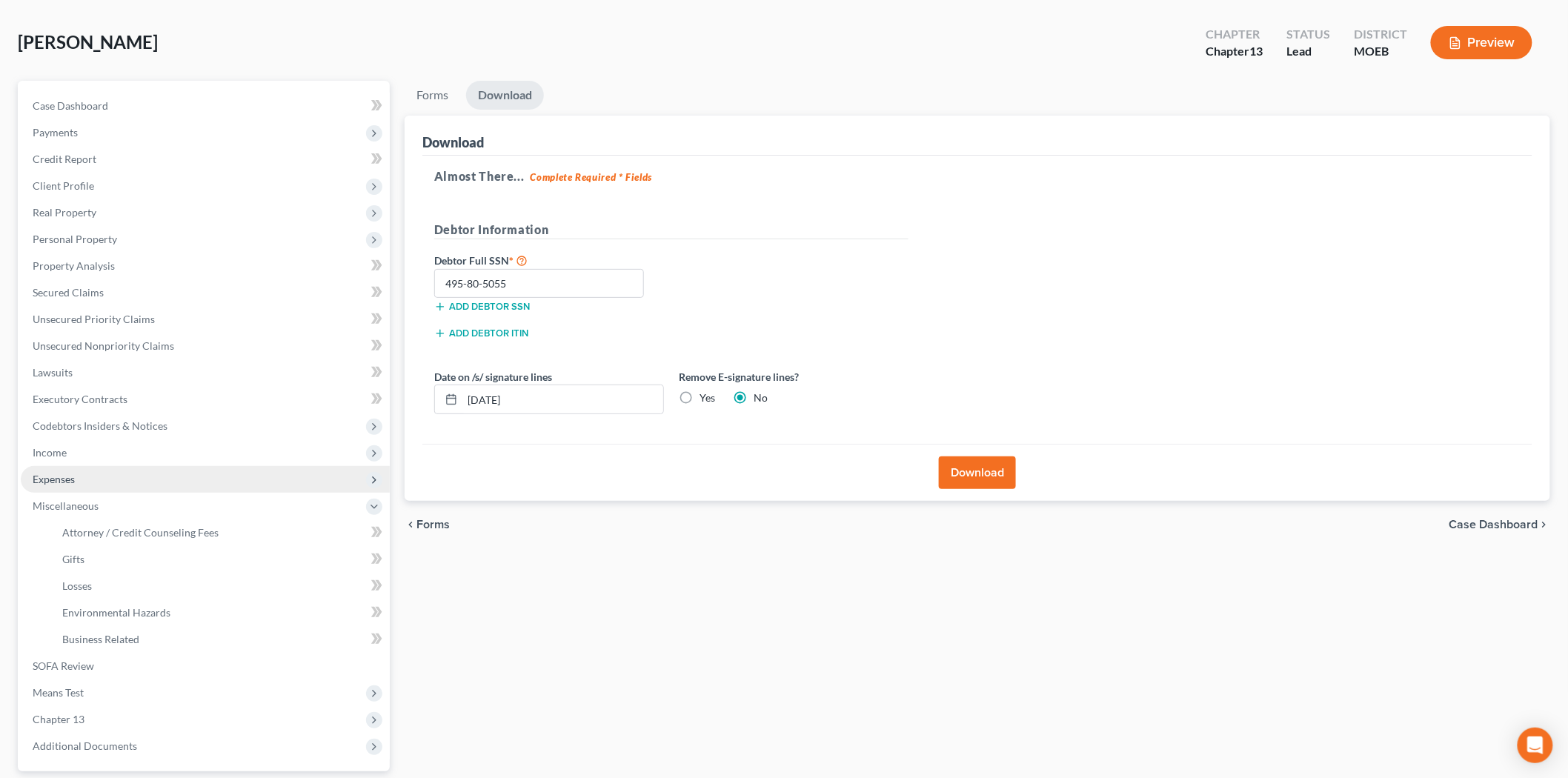
click at [69, 470] on span "Expenses" at bounding box center [205, 479] width 369 height 27
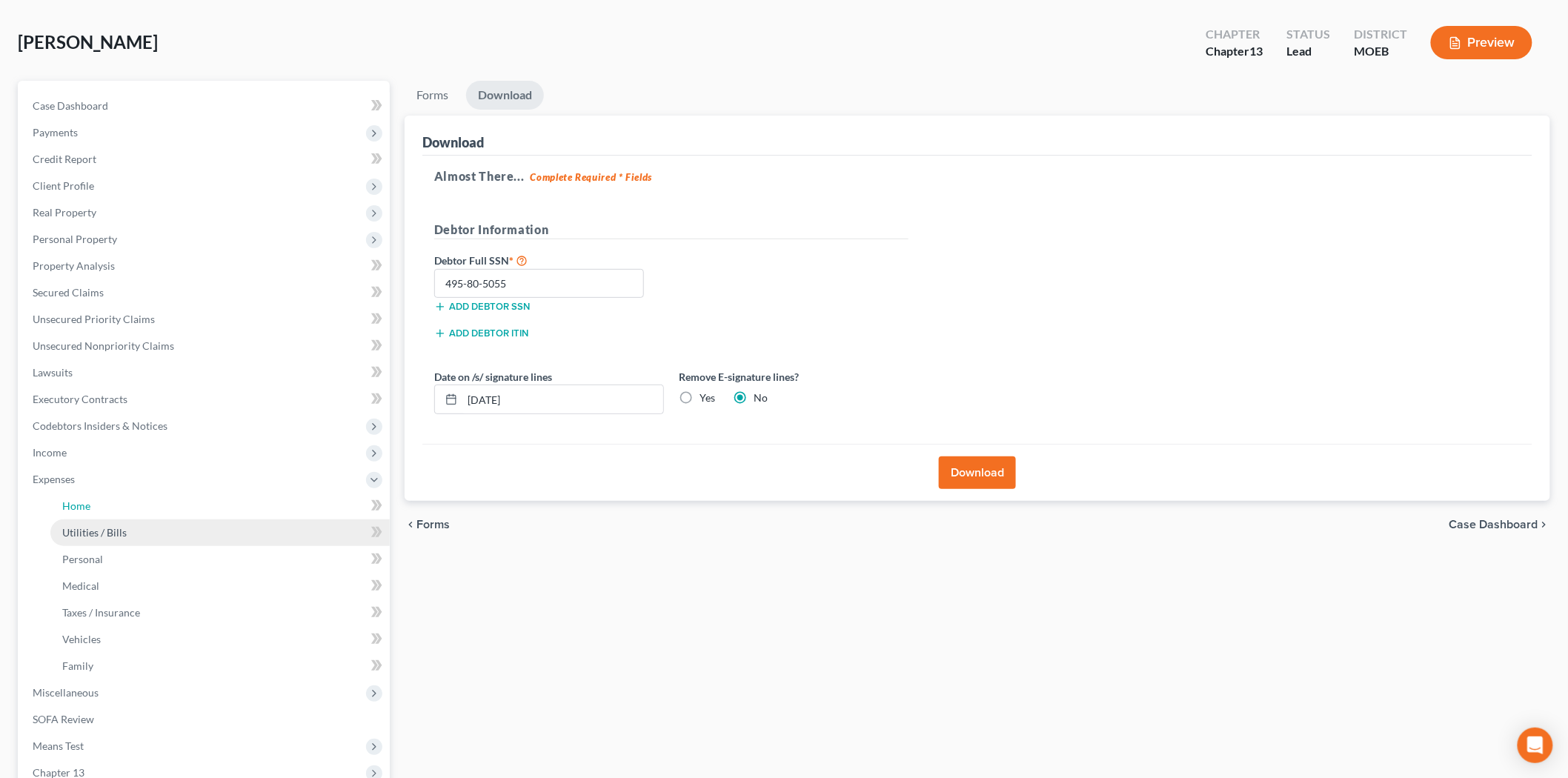
click at [78, 509] on span "Home" at bounding box center [76, 505] width 28 height 13
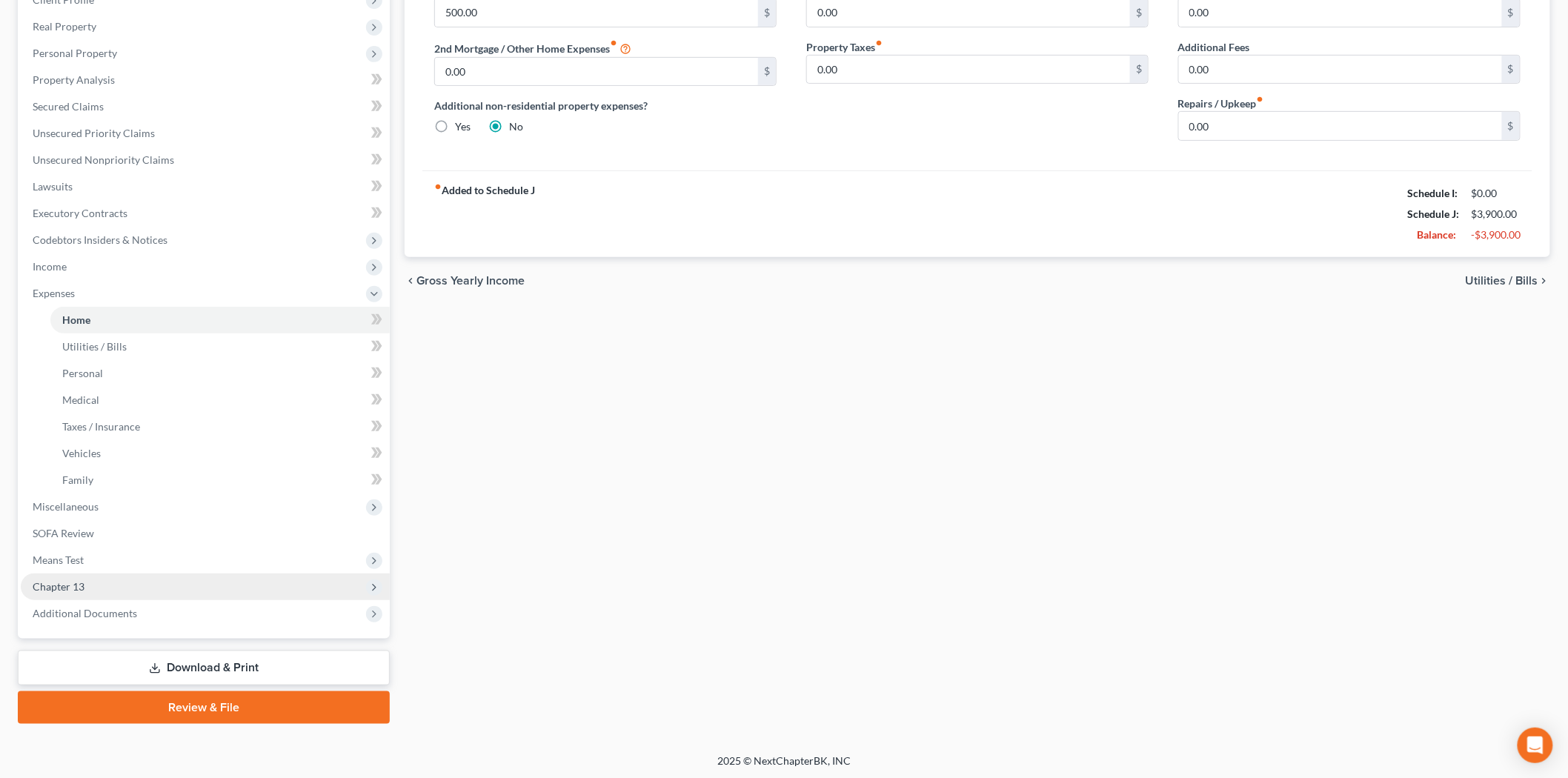
drag, startPoint x: 166, startPoint y: 675, endPoint x: 331, endPoint y: 586, distance: 187.5
click at [166, 674] on link "Download & Print" at bounding box center [204, 668] width 372 height 35
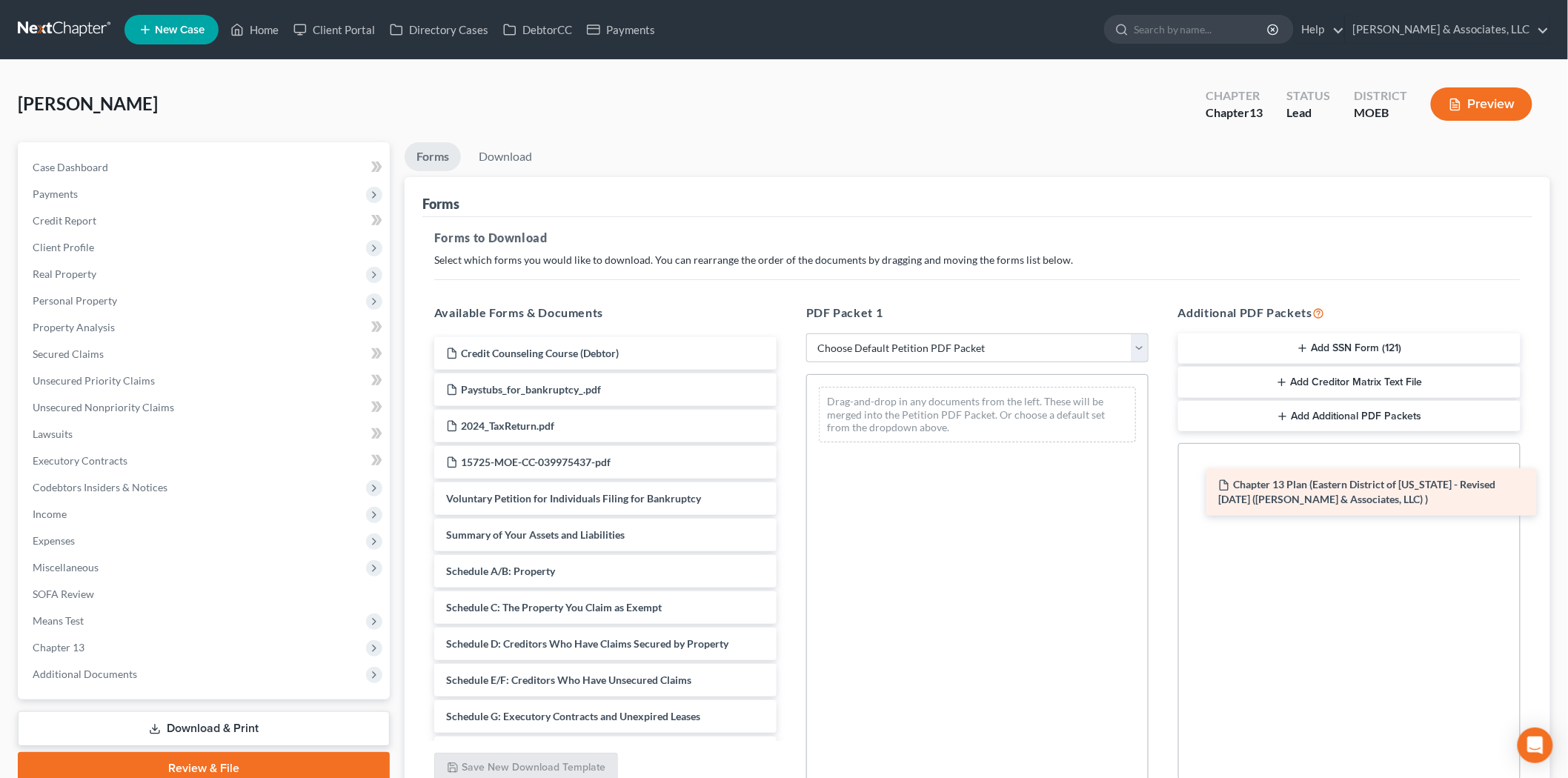
drag, startPoint x: 596, startPoint y: 361, endPoint x: 1410, endPoint y: 502, distance: 826.1
click at [788, 494] on div "Chapter 13 Plan ([GEOGRAPHIC_DATA] of [US_STATE] - Revised [DATE] ([PERSON_NAME…" at bounding box center [605, 731] width 366 height 788
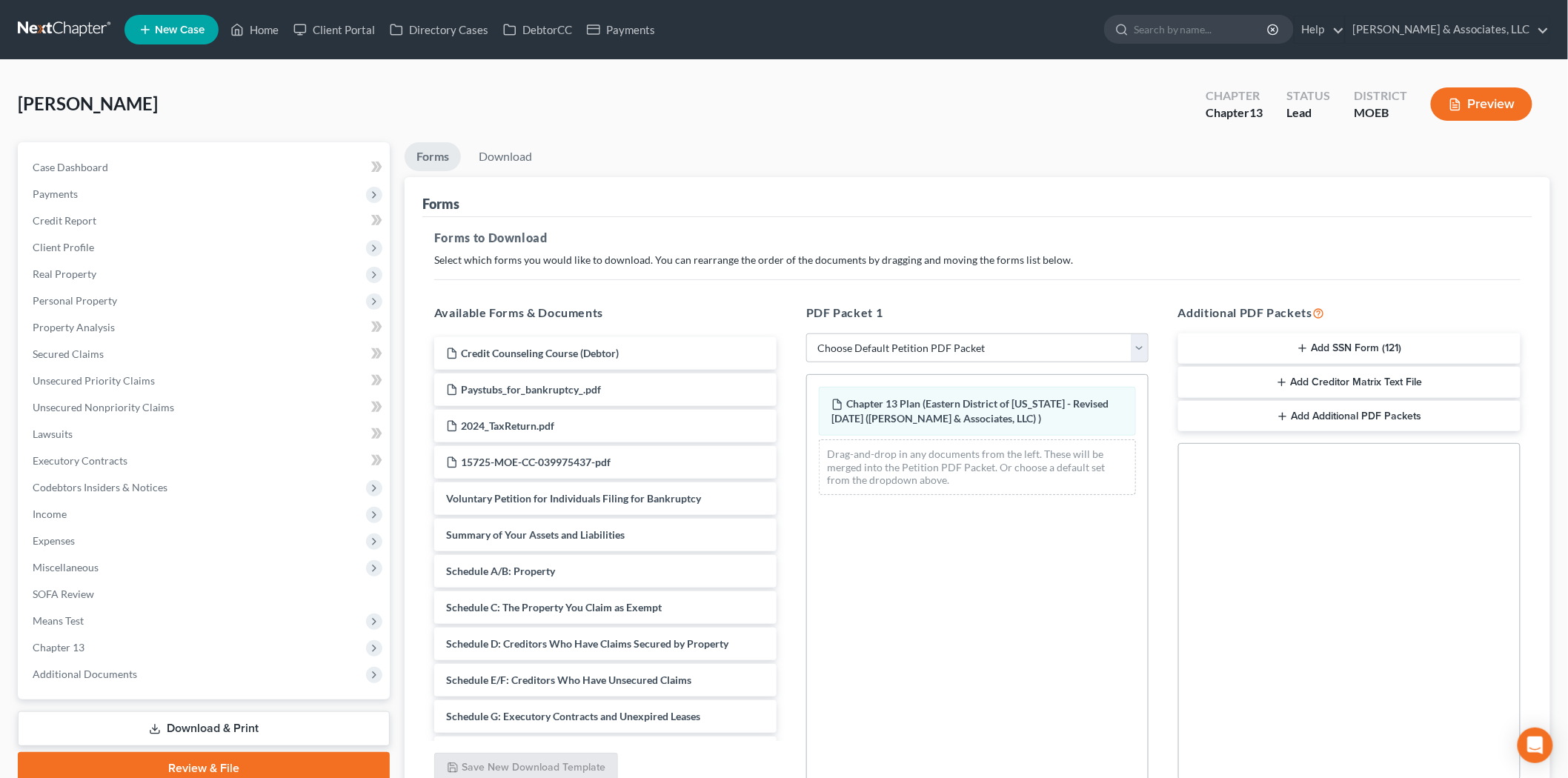
click at [1319, 412] on button "Add Additional PDF Packets" at bounding box center [1349, 417] width 342 height 31
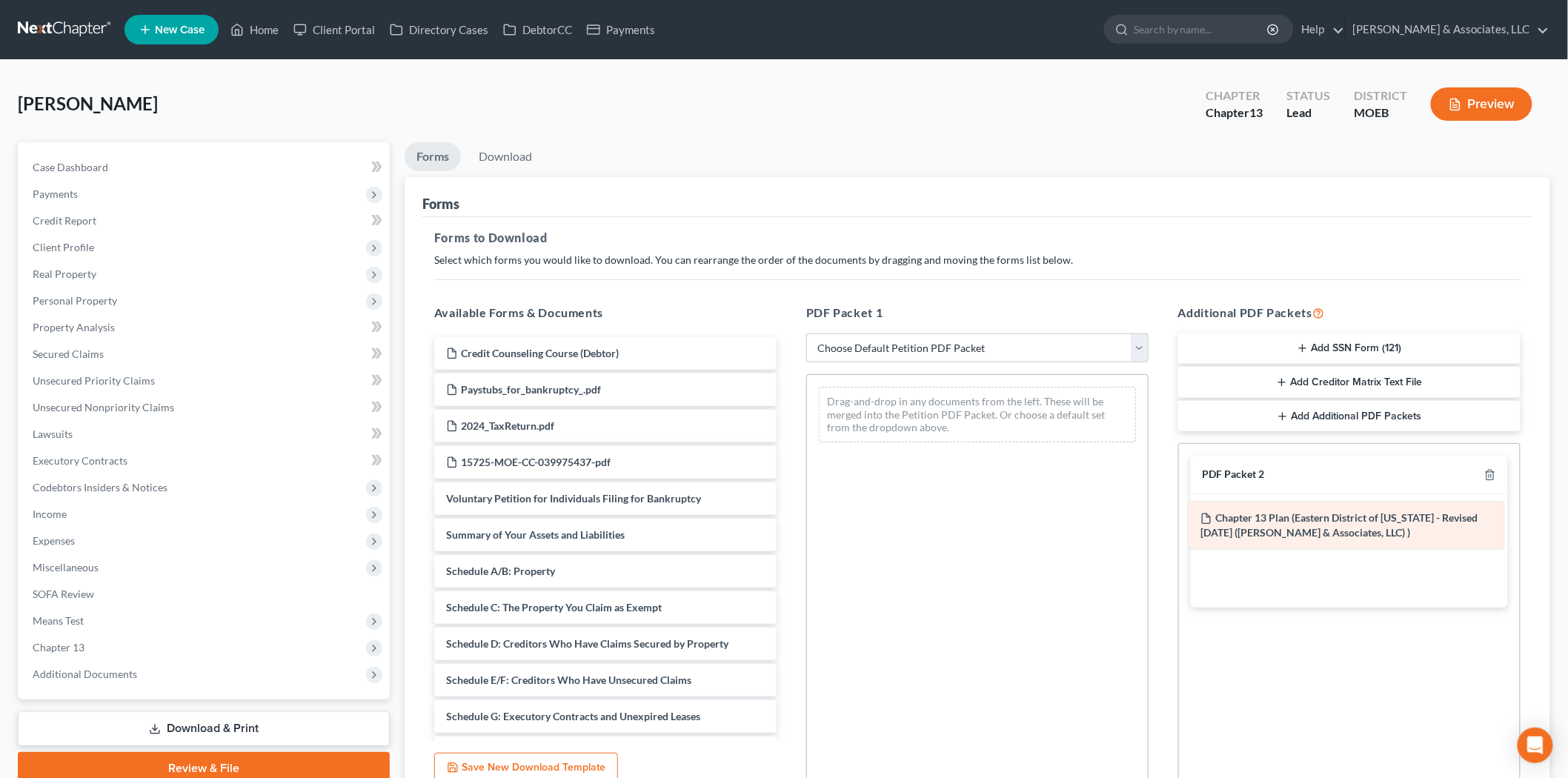
drag, startPoint x: 960, startPoint y: 412, endPoint x: 1330, endPoint y: 527, distance: 387.5
click at [1148, 454] on div "Chapter 13 Plan (Eastern District of [US_STATE] - Revised [DATE] ([PERSON_NAME]…" at bounding box center [976, 415] width 340 height 80
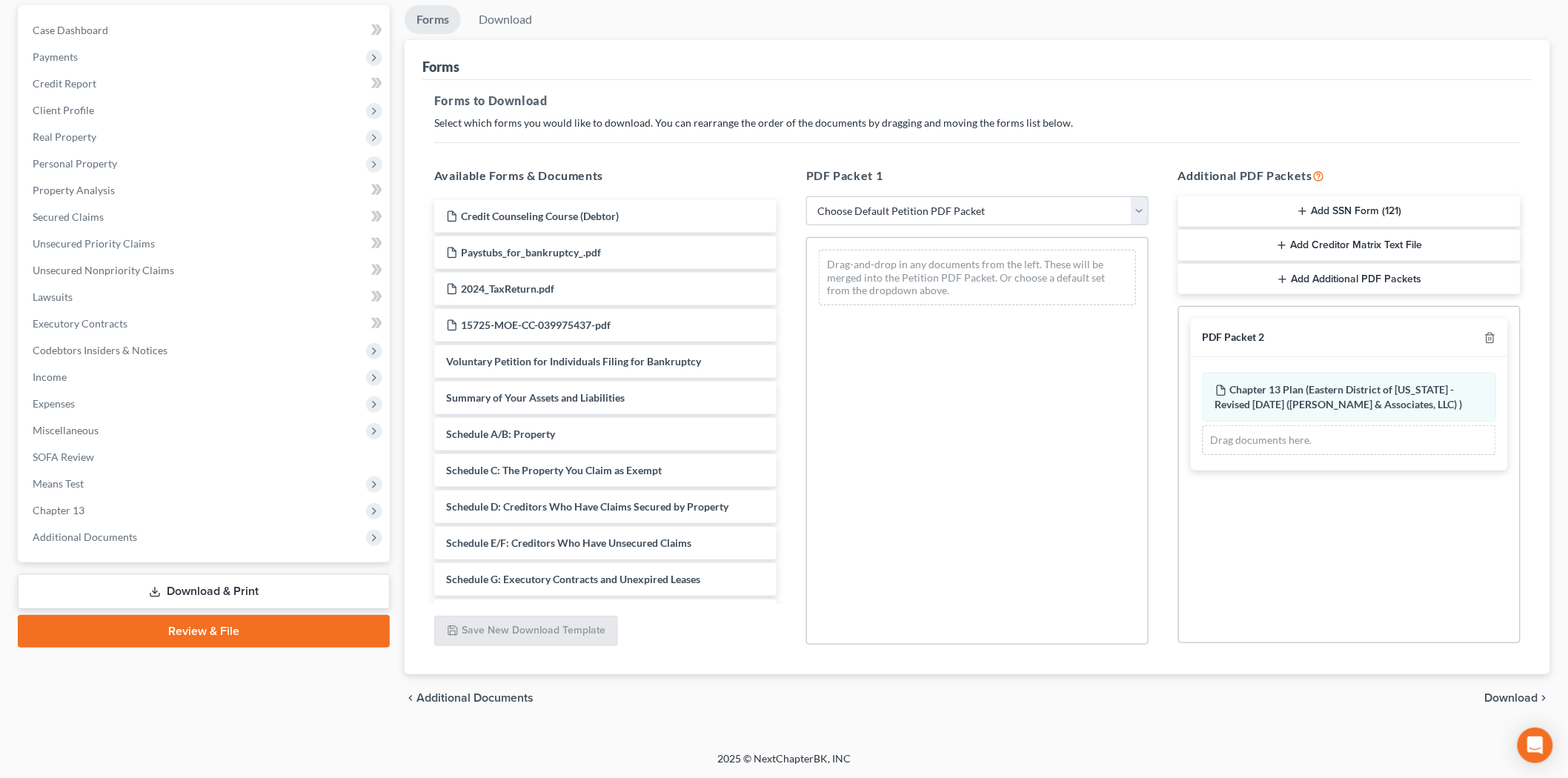
click at [1513, 703] on span "Download" at bounding box center [1512, 698] width 54 height 12
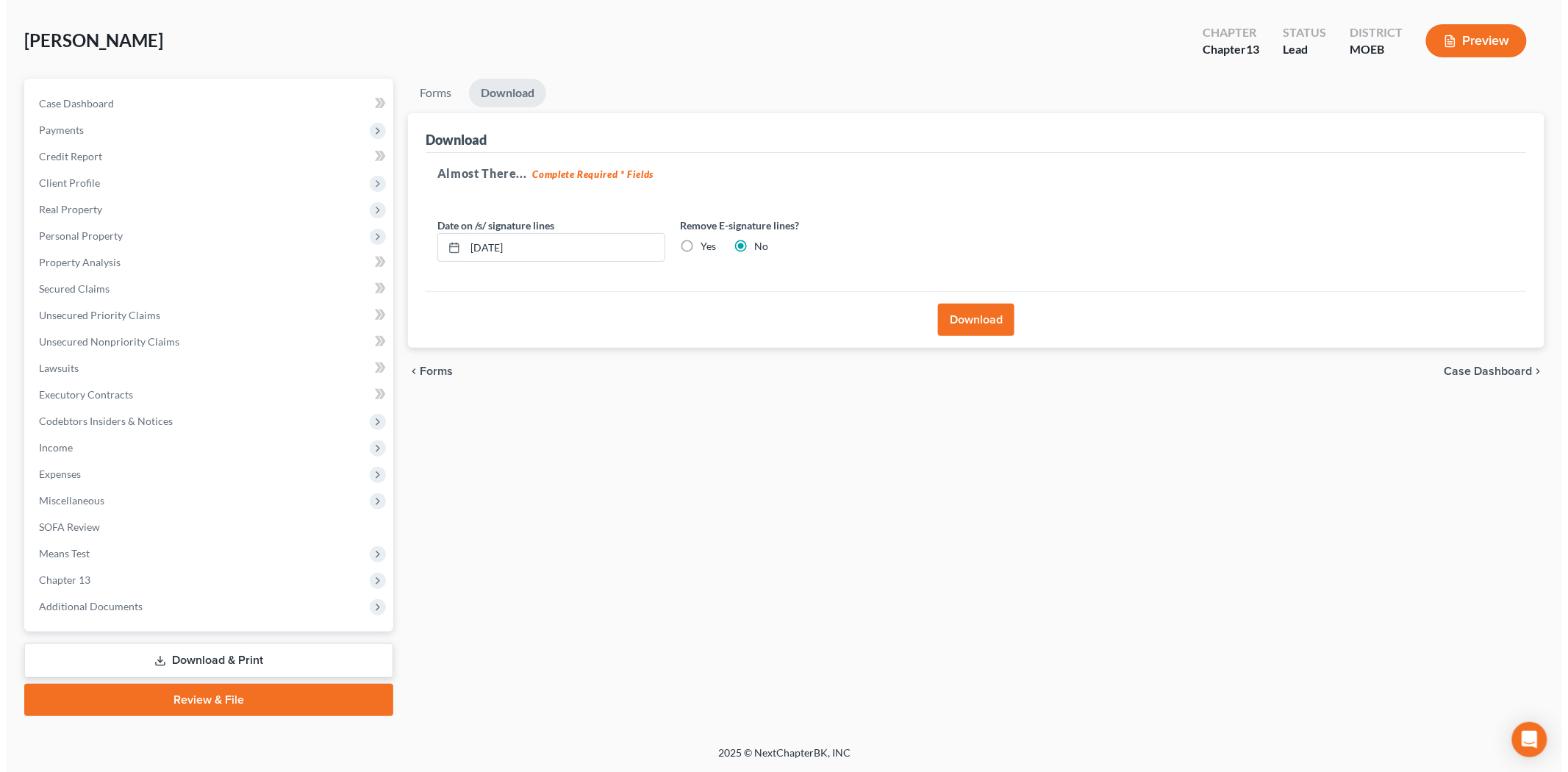
scroll to position [61, 0]
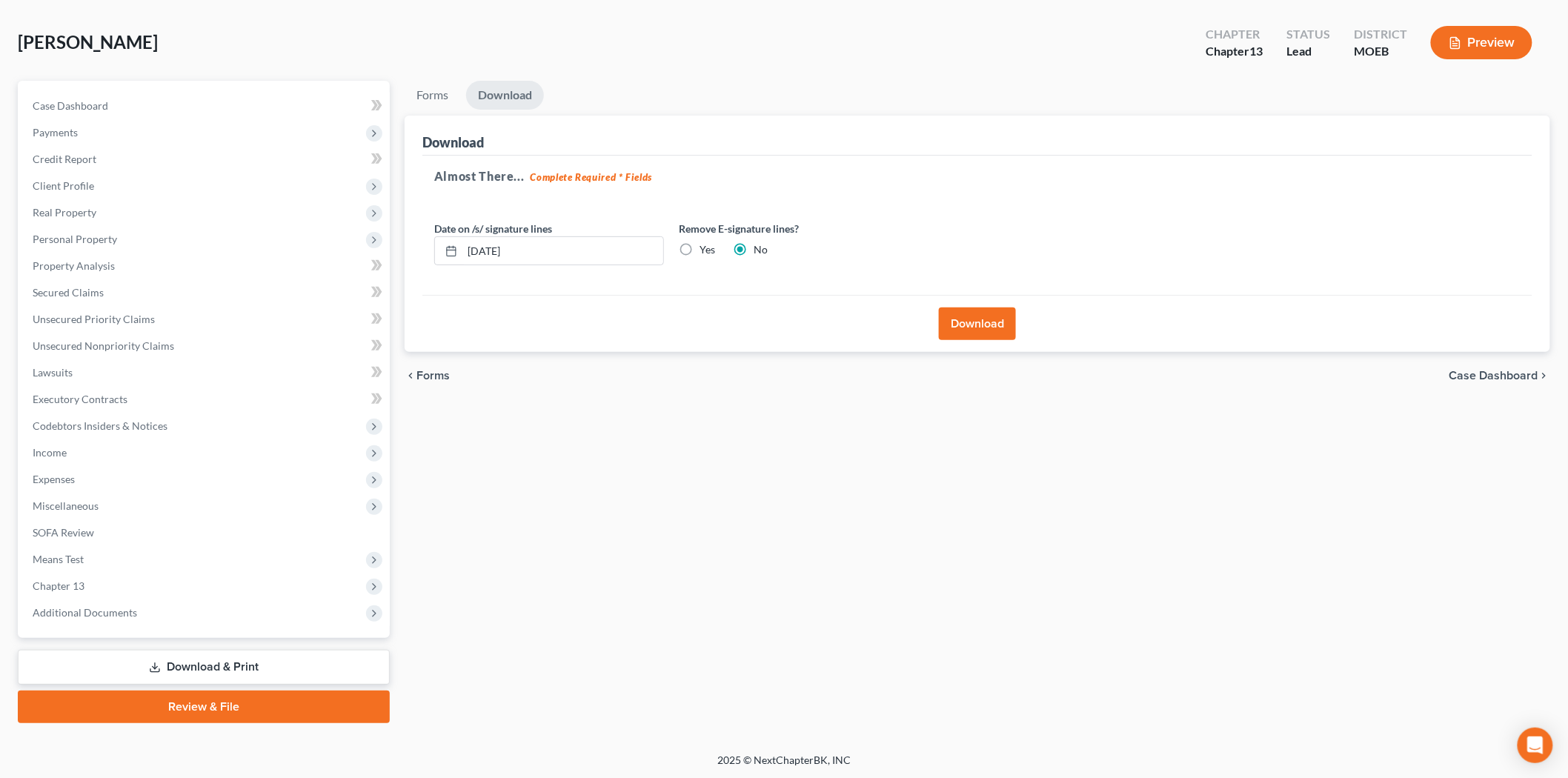
click at [982, 325] on button "Download" at bounding box center [977, 324] width 77 height 33
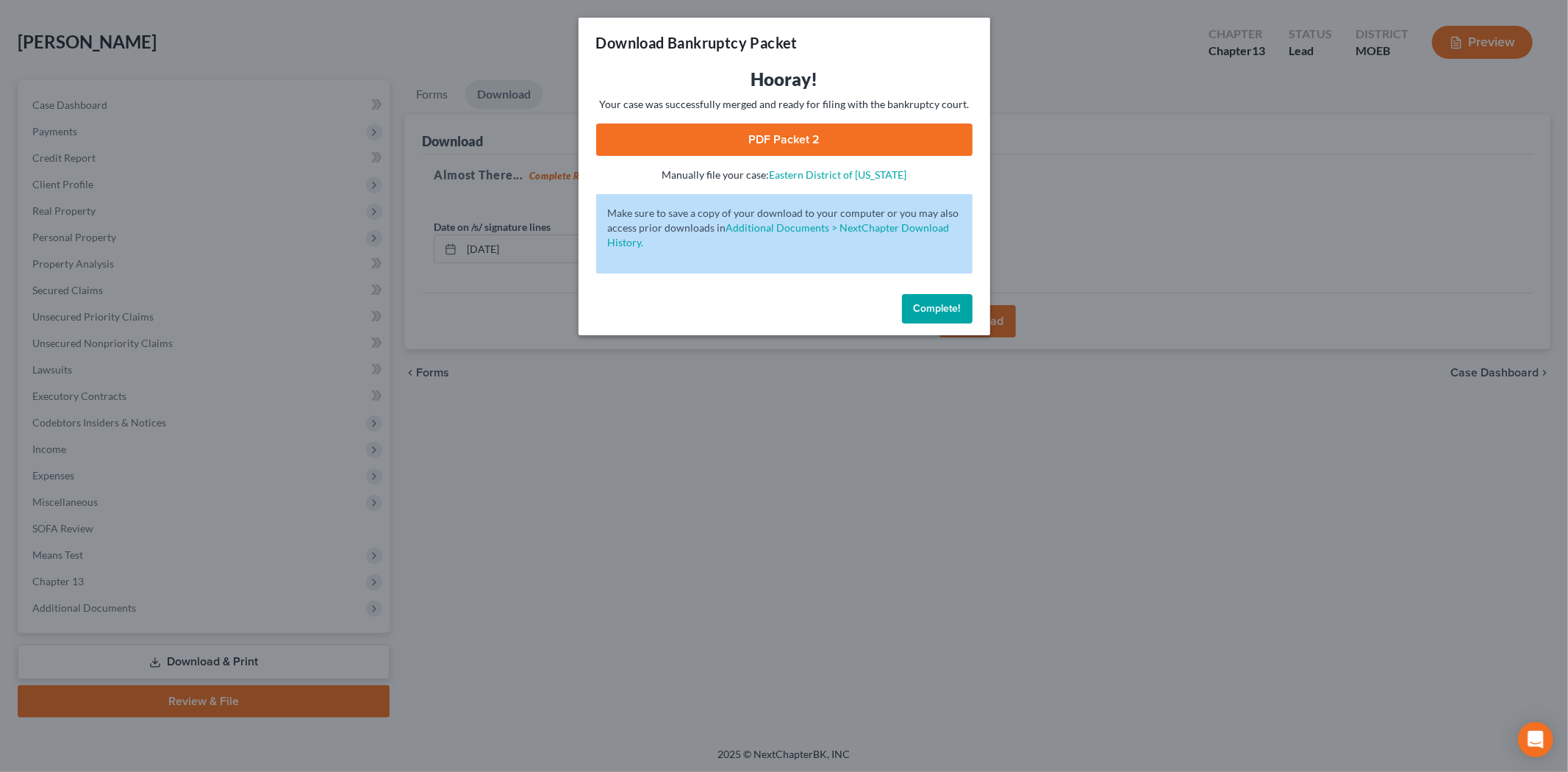
click at [907, 144] on link "PDF Packet 2" at bounding box center [785, 140] width 377 height 33
click at [921, 297] on button "Complete!" at bounding box center [937, 309] width 70 height 29
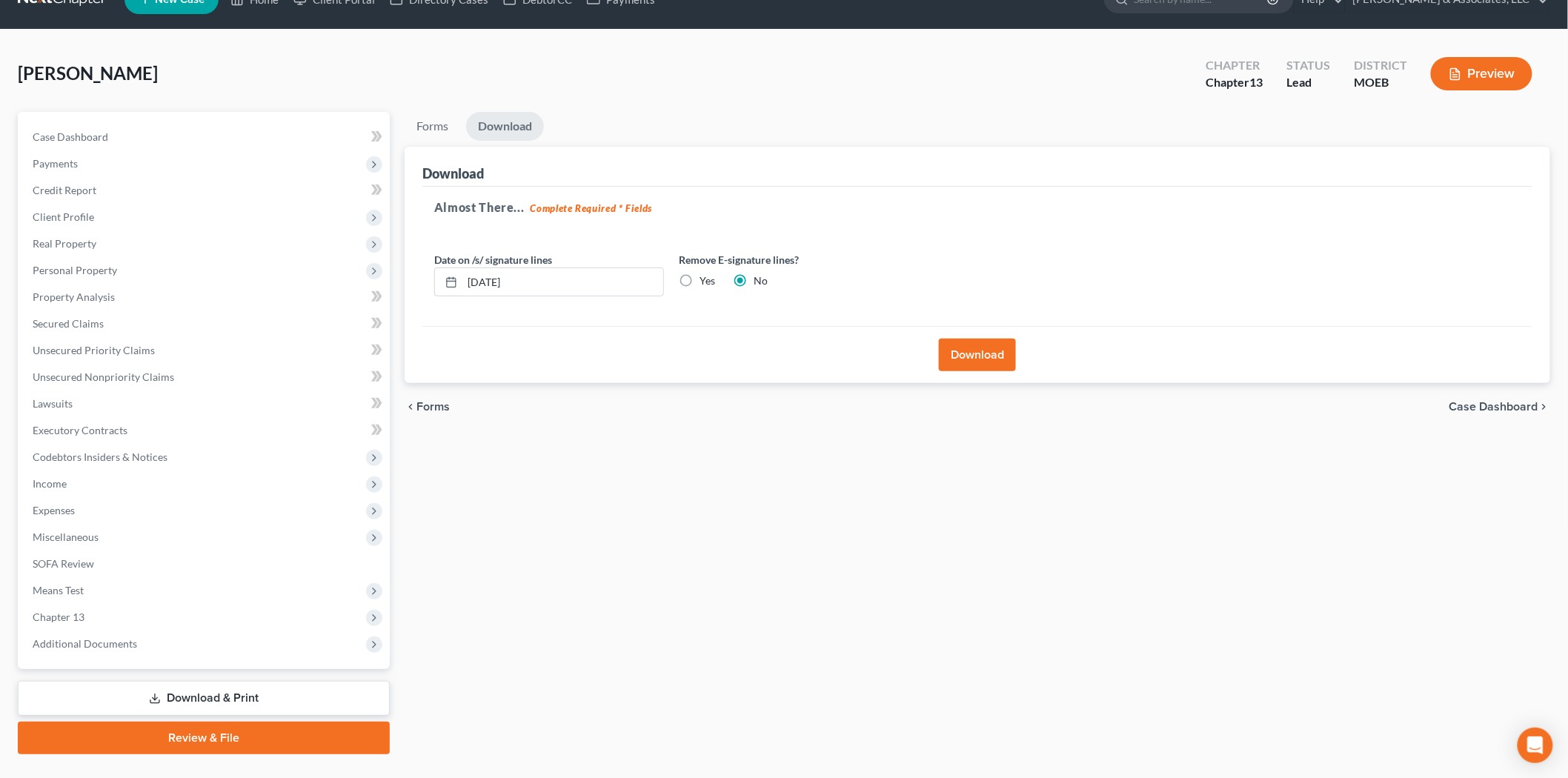
scroll to position [0, 0]
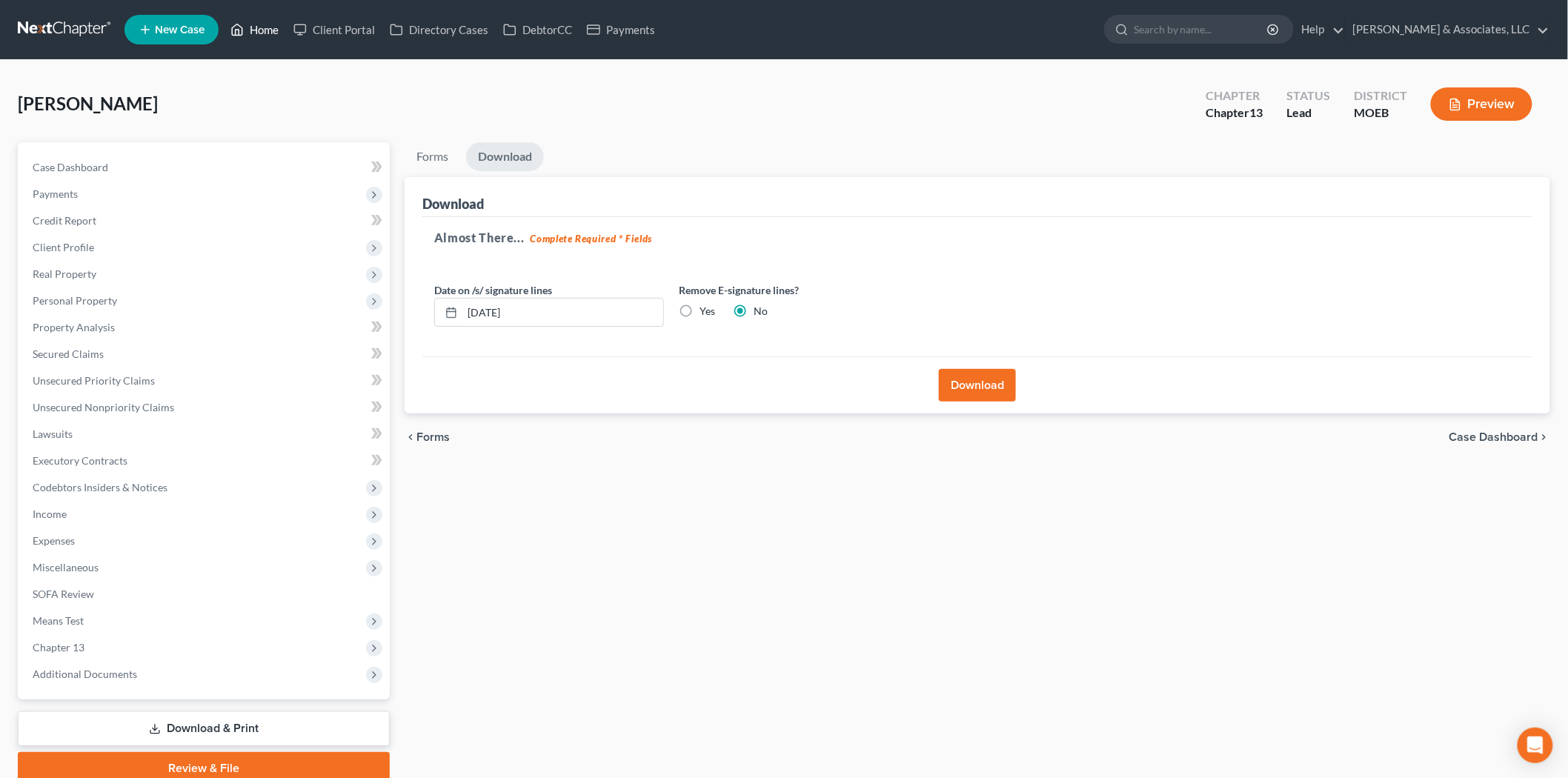
click at [269, 28] on link "Home" at bounding box center [254, 29] width 63 height 27
